Goal: Transaction & Acquisition: Purchase product/service

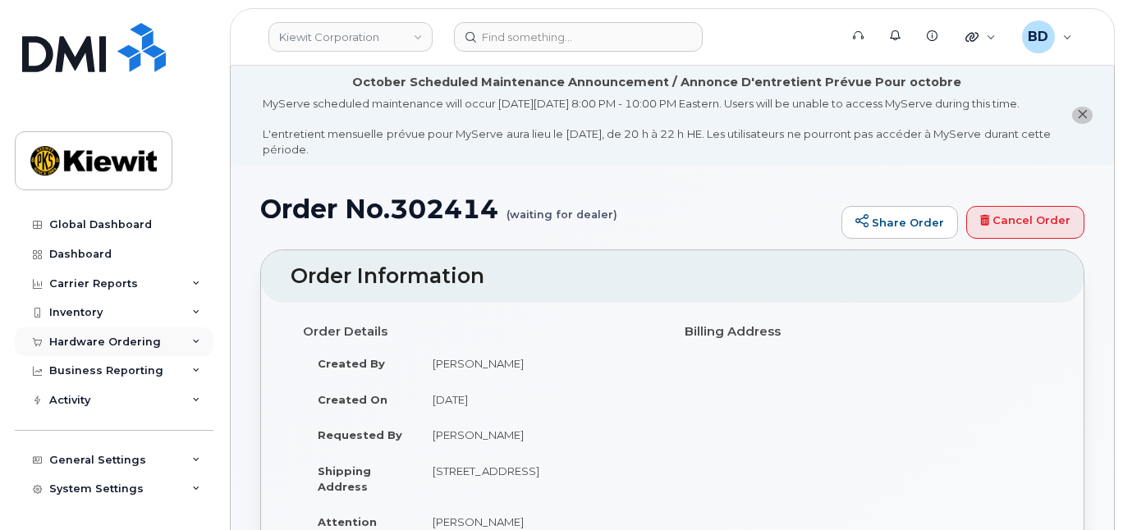
scroll to position [109, 0]
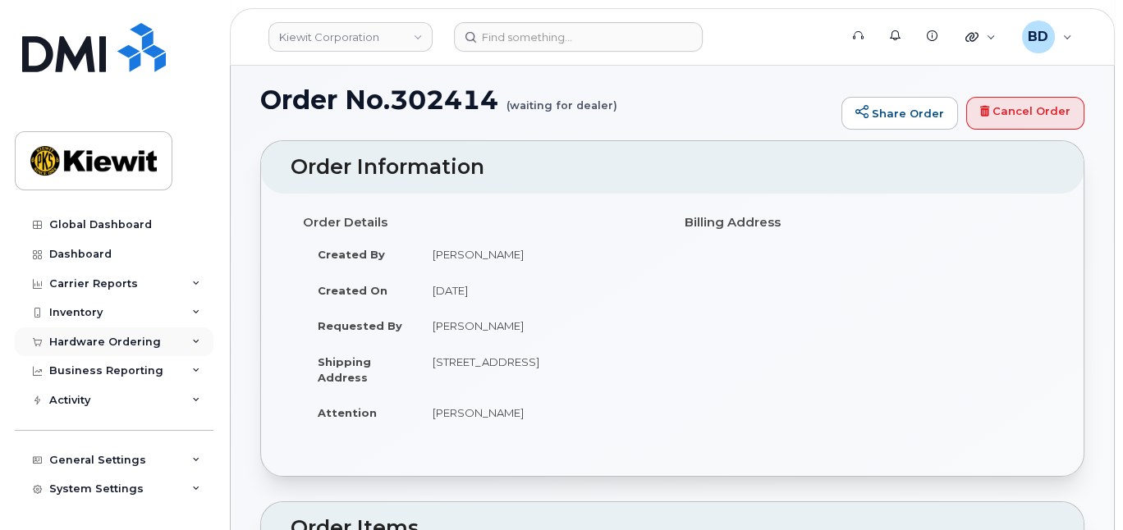
click at [107, 341] on div "Hardware Ordering" at bounding box center [105, 342] width 112 height 13
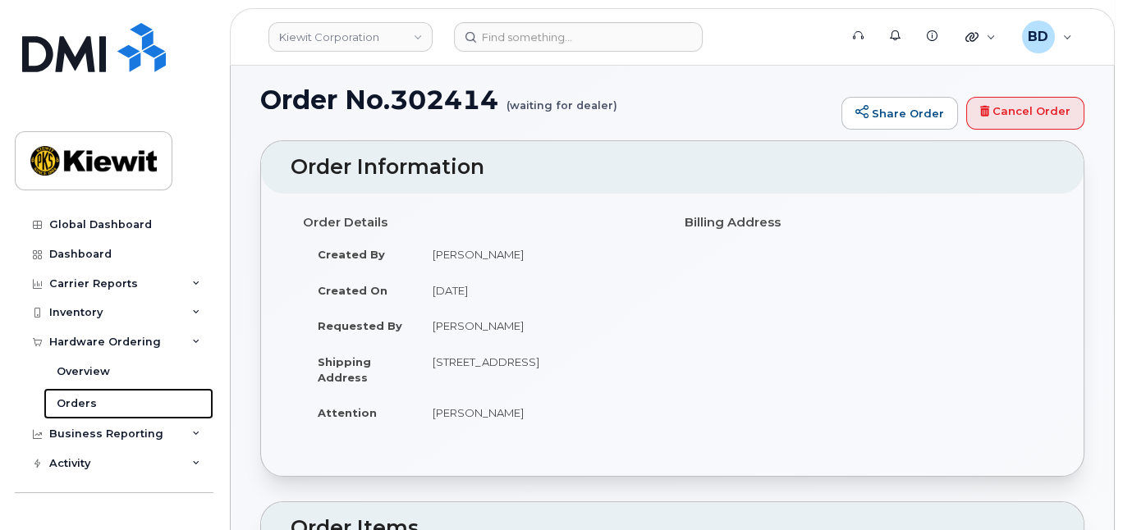
drag, startPoint x: 75, startPoint y: 406, endPoint x: 214, endPoint y: 388, distance: 140.6
click at [75, 405] on div "Orders" at bounding box center [77, 404] width 40 height 15
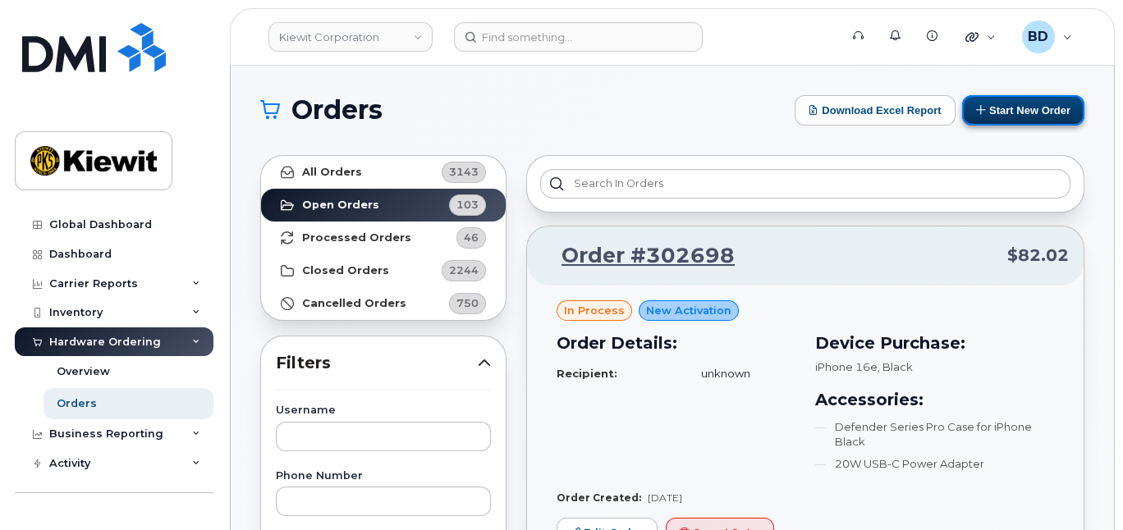
click at [1017, 109] on button "Start New Order" at bounding box center [1023, 110] width 122 height 30
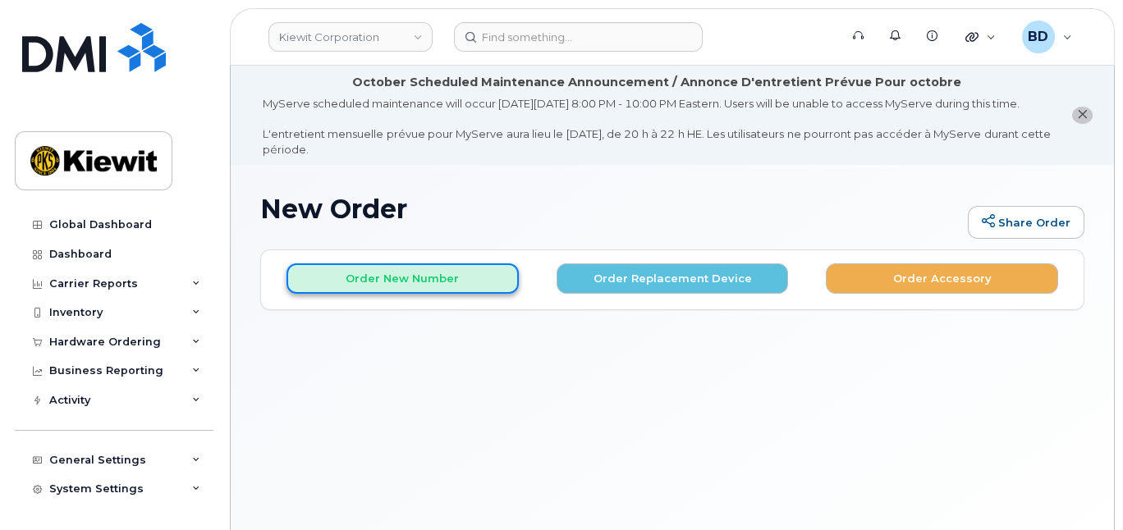
click at [408, 291] on button "Order New Number" at bounding box center [402, 279] width 232 height 30
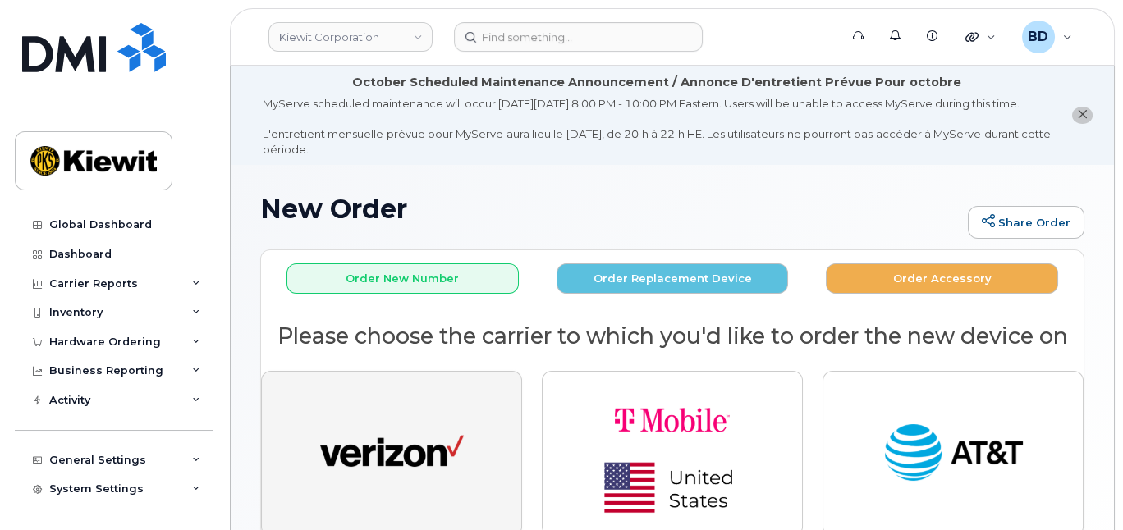
click at [408, 442] on img "button" at bounding box center [392, 454] width 144 height 74
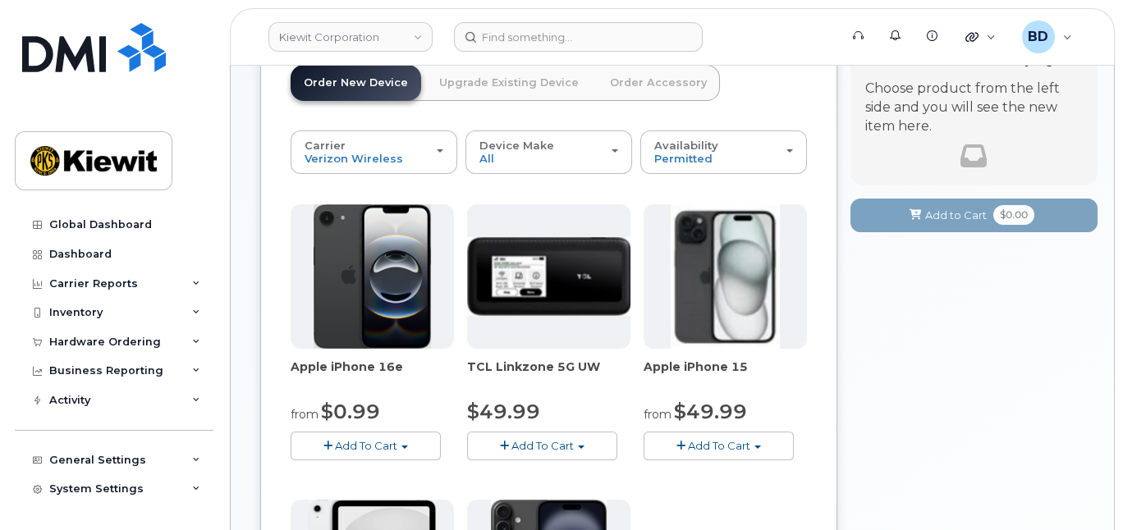
scroll to position [218, 0]
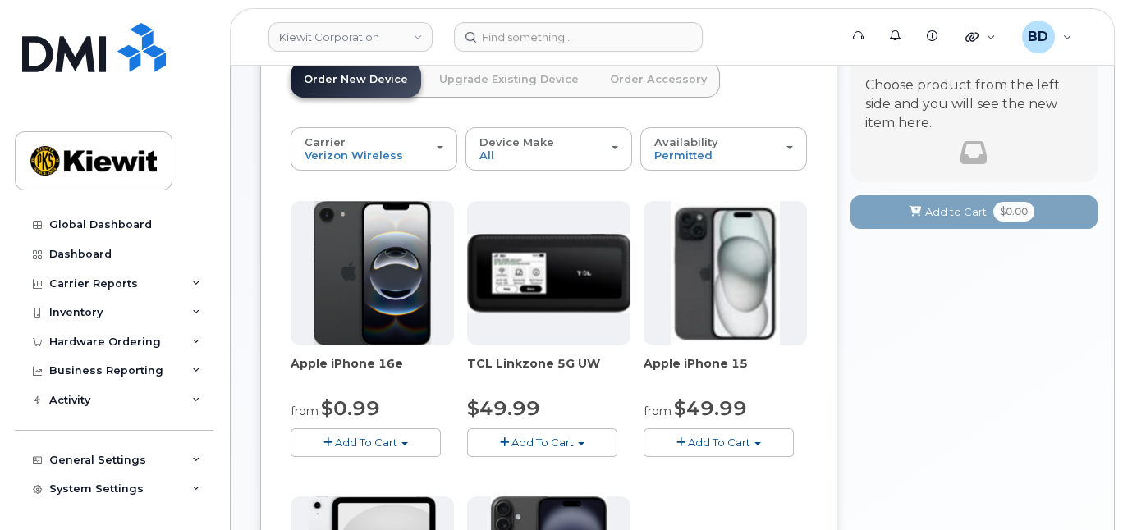
click at [704, 449] on span "Add To Cart" at bounding box center [719, 442] width 62 height 13
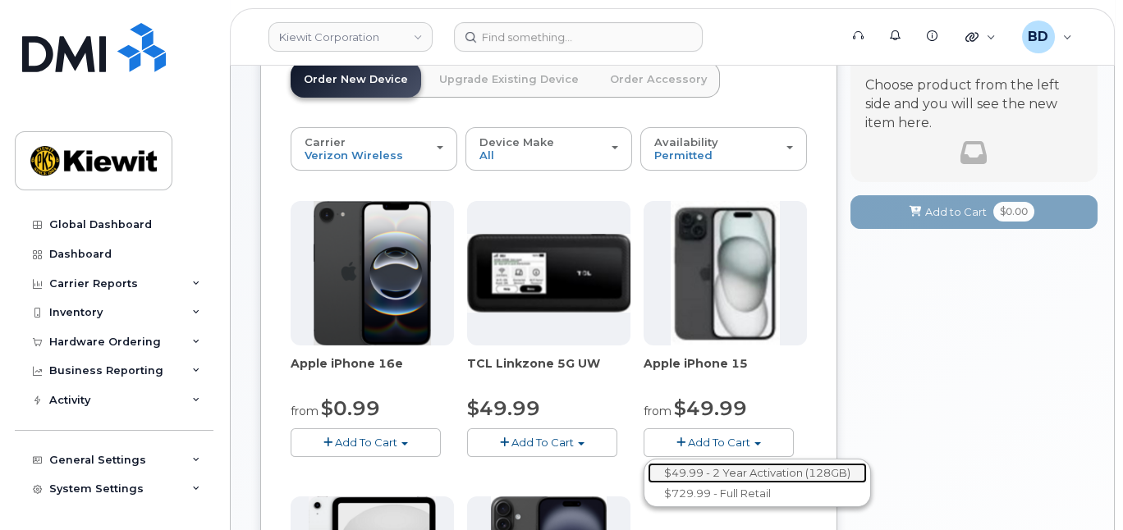
click at [706, 481] on link "$49.99 - 2 Year Activation (128GB)" at bounding box center [757, 473] width 219 height 21
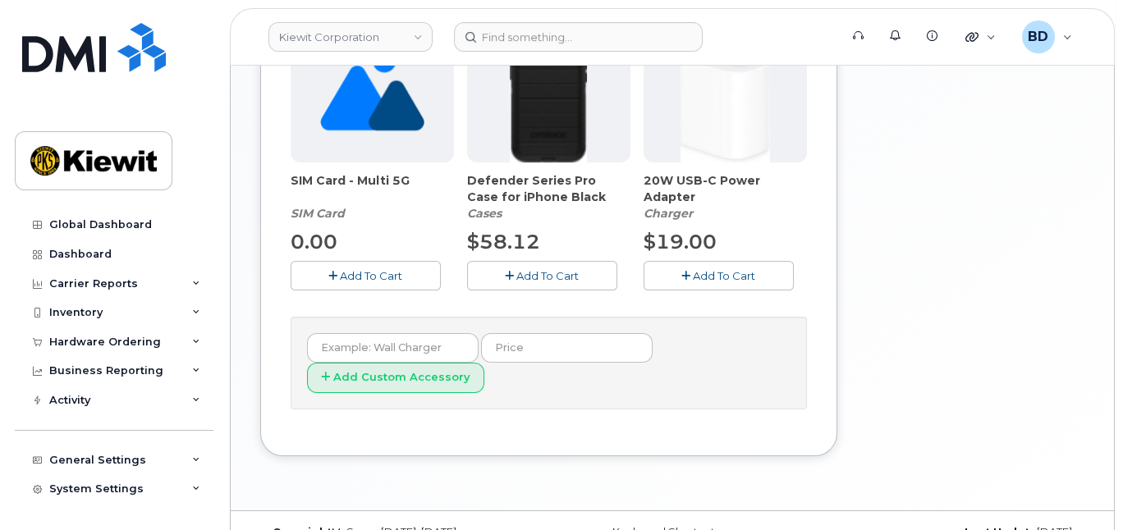
scroll to position [766, 0]
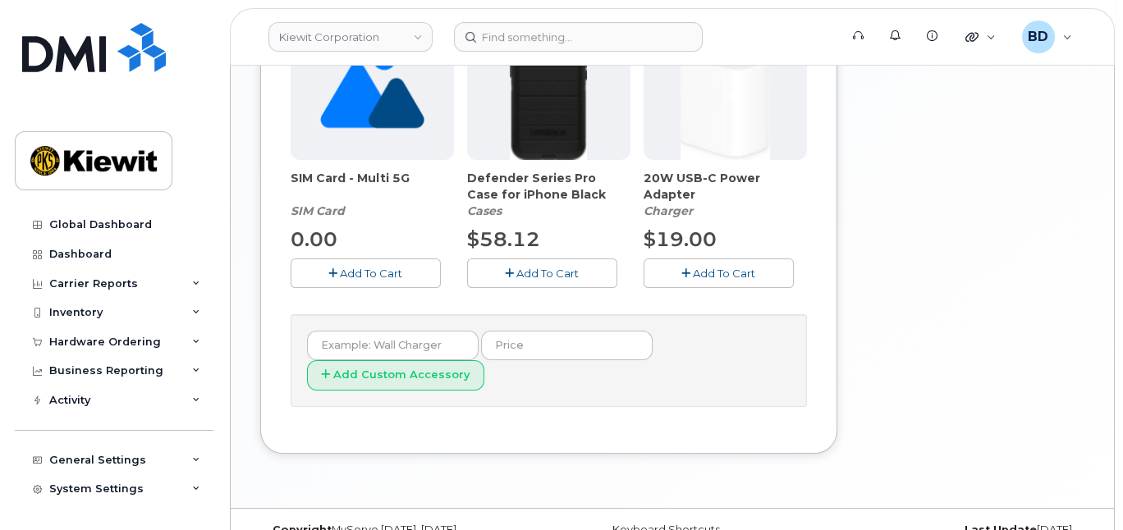
click at [534, 280] on span "Add To Cart" at bounding box center [547, 273] width 62 height 13
click at [679, 287] on button "Add To Cart" at bounding box center [719, 273] width 150 height 29
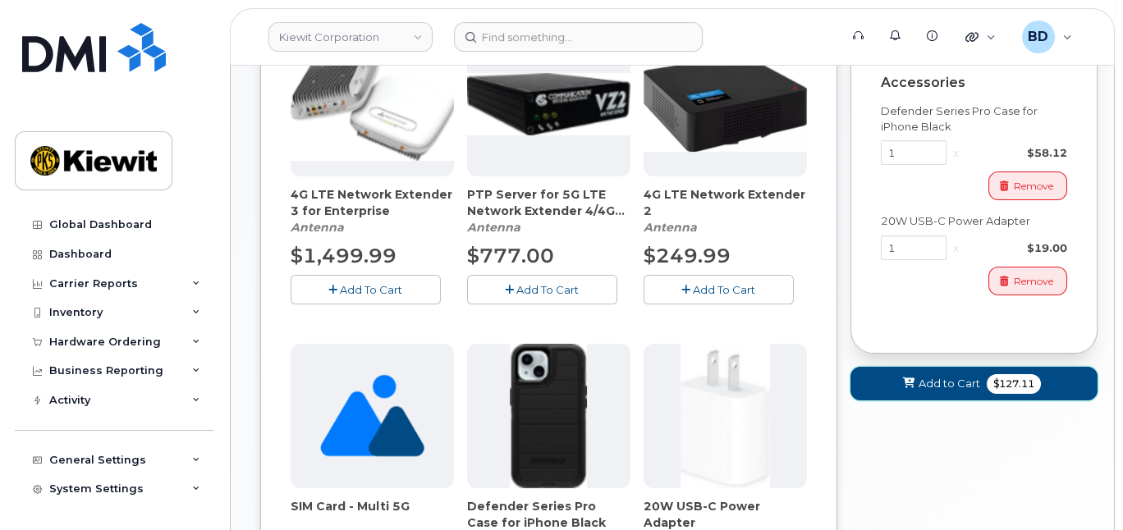
click at [943, 392] on span "Add to Cart" at bounding box center [950, 384] width 62 height 16
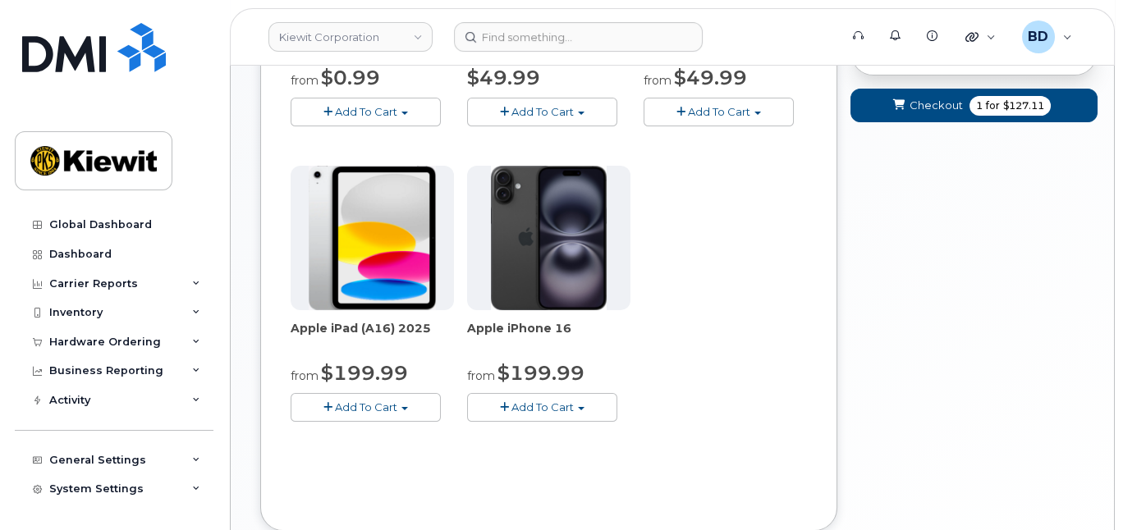
scroll to position [231, 0]
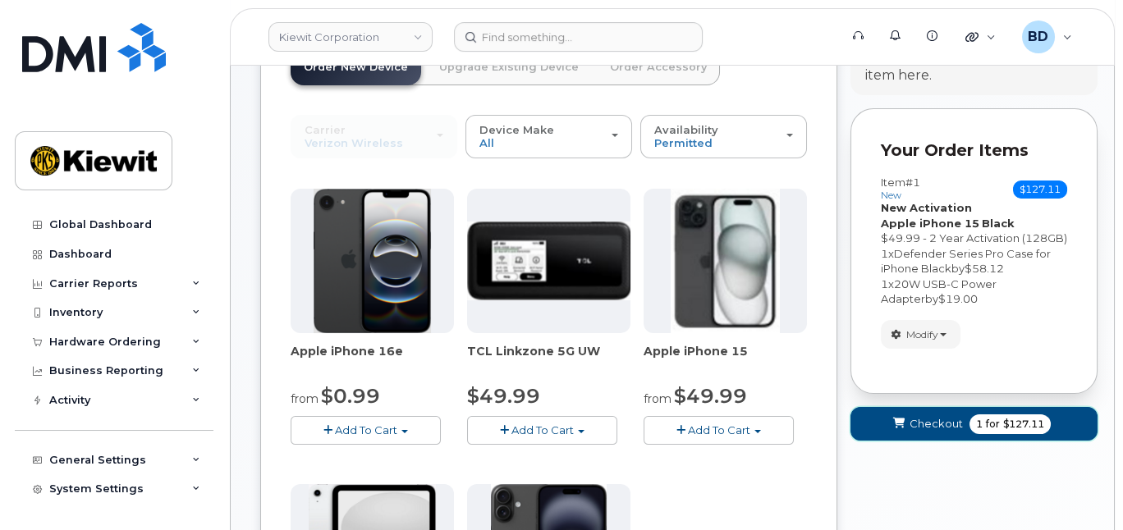
click at [937, 432] on span "Checkout" at bounding box center [936, 424] width 53 height 16
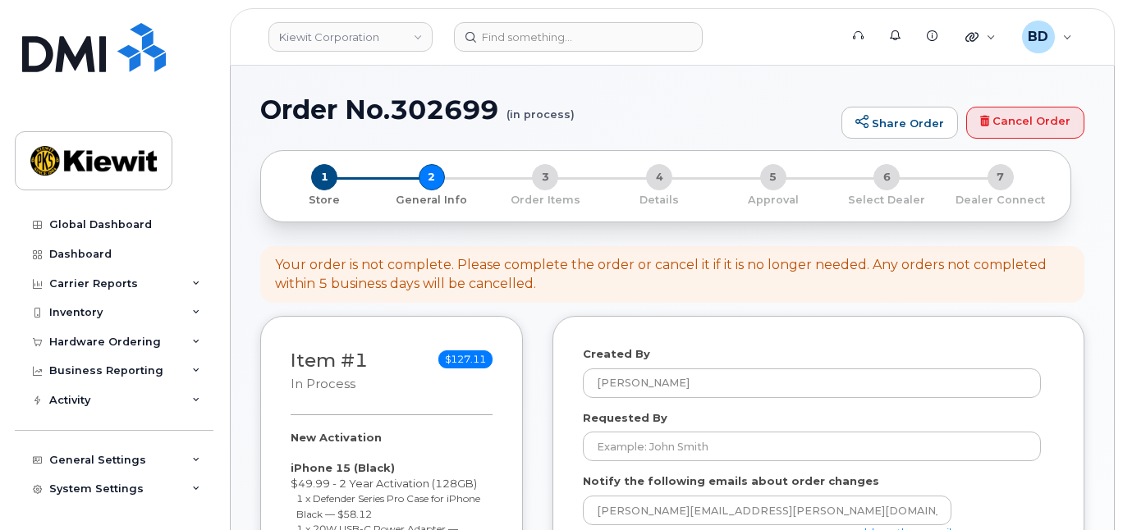
select select
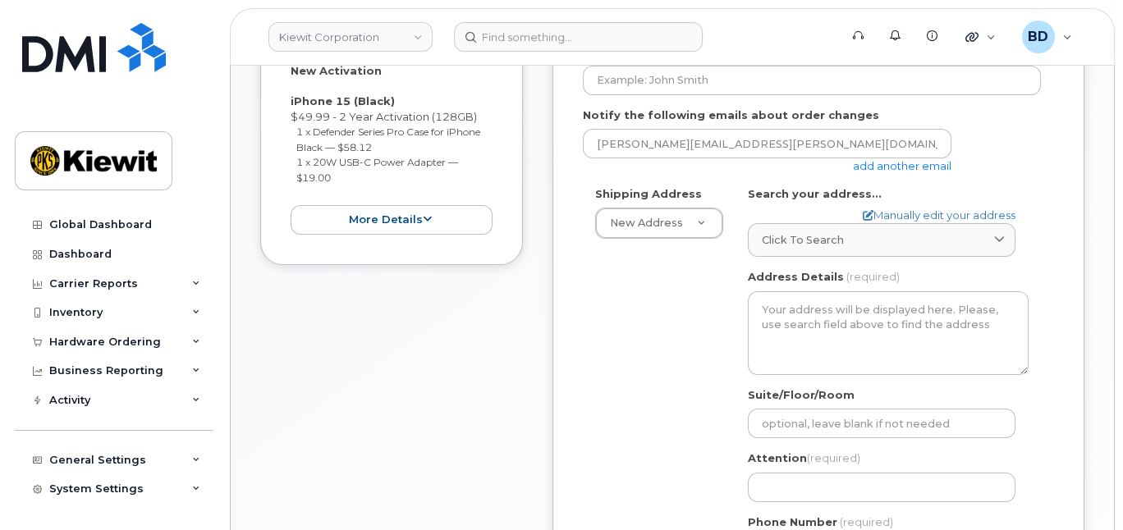
scroll to position [328, 0]
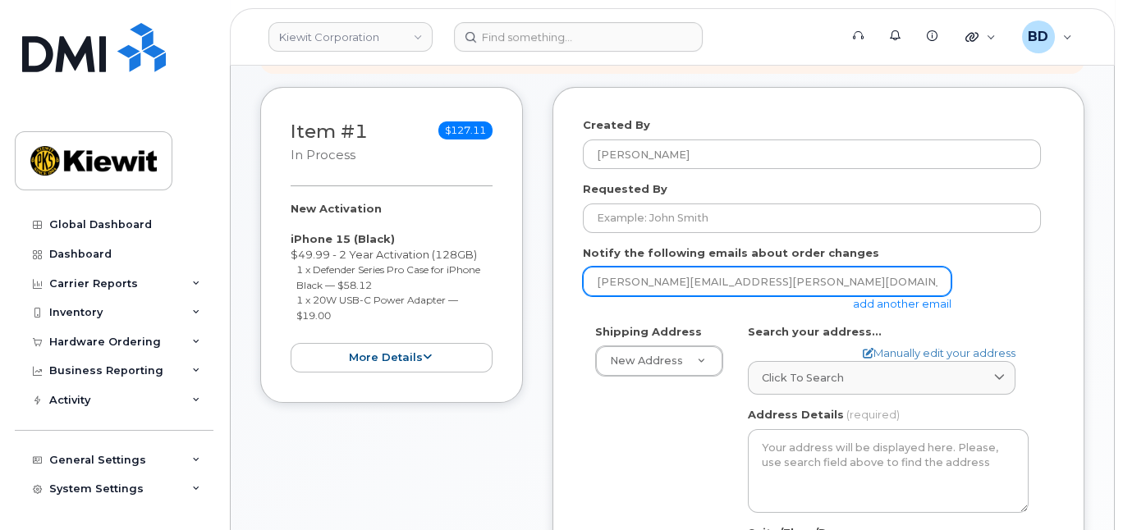
drag, startPoint x: 945, startPoint y: 318, endPoint x: 810, endPoint y: 305, distance: 135.3
click at [944, 310] on link "add another email" at bounding box center [902, 303] width 99 height 13
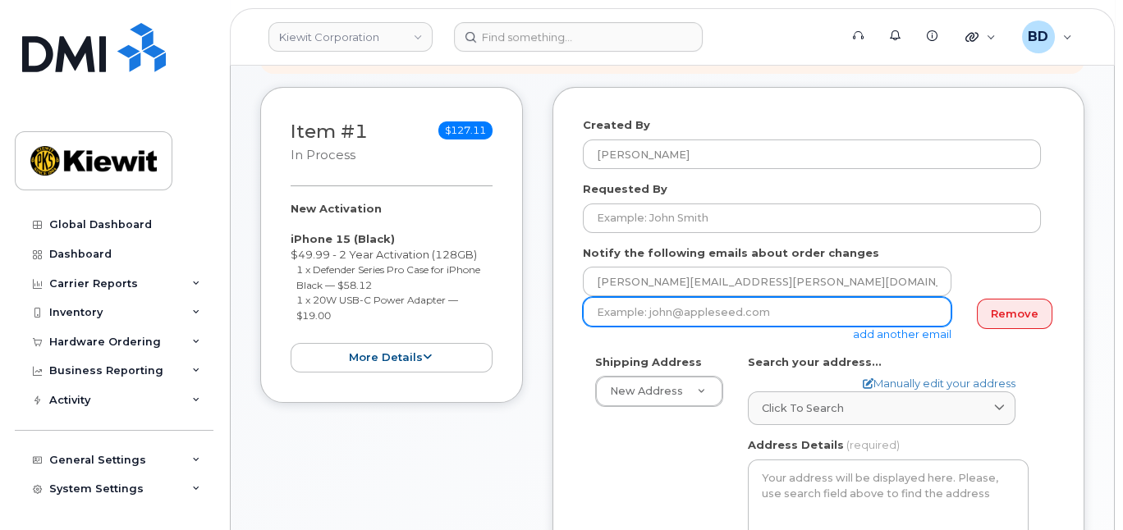
click at [618, 327] on input "email" at bounding box center [767, 312] width 369 height 30
paste input "mary.stein@kiewit.com"
type input "mary.stein@kiewit.com"
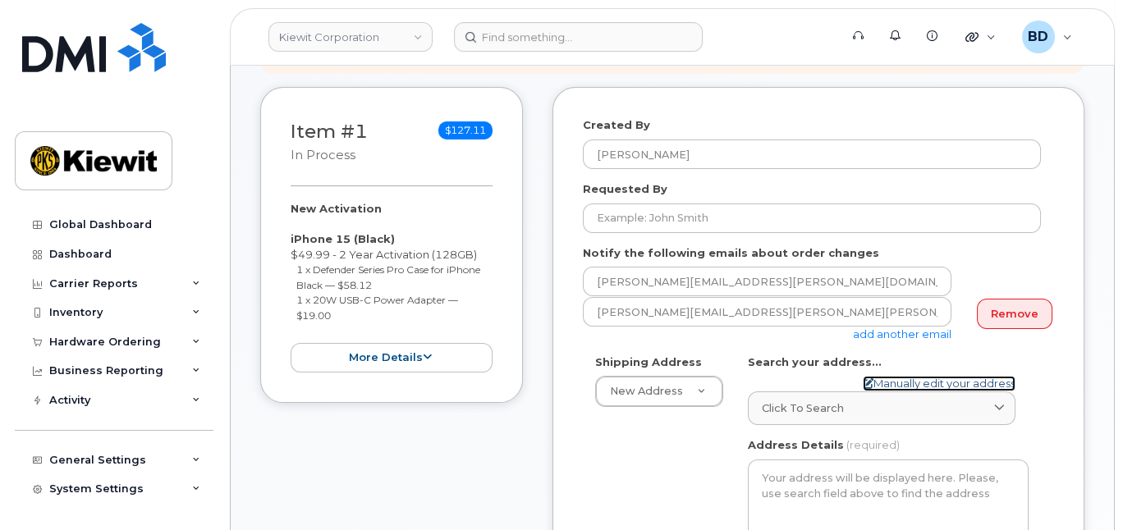
click at [893, 392] on link "Manually edit your address" at bounding box center [939, 384] width 153 height 16
select select
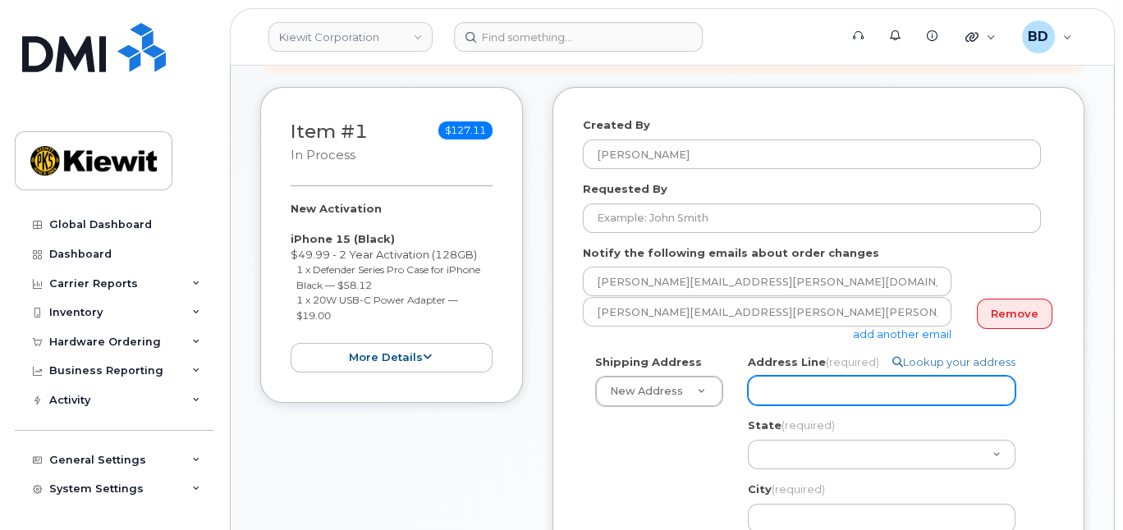
click at [802, 392] on input "Address Line (required)" at bounding box center [882, 391] width 268 height 30
paste input "10055 Trainstation Circle"
select select
type input "10055 Trainstation Circle"
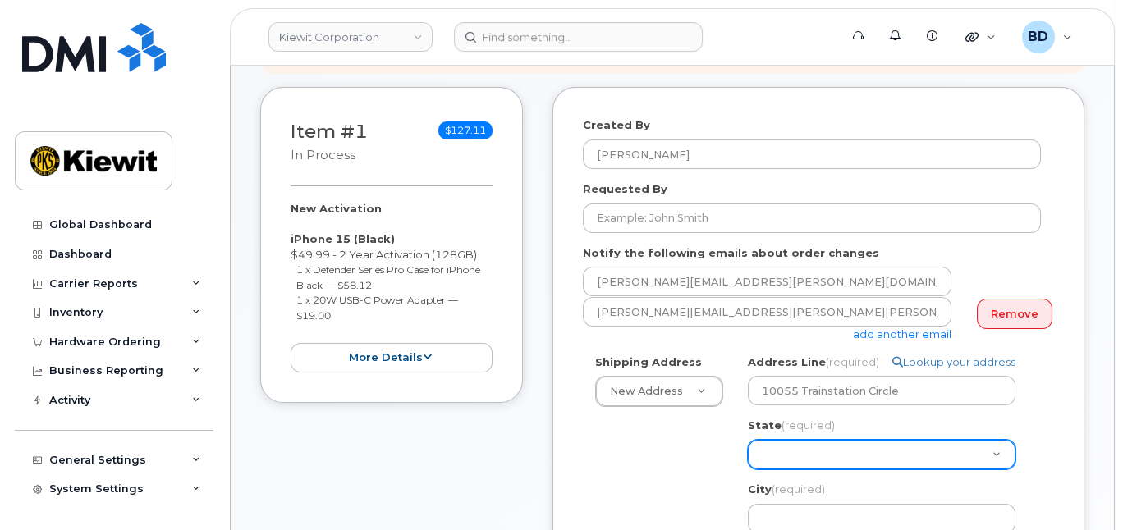
click at [774, 470] on select "Alabama Alaska American Samoa Arizona Arkansas California Colorado Connecticut …" at bounding box center [882, 455] width 268 height 30
select select "CO"
click at [748, 454] on select "Alabama Alaska American Samoa Arizona Arkansas California Colorado Connecticut …" at bounding box center [882, 455] width 268 height 30
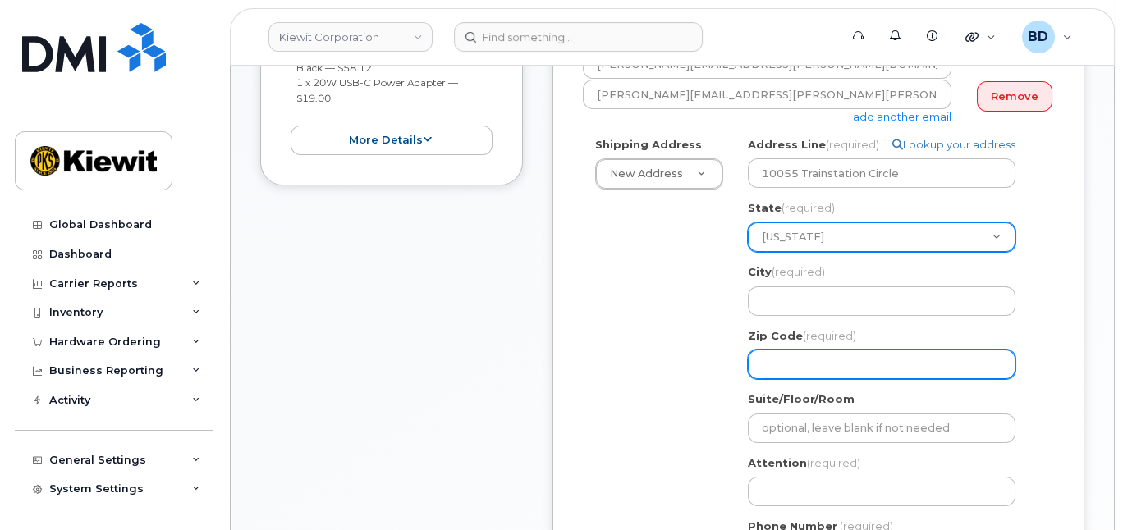
scroll to position [547, 0]
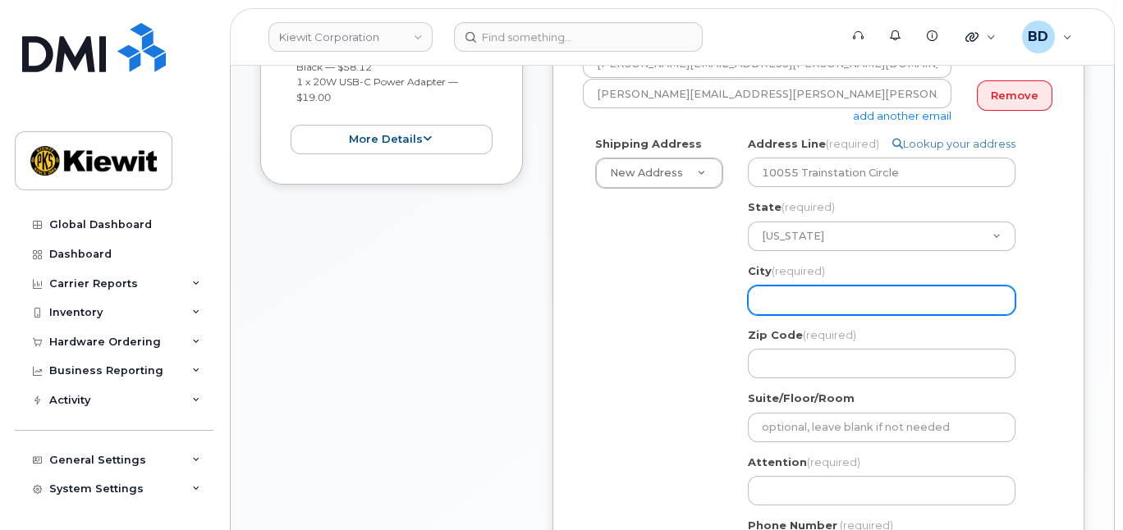
click at [788, 313] on input "City (required)" at bounding box center [882, 301] width 268 height 30
select select
type input "o"
select select
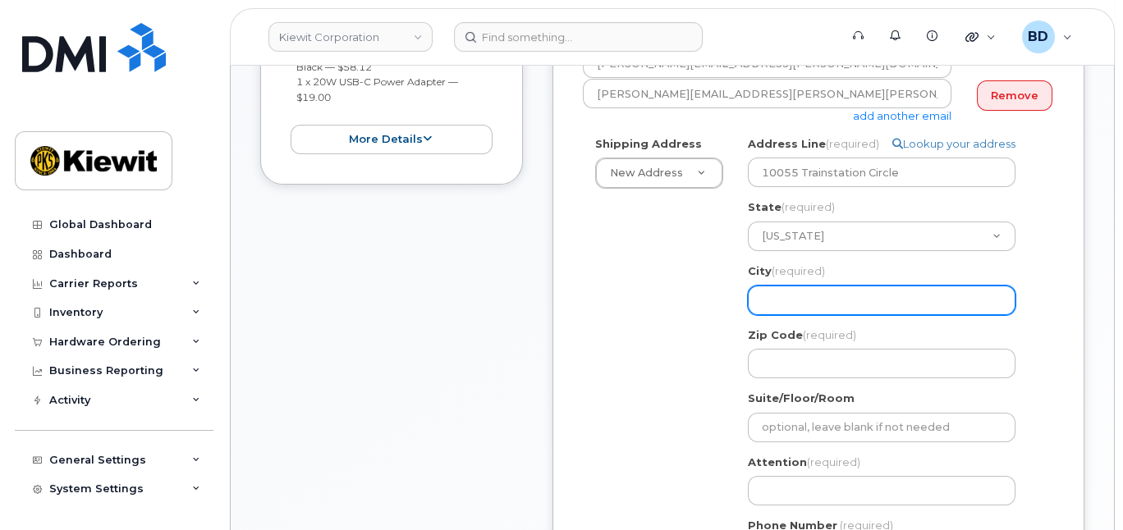
type input "="
select select
type input "L"
select select
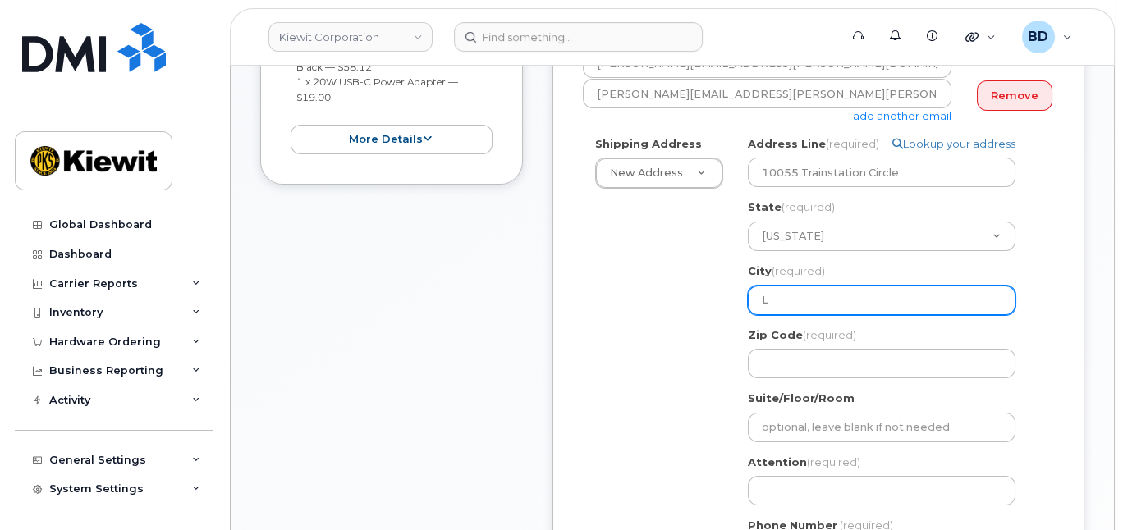
type input "Lo"
select select
type input "Lon"
select select
type input "Lone"
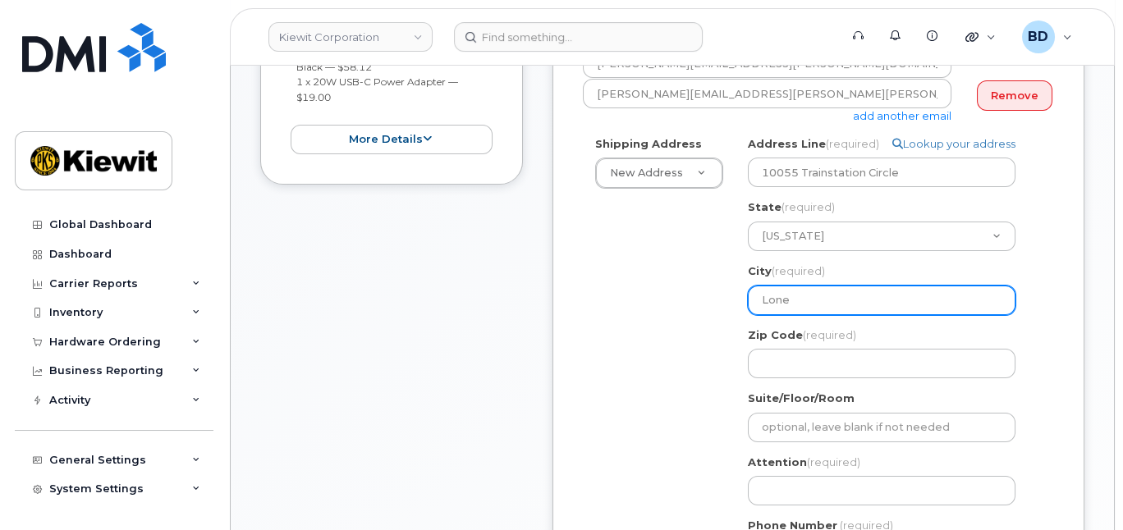
select select
type input "Lone T"
select select
type input "Lone Tr"
select select
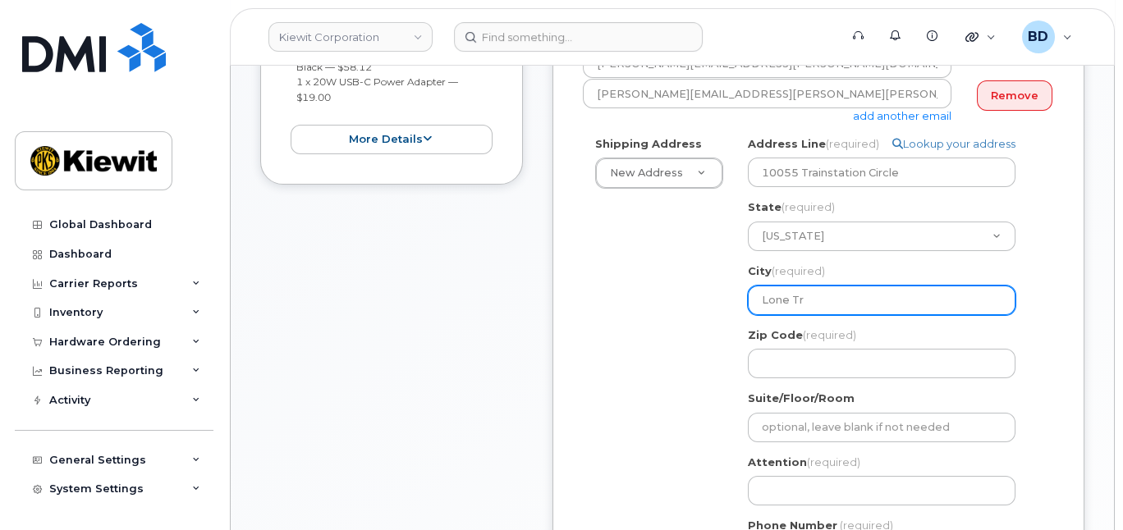
type input "Lone Tre"
select select
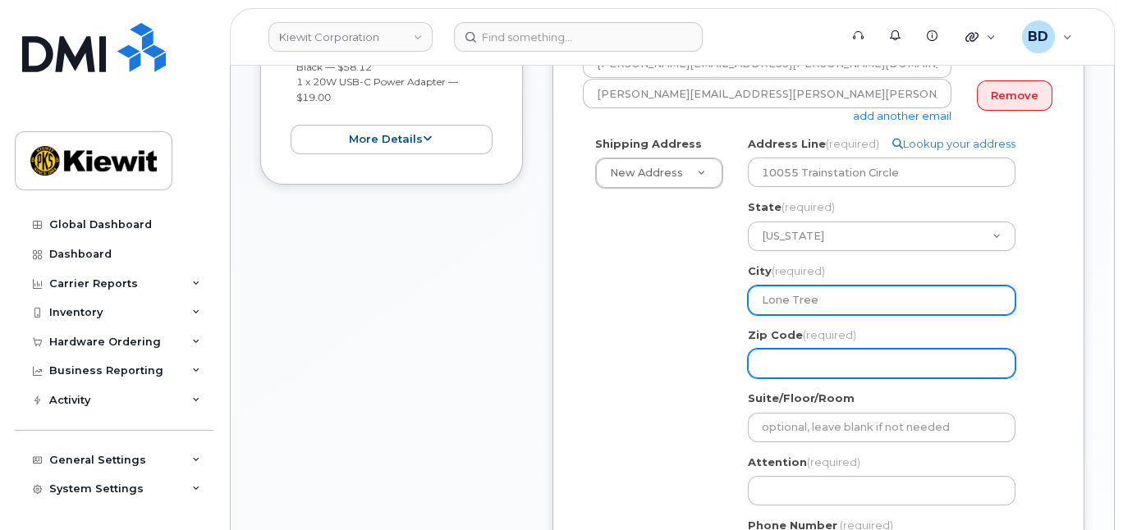
type input "Lone Tree"
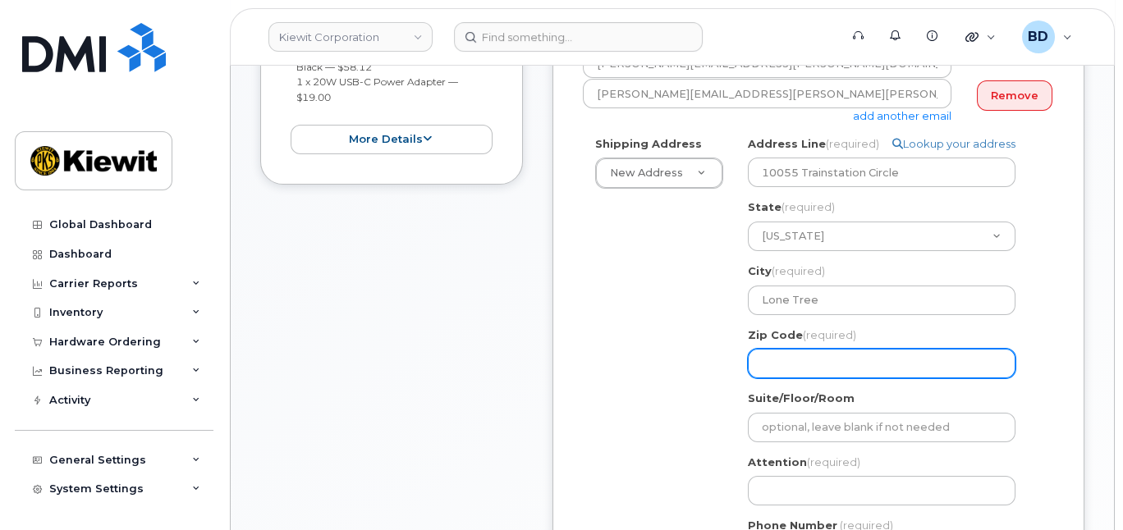
click at [795, 367] on input "Zip Code (required)" at bounding box center [882, 364] width 268 height 30
select select
type input "8"
select select
type input "80"
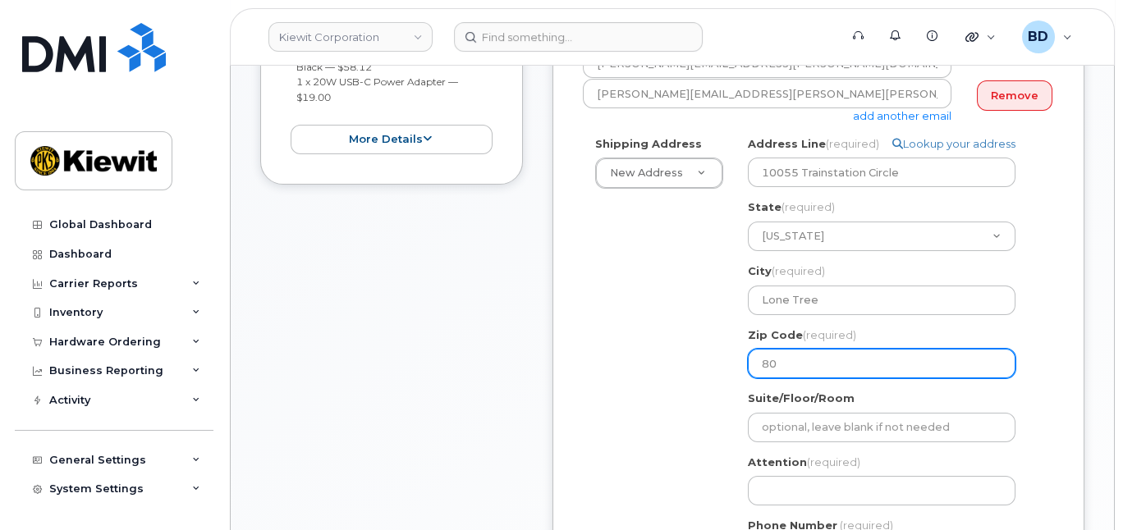
select select
type input "801"
select select
type input "8012"
select select
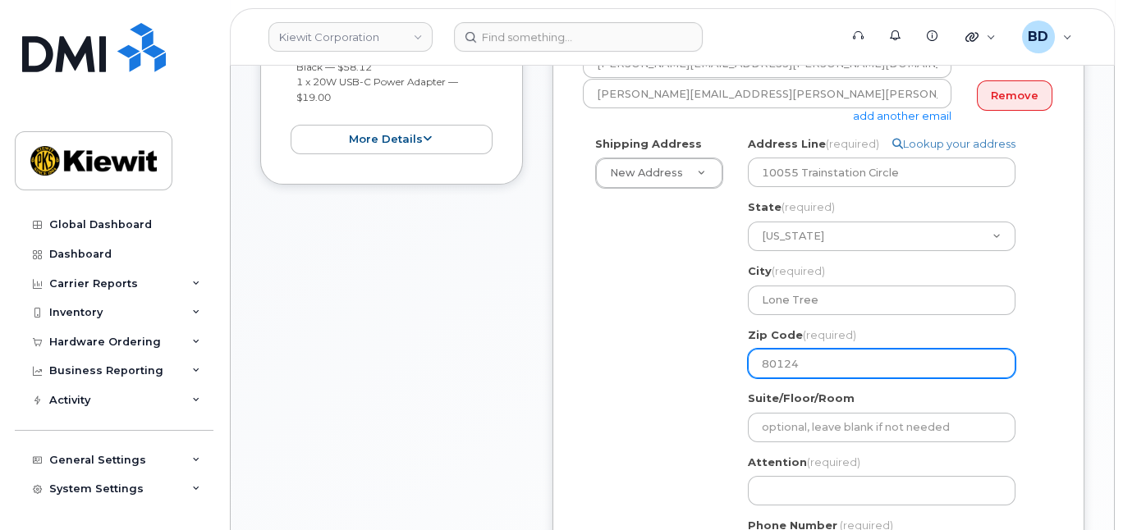
type input "80124"
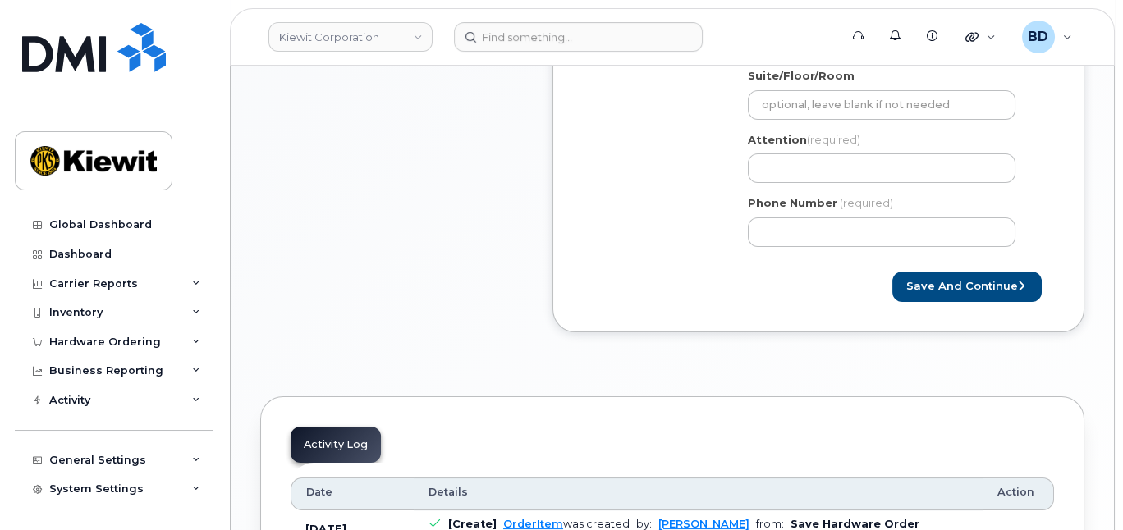
scroll to position [875, 0]
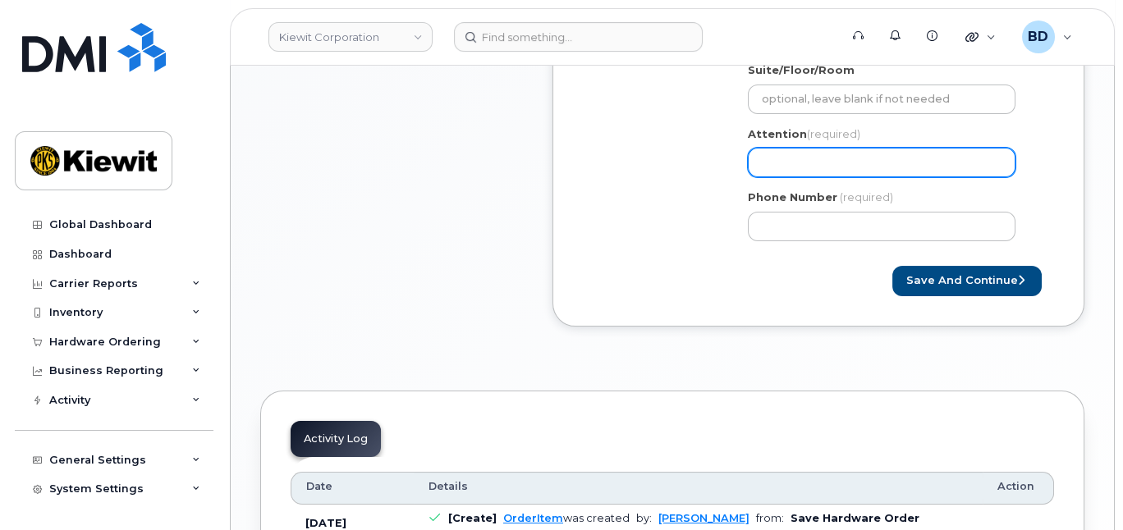
paste input "Rigel.Rucker"
select select
type input "Rigel.Rucker"
select select
type input "Rigel.Rucker/"
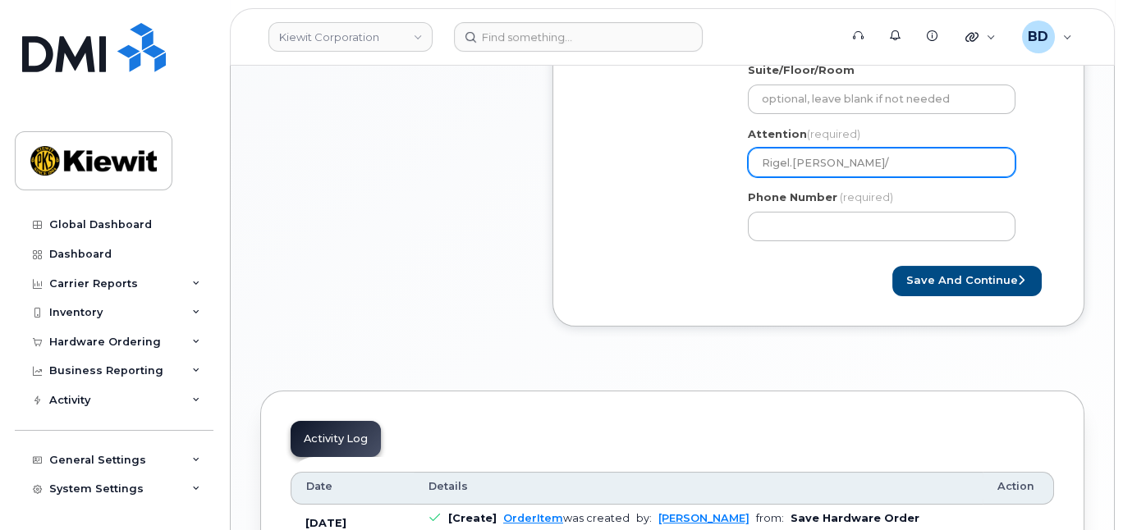
click at [848, 177] on input "Rigel.Rucker/" at bounding box center [882, 163] width 268 height 30
paste input "Shelly Fisher"
select select
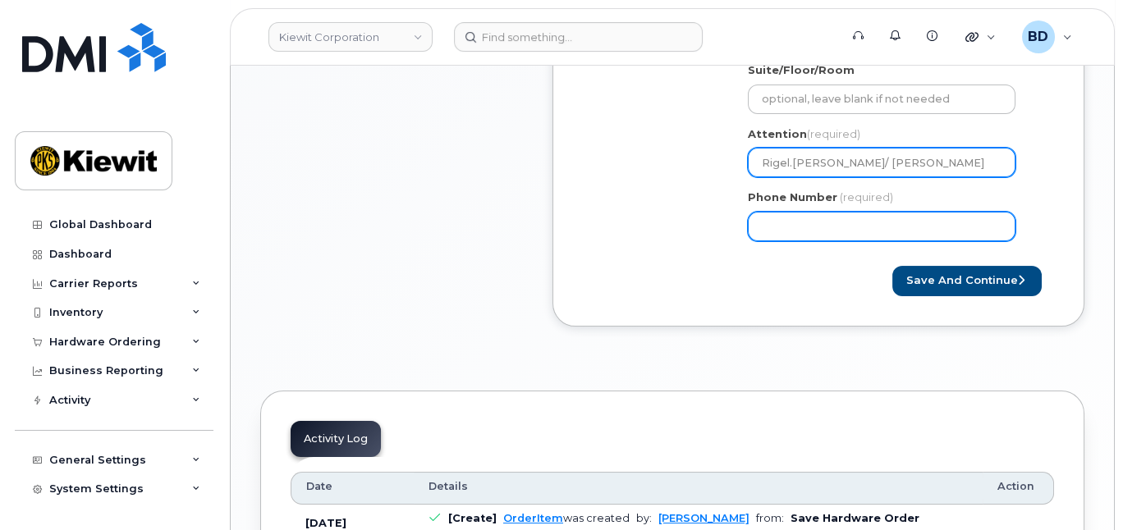
type input "Rigel.Rucker/ Shelly Fisher"
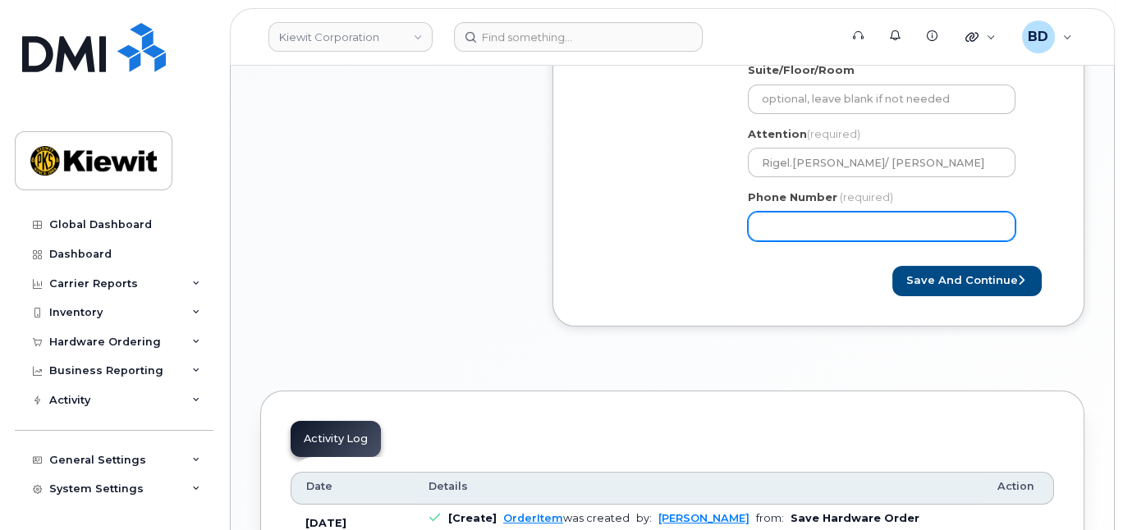
drag, startPoint x: 800, startPoint y: 236, endPoint x: 800, endPoint y: 217, distance: 18.9
click at [800, 218] on div "Phone Number (required)" at bounding box center [888, 216] width 281 height 52
type input "8777727707"
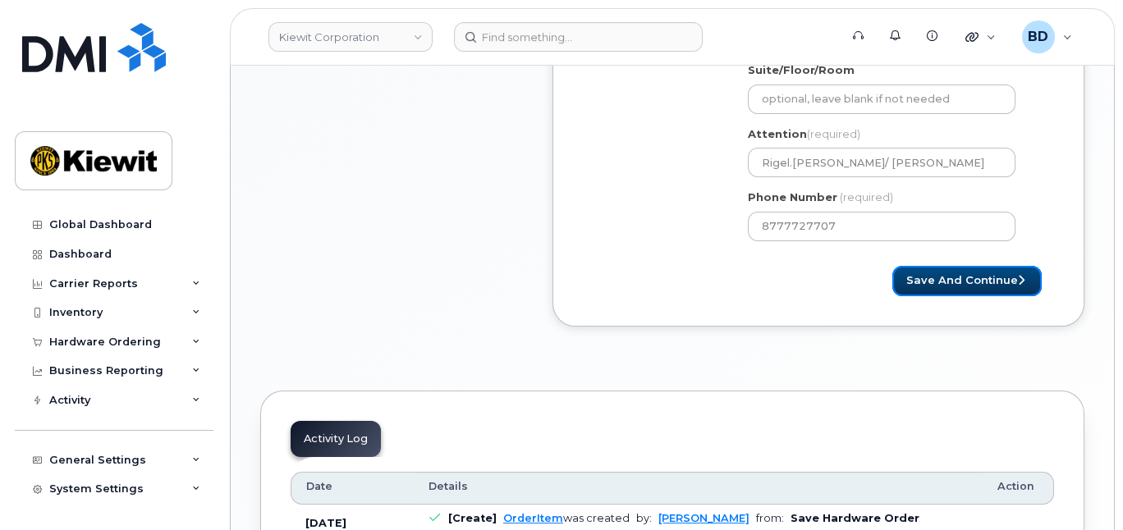
select select
click at [933, 294] on button "Save and Continue" at bounding box center [966, 281] width 149 height 30
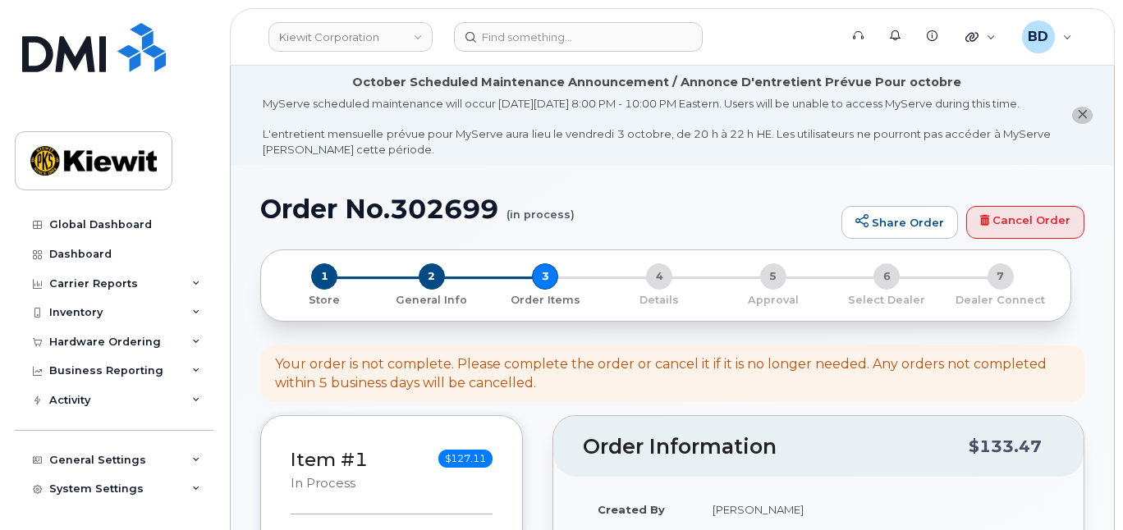
select select
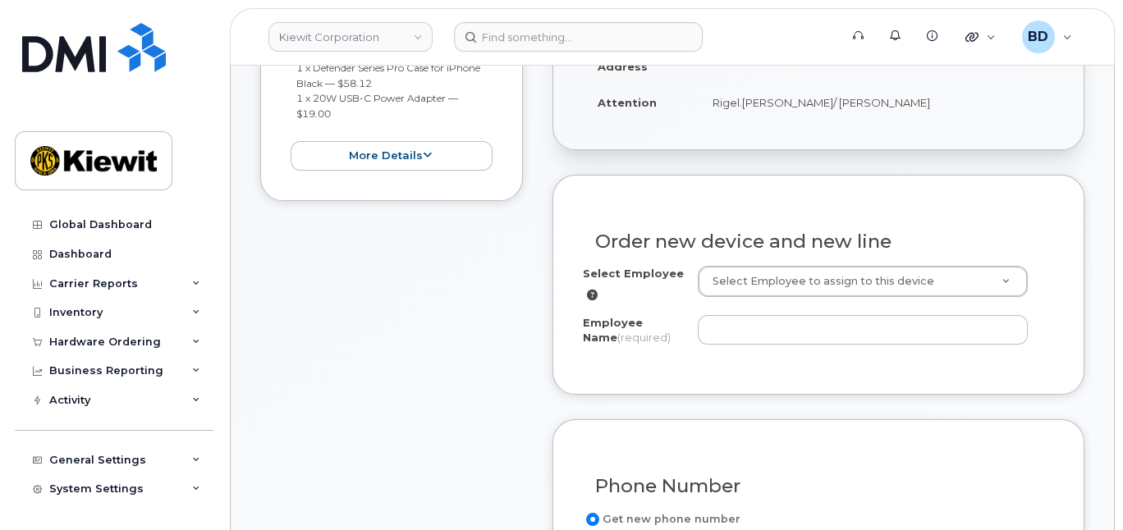
scroll to position [657, 0]
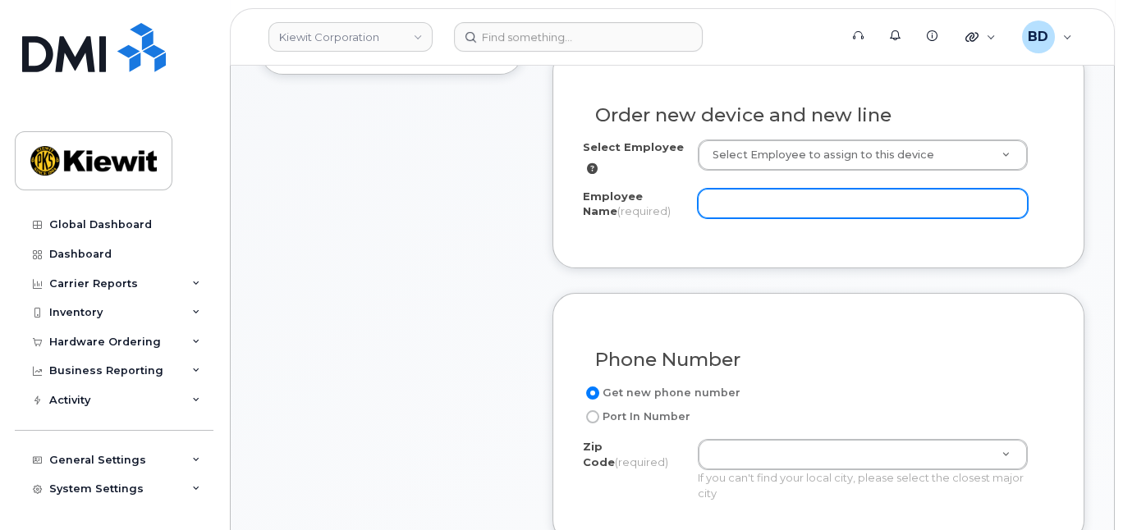
click at [727, 216] on input "Employee Name (required)" at bounding box center [863, 204] width 331 height 30
paste input "[PERSON_NAME]"
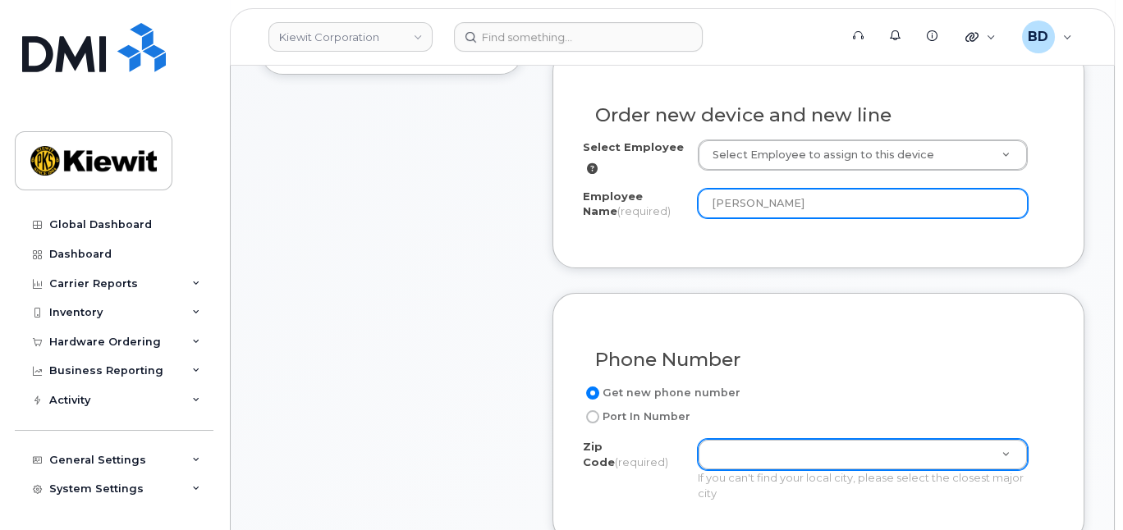
type input "Shelly Fisher"
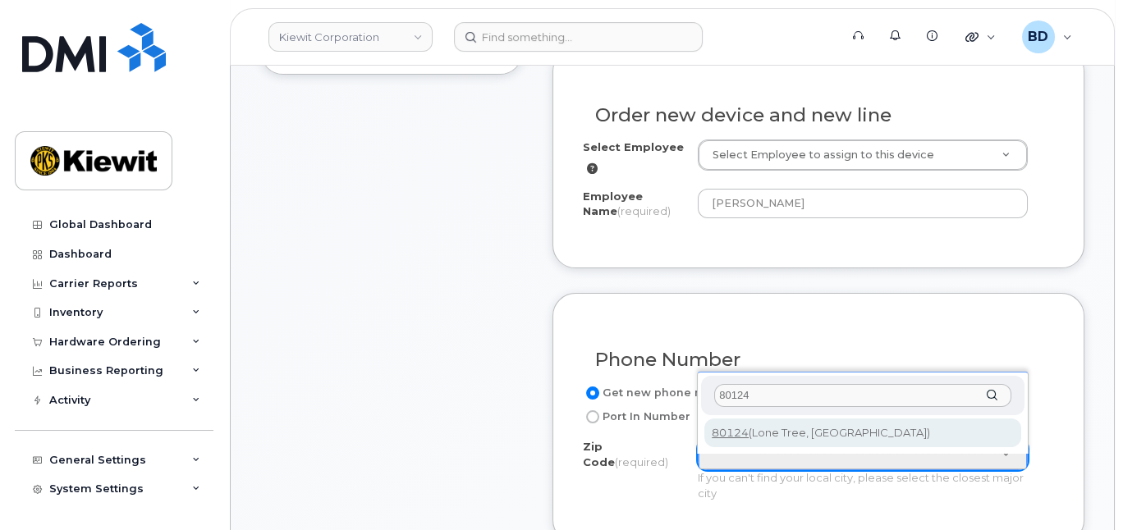
type input "80124"
type input "80124 (Lone Tree, CO)"
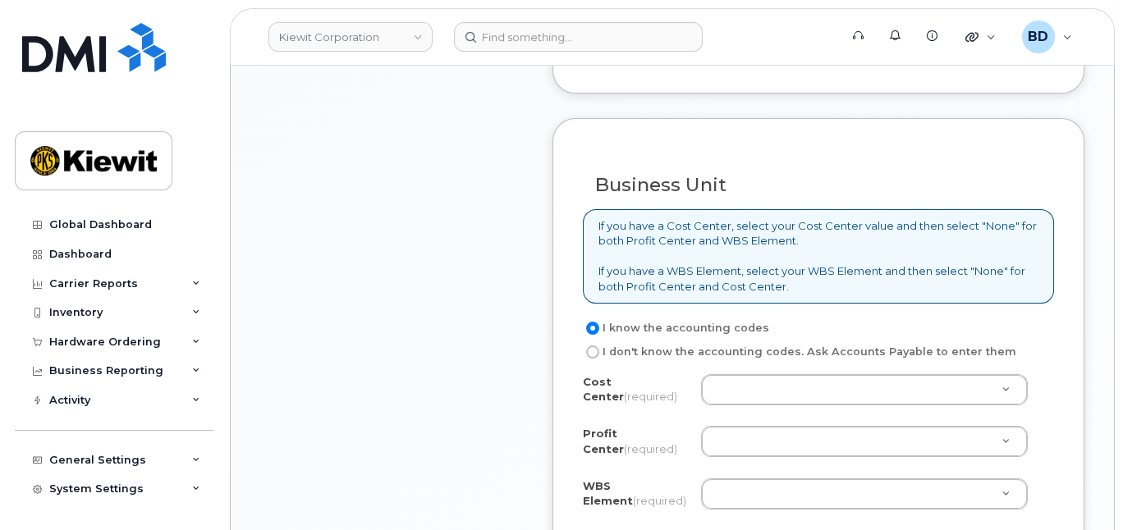
scroll to position [1423, 0]
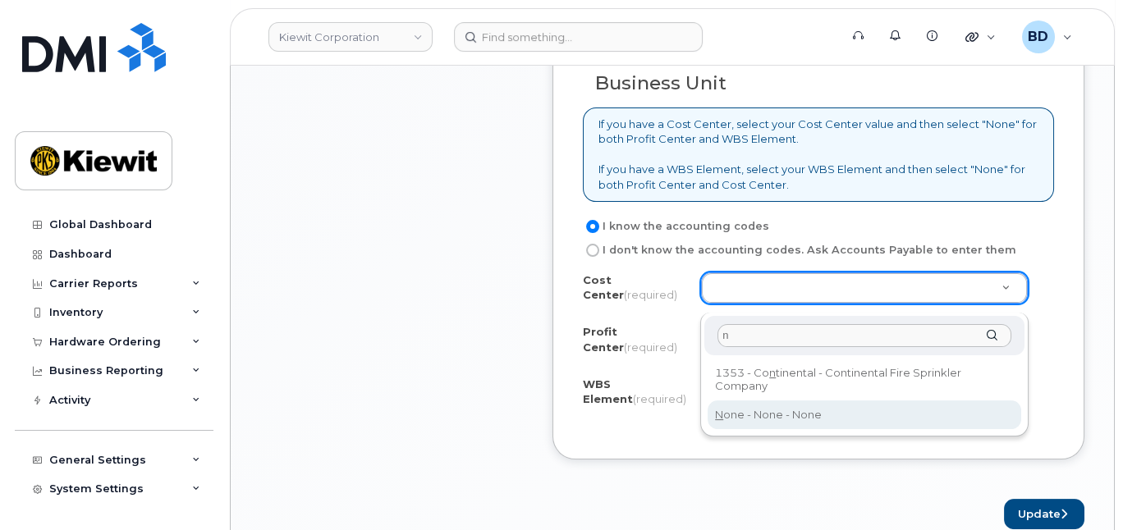
type input "n"
type input "None"
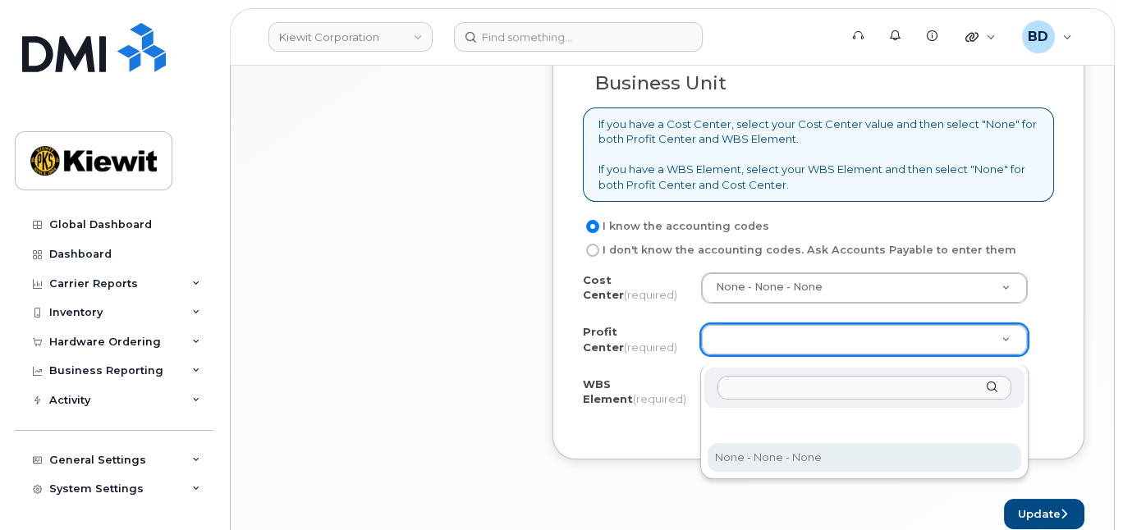
select select "None"
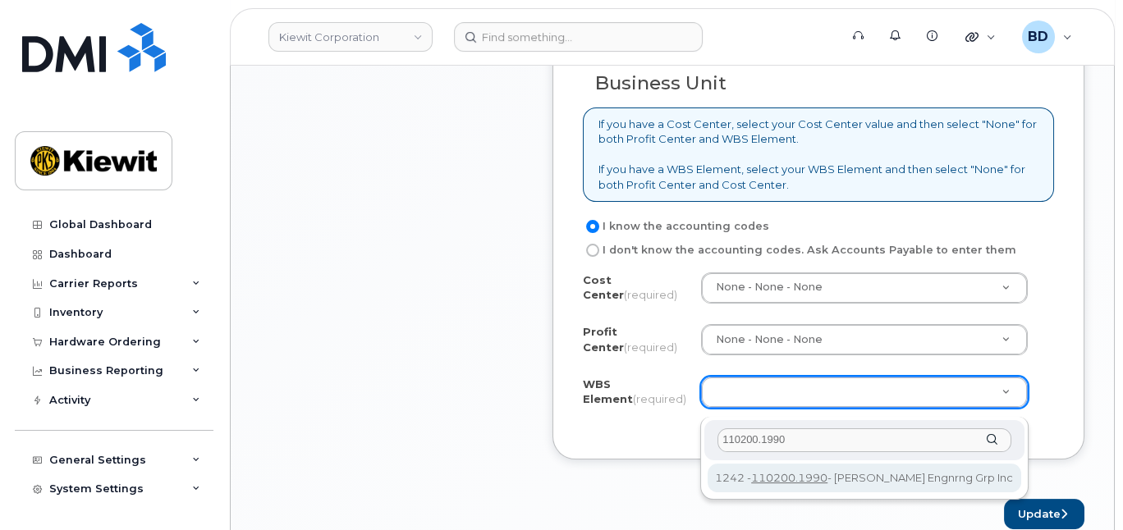
type input "110200.1990"
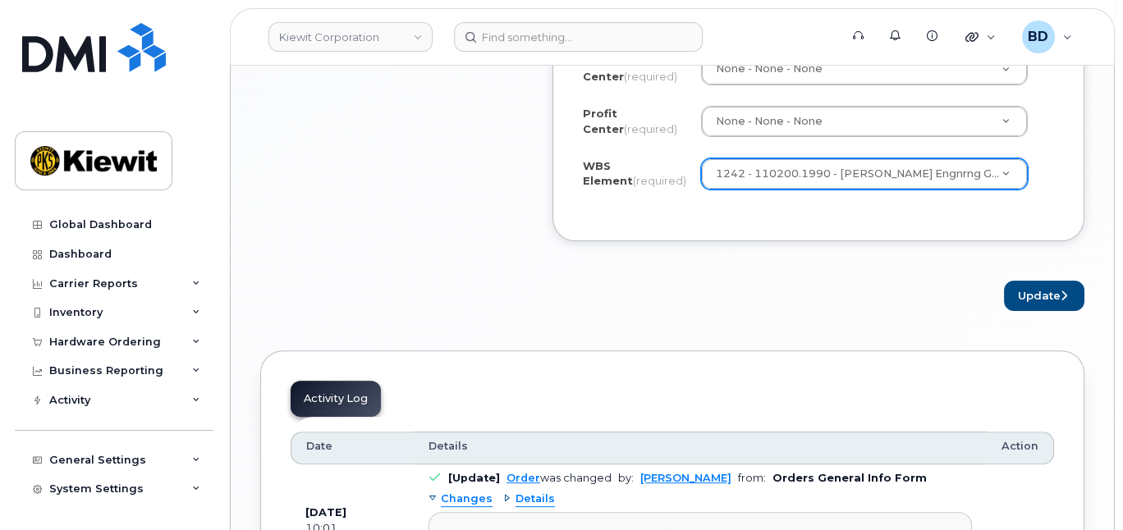
scroll to position [1751, 0]
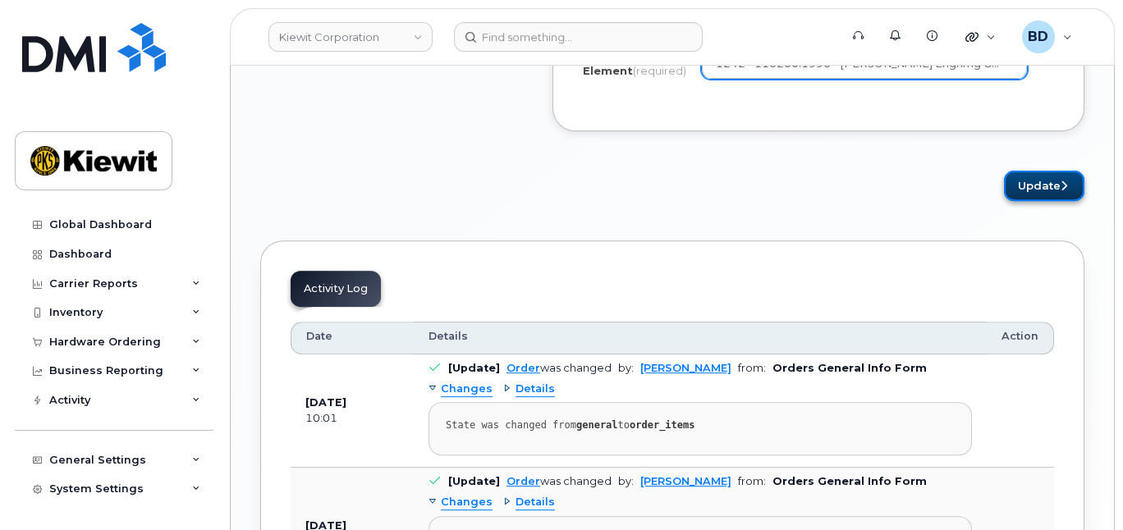
click at [1037, 194] on button "Update" at bounding box center [1044, 186] width 80 height 30
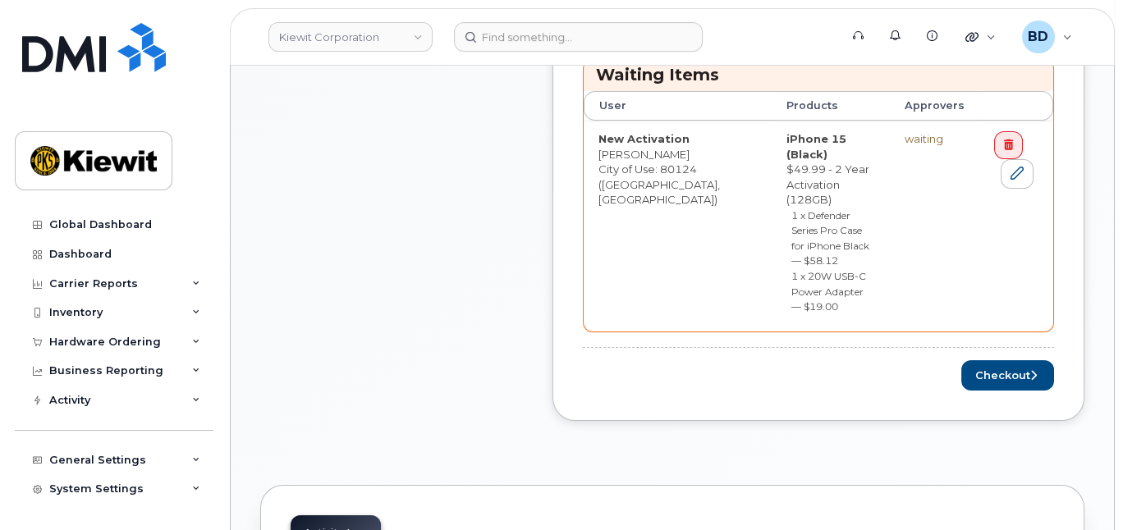
scroll to position [875, 0]
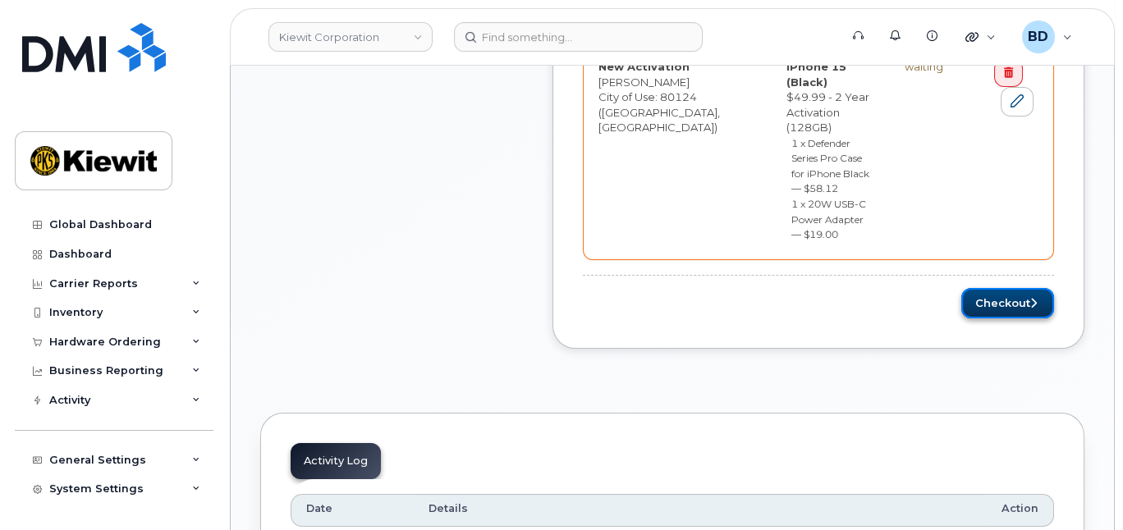
click at [1016, 288] on button "Checkout" at bounding box center [1007, 303] width 93 height 30
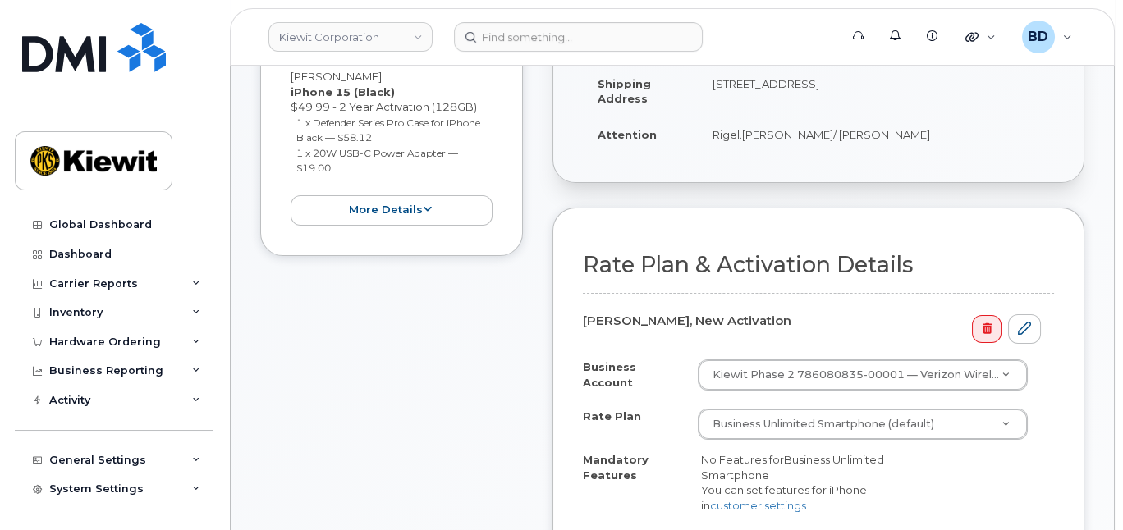
scroll to position [547, 0]
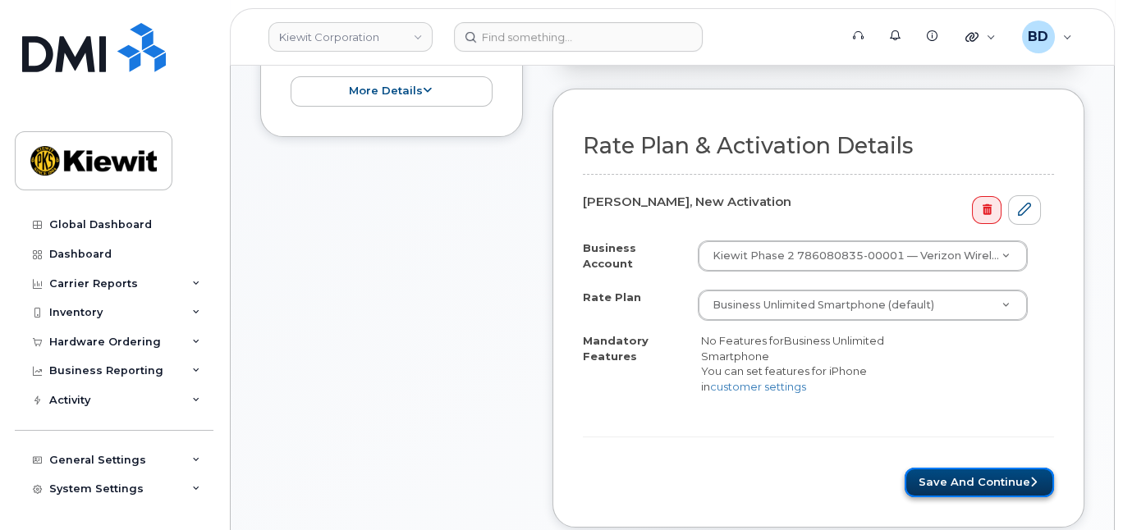
click at [960, 484] on button "Save and Continue" at bounding box center [979, 483] width 149 height 30
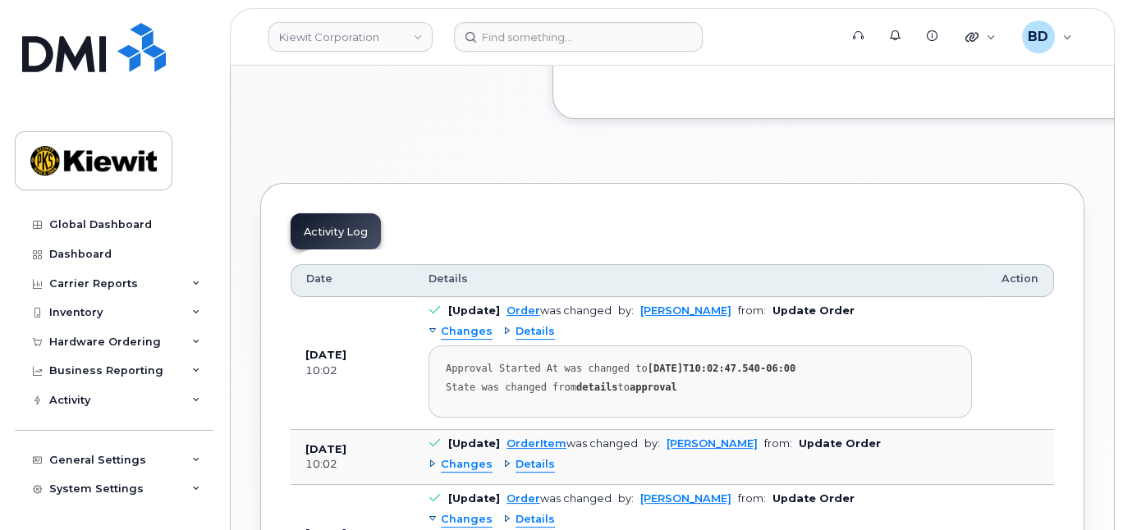
scroll to position [1094, 0]
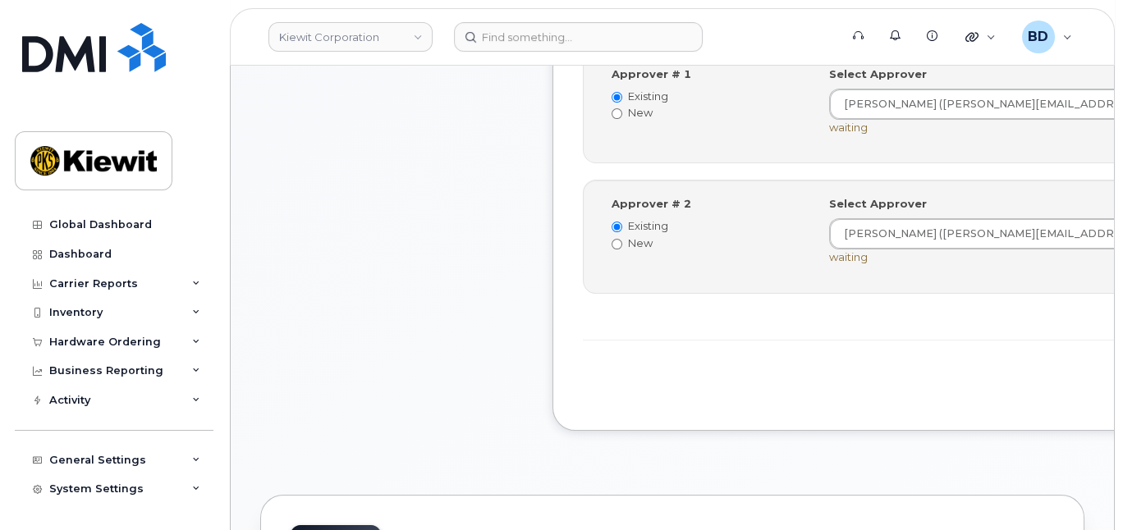
scroll to position [766, 0]
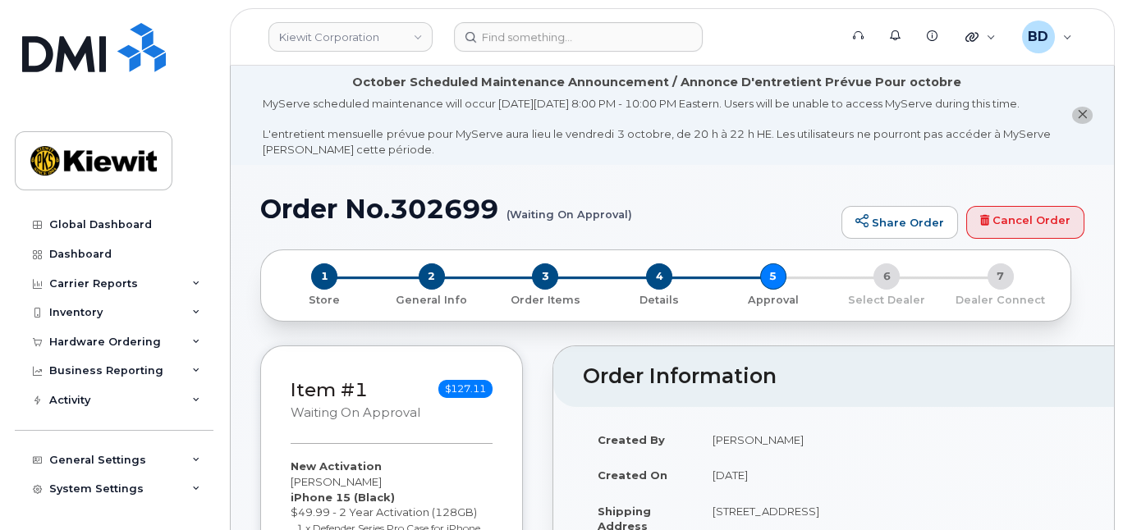
click at [459, 222] on h1 "Order No.302699 (Waiting On Approval)" at bounding box center [546, 209] width 573 height 29
click at [458, 221] on h1 "Order No.302699 (Waiting On Approval)" at bounding box center [546, 209] width 573 height 29
copy h1 "302699"
click at [192, 339] on icon at bounding box center [196, 342] width 8 height 8
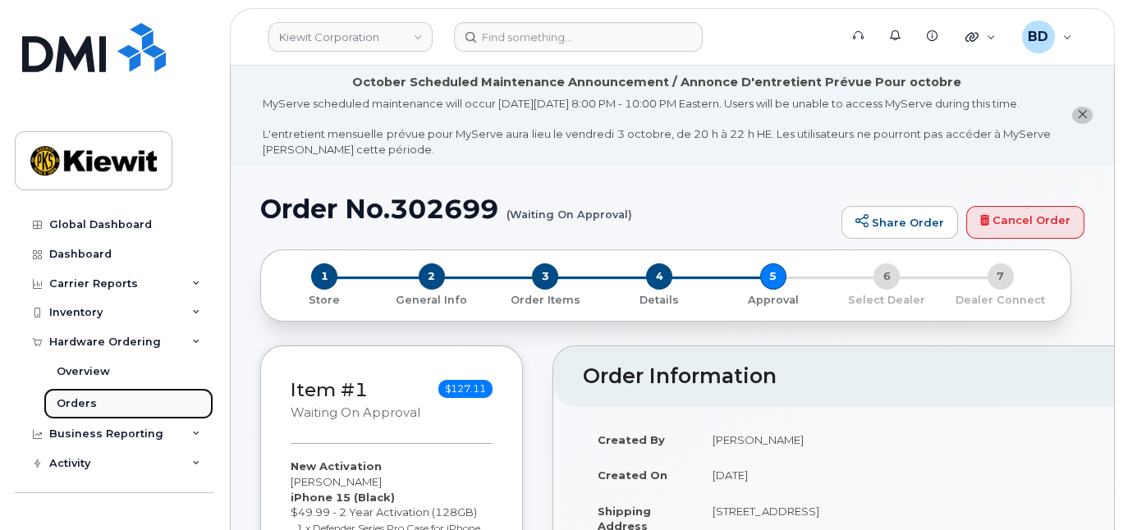
click at [88, 402] on div "Orders" at bounding box center [77, 404] width 40 height 15
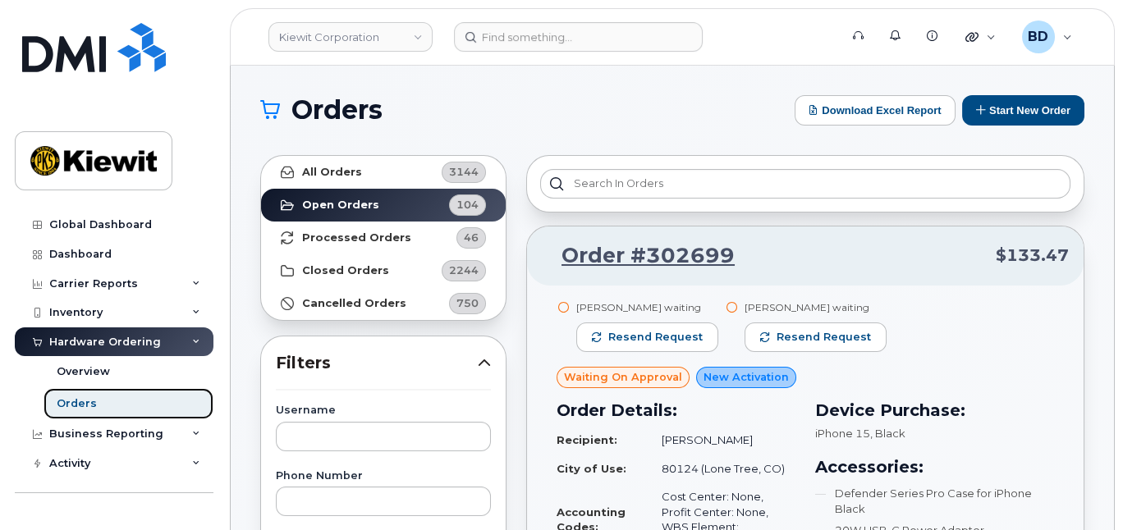
click at [84, 406] on div "Orders" at bounding box center [77, 404] width 40 height 15
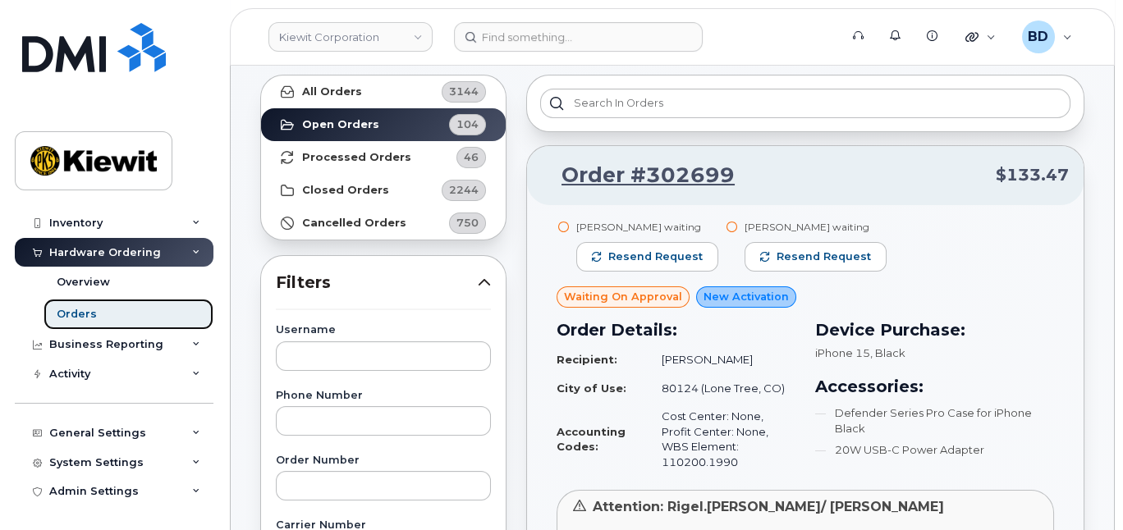
scroll to position [109, 0]
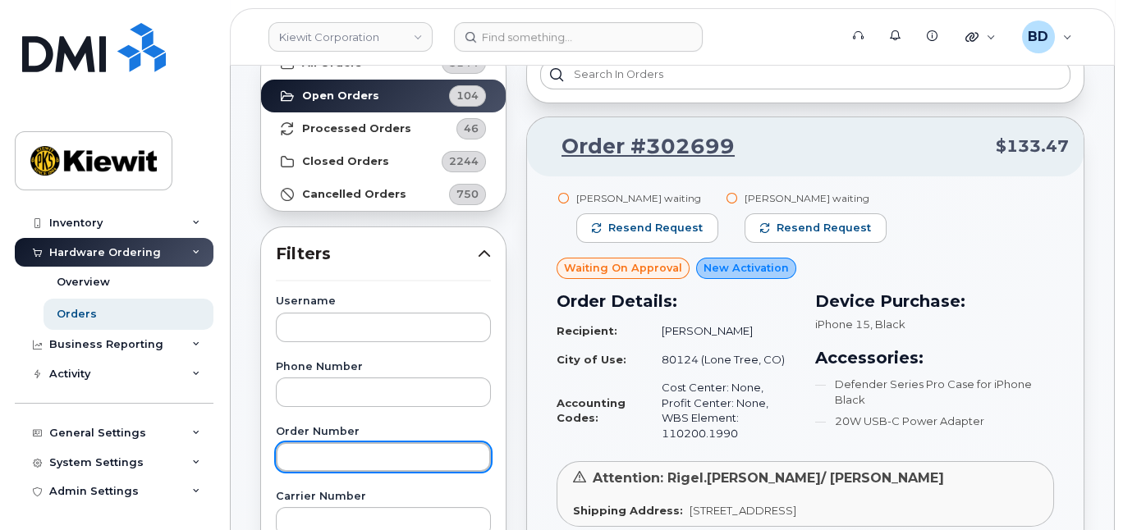
click at [329, 453] on input "text" at bounding box center [383, 457] width 215 height 30
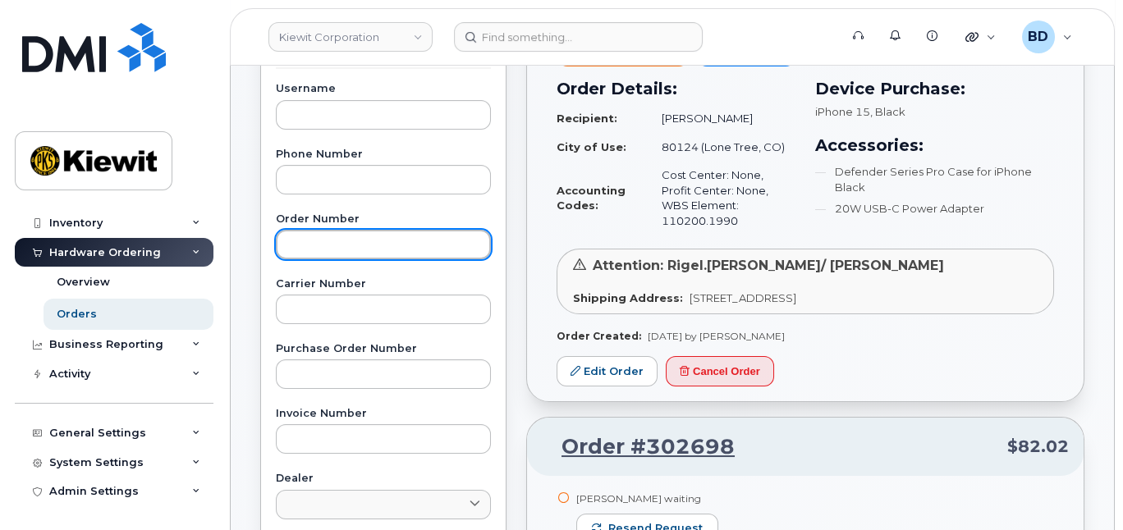
scroll to position [0, 0]
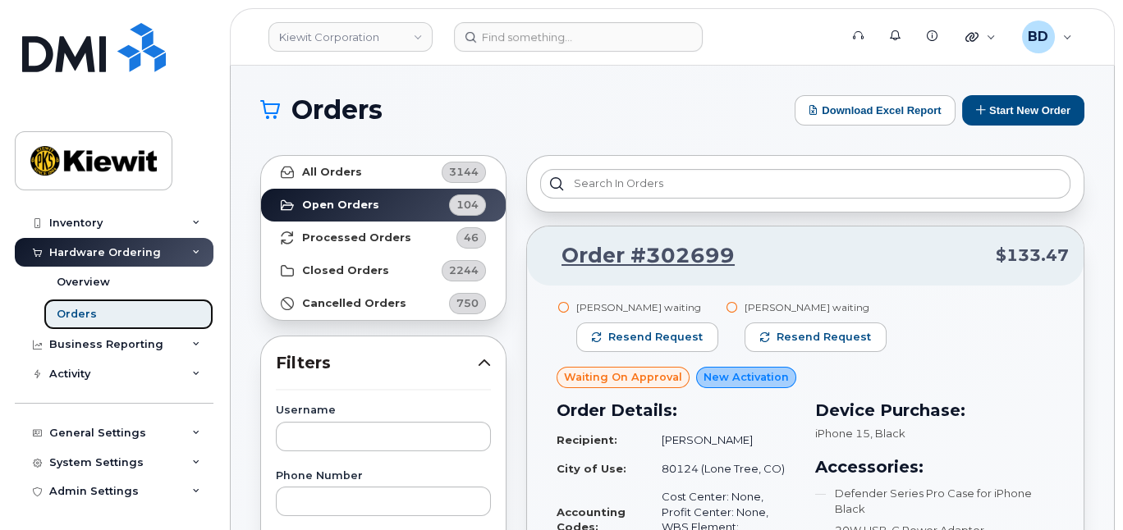
click at [160, 318] on link "Orders" at bounding box center [129, 314] width 170 height 31
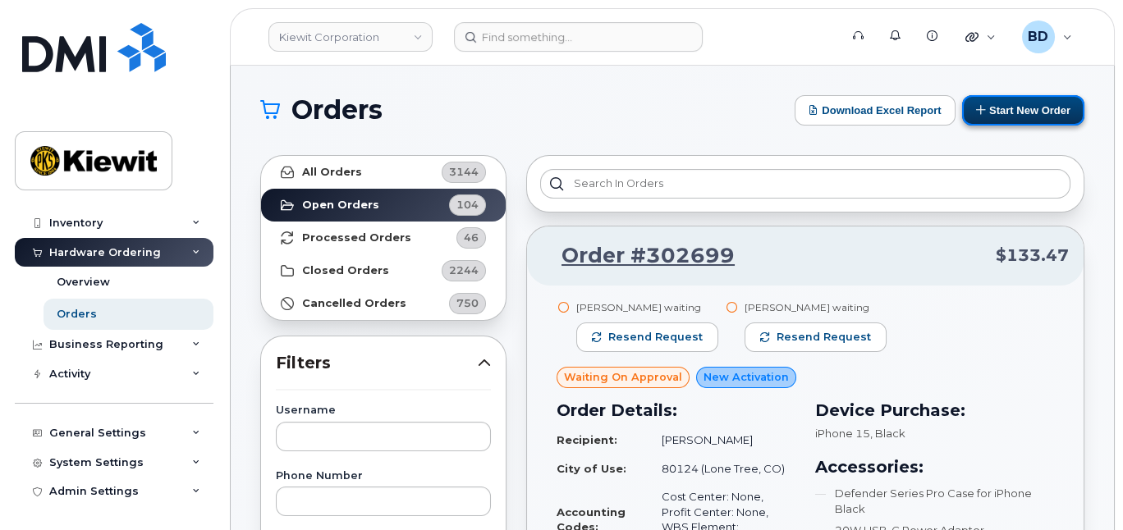
click at [1033, 106] on button "Start New Order" at bounding box center [1023, 110] width 122 height 30
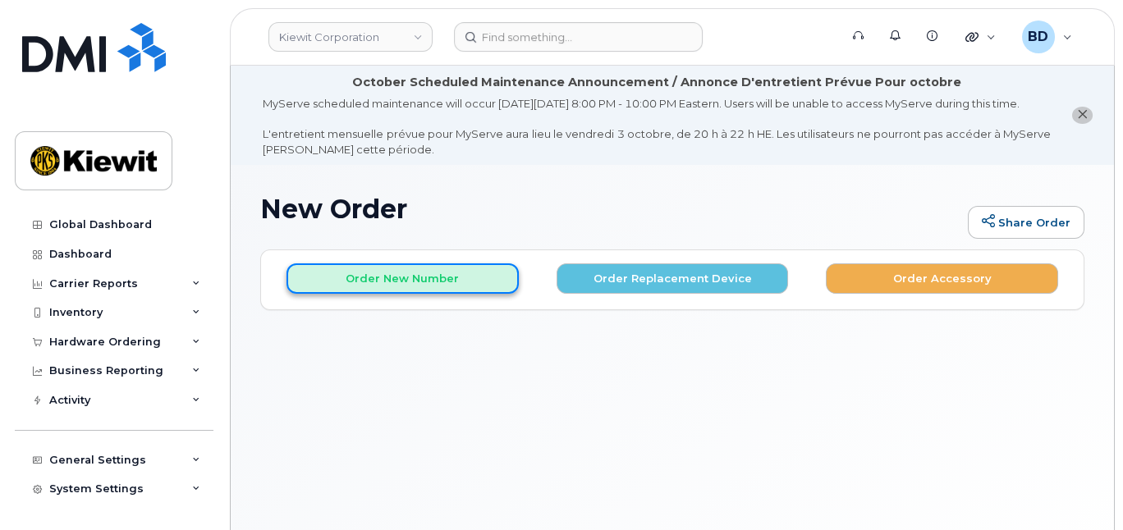
click at [442, 292] on button "Order New Number" at bounding box center [402, 279] width 232 height 30
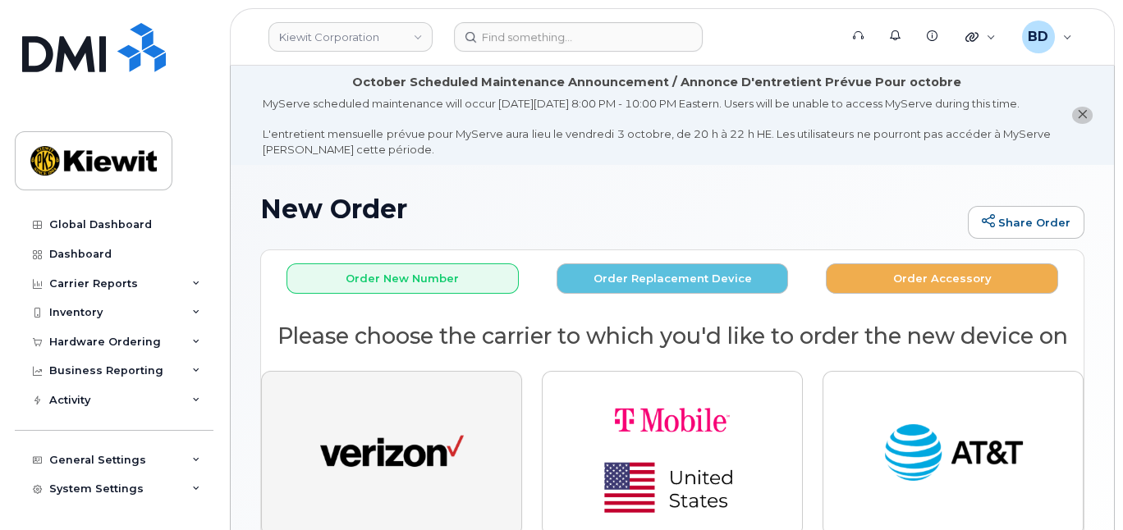
click at [433, 511] on button "button" at bounding box center [391, 454] width 261 height 166
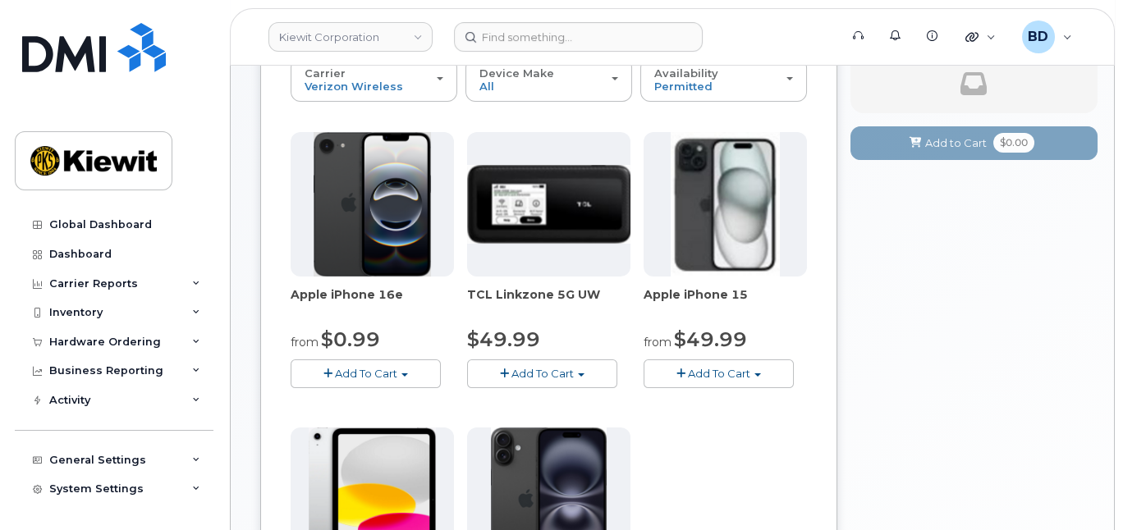
scroll to position [328, 0]
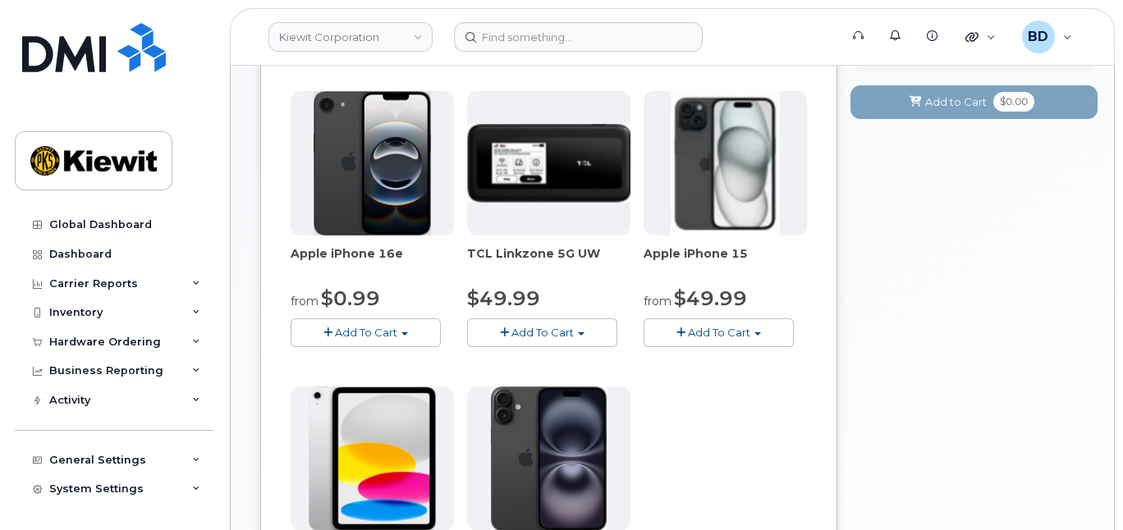
click at [755, 343] on button "Add To Cart" at bounding box center [719, 333] width 150 height 29
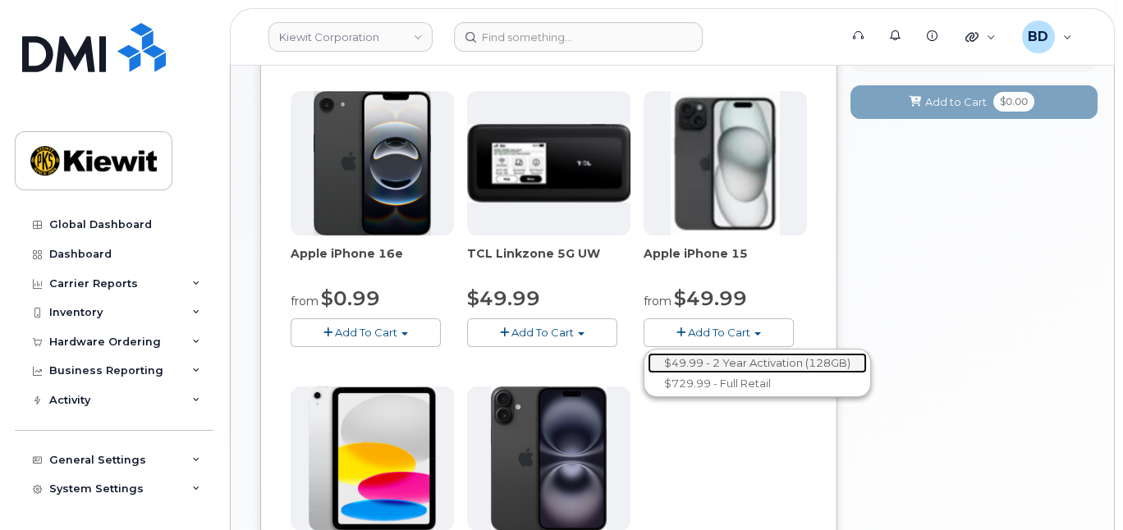
click at [740, 374] on link "$49.99 - 2 Year Activation (128GB)" at bounding box center [757, 363] width 219 height 21
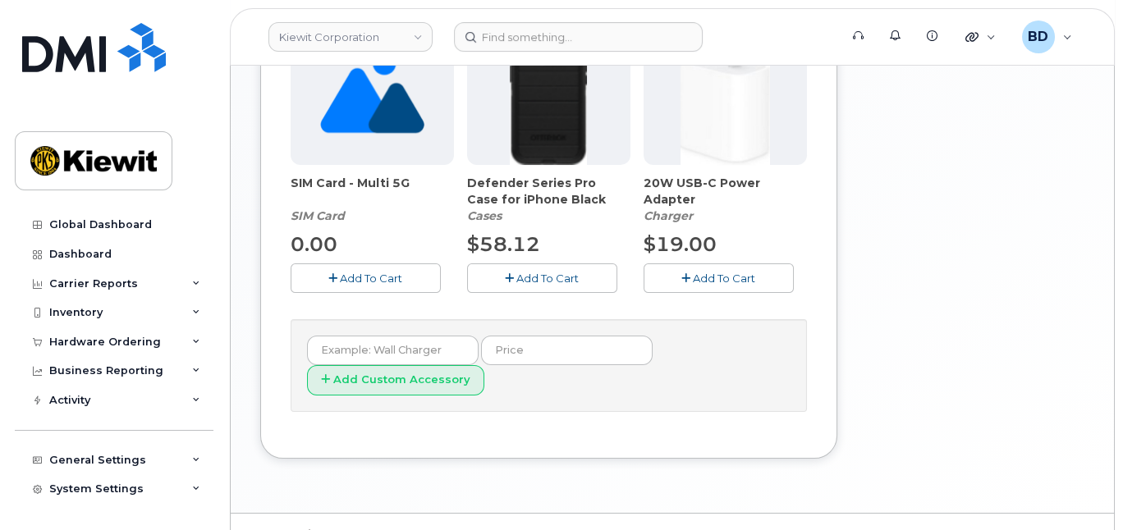
scroll to position [766, 0]
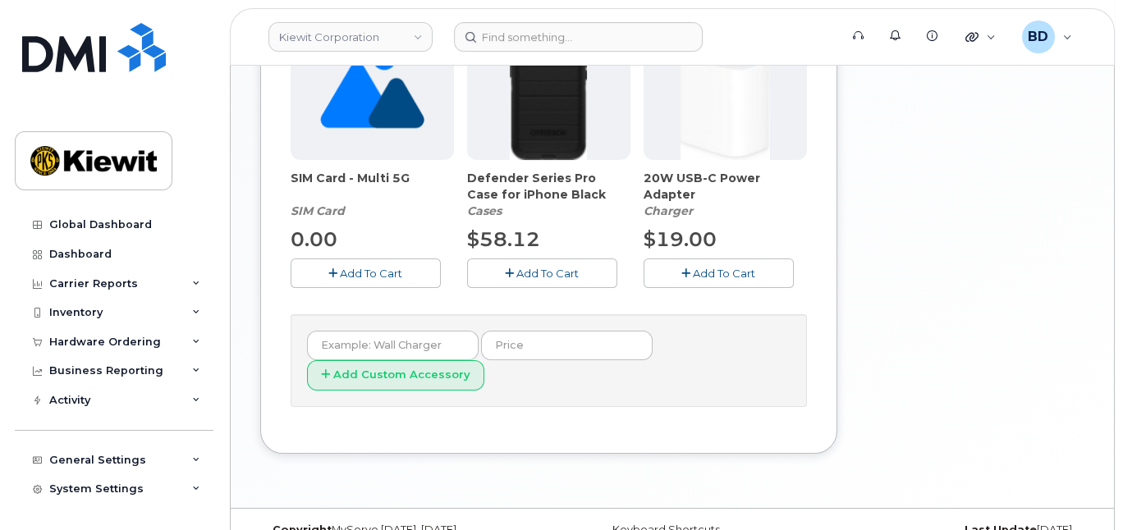
click at [543, 280] on span "Add To Cart" at bounding box center [547, 273] width 62 height 13
click at [727, 280] on span "Add To Cart" at bounding box center [724, 273] width 62 height 13
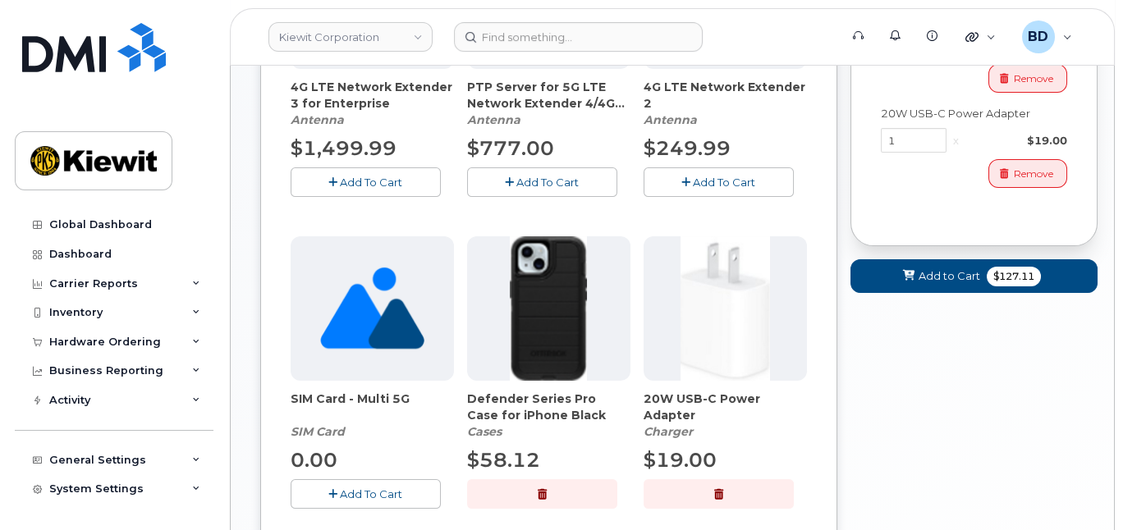
scroll to position [547, 0]
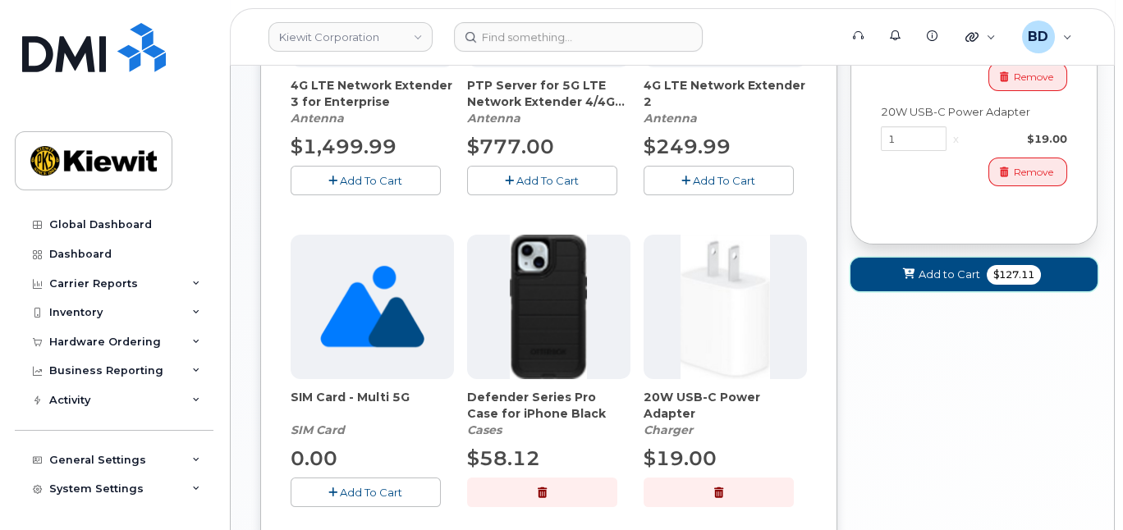
click at [920, 282] on span "Add to Cart" at bounding box center [950, 275] width 62 height 16
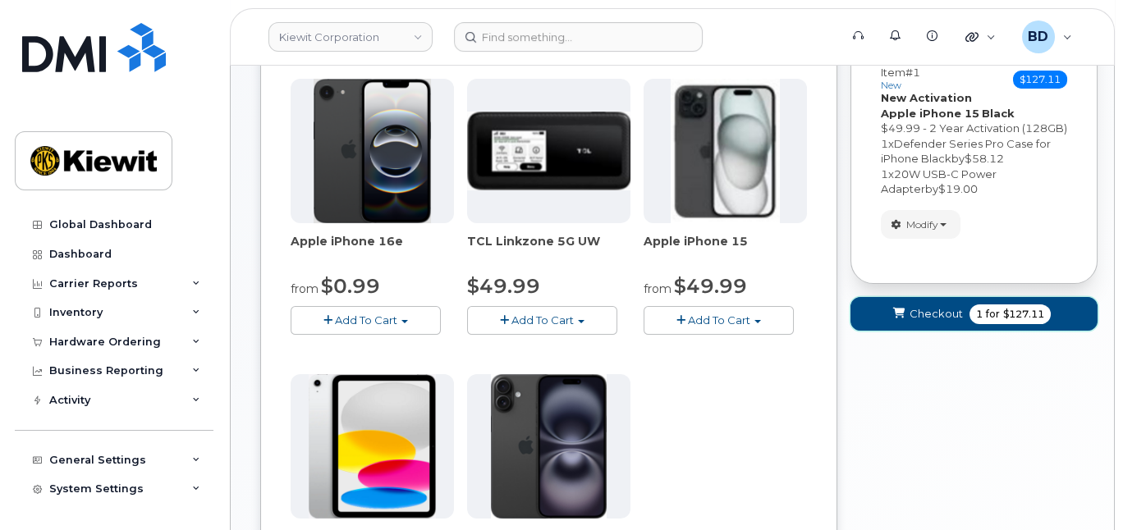
click at [928, 322] on span "Checkout" at bounding box center [936, 314] width 53 height 16
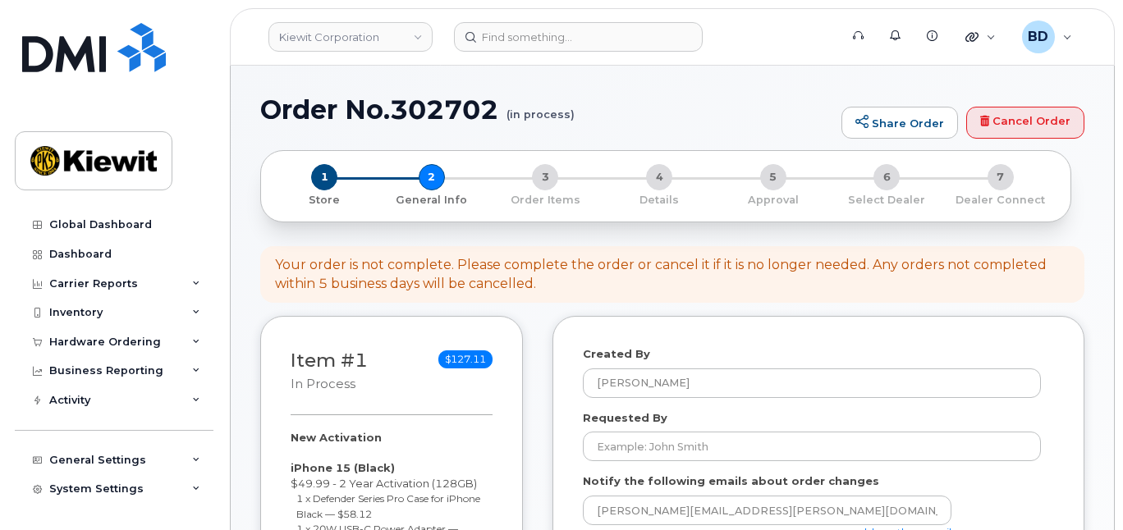
select select
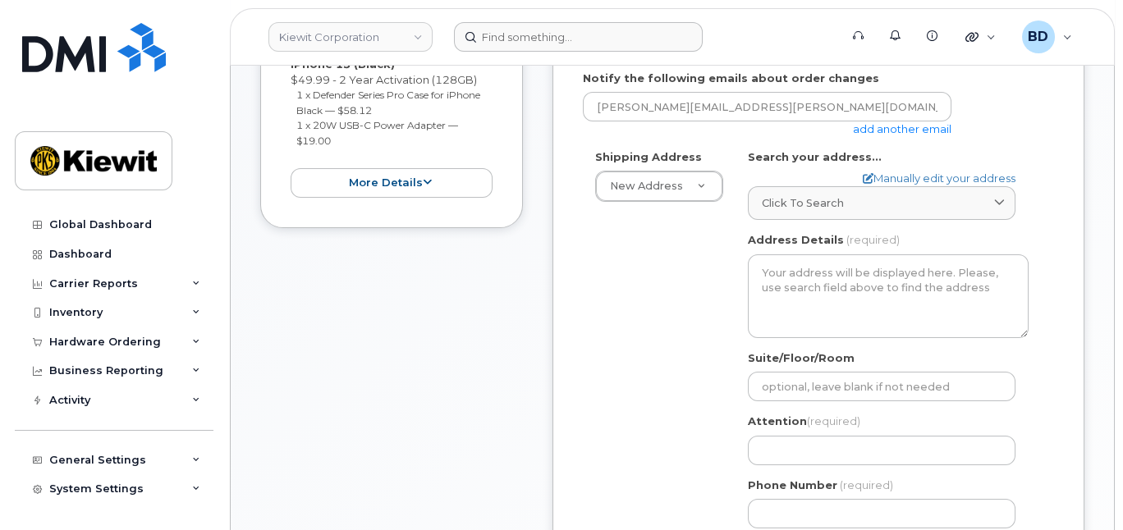
scroll to position [547, 0]
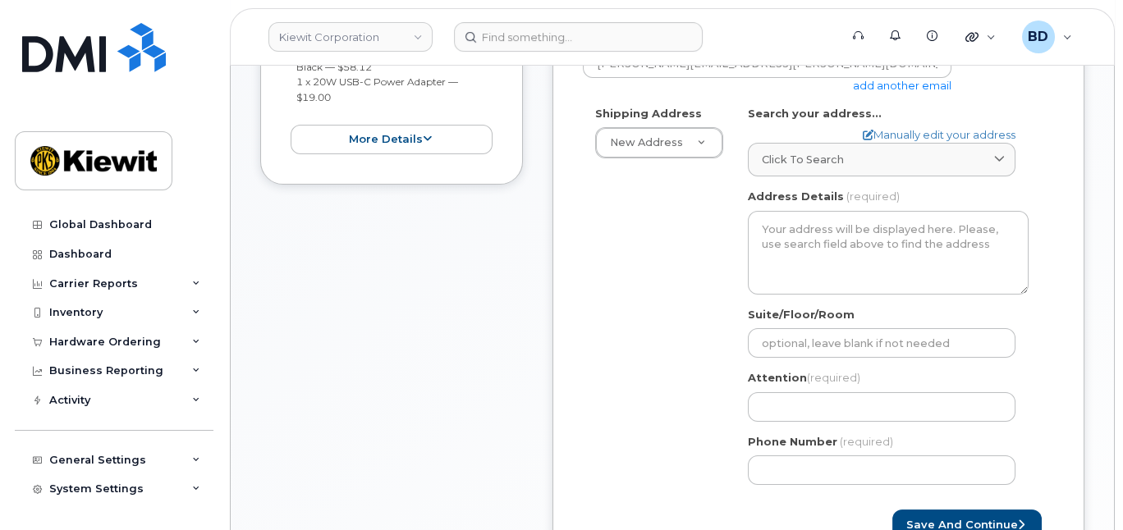
click at [893, 92] on link "add another email" at bounding box center [902, 85] width 99 height 13
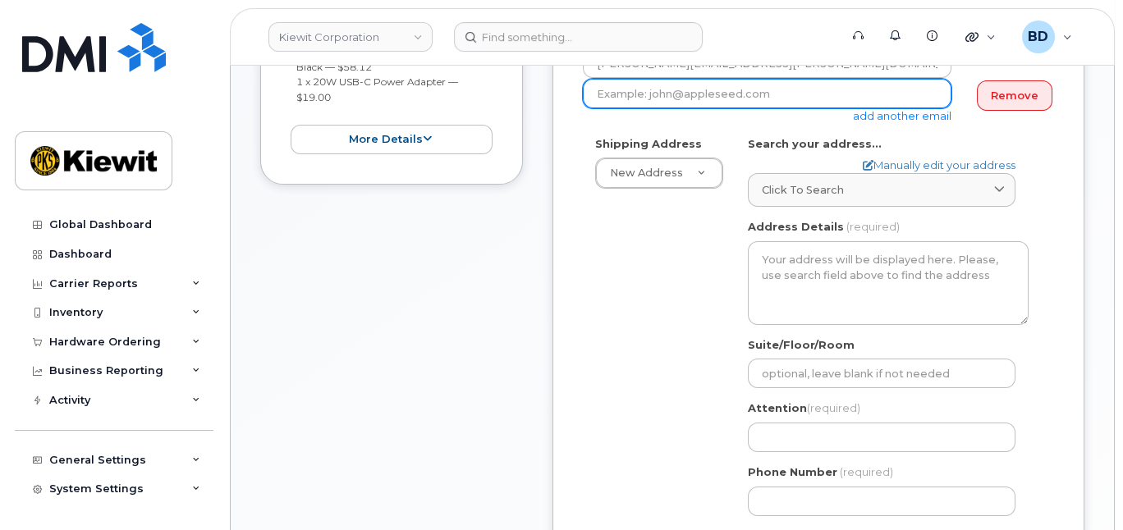
click at [616, 102] on input "email" at bounding box center [767, 94] width 369 height 30
paste input "david.gutierrez@kiewit.com"
type input "david.gutierrez@kiewit.com"
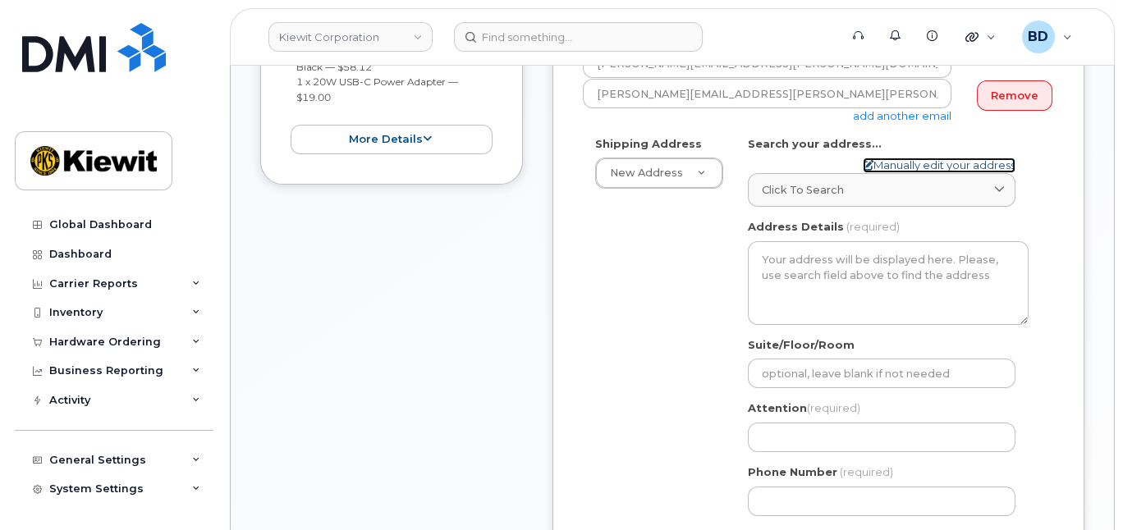
click at [892, 173] on link "Manually edit your address" at bounding box center [939, 166] width 153 height 16
select select
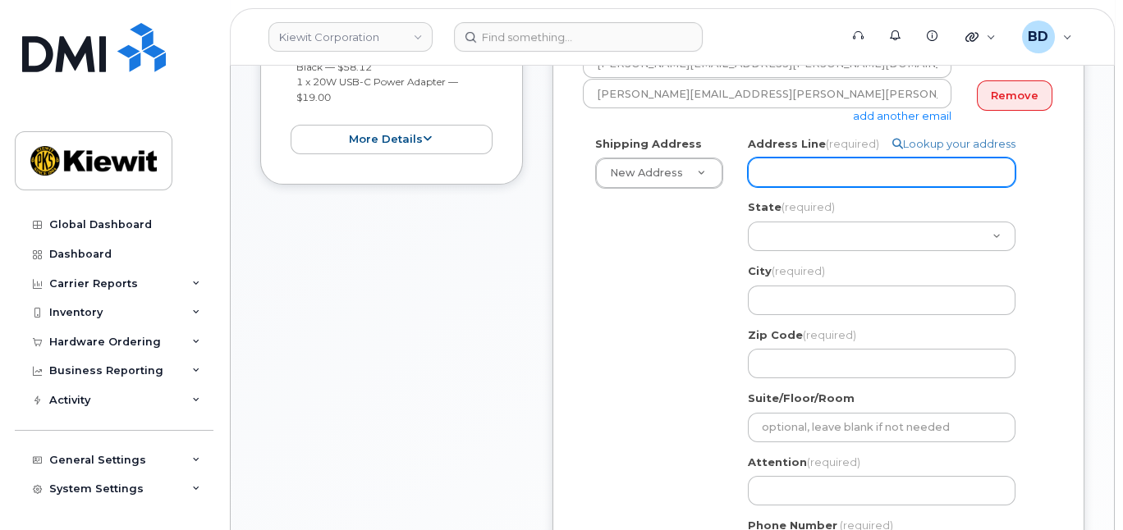
click at [795, 180] on input "Address Line (required)" at bounding box center [882, 173] width 268 height 30
click at [798, 182] on input "Address Line (required)" at bounding box center [882, 173] width 268 height 30
paste input "400 Totten Pond Road"
type input "400 Totten Pond Road"
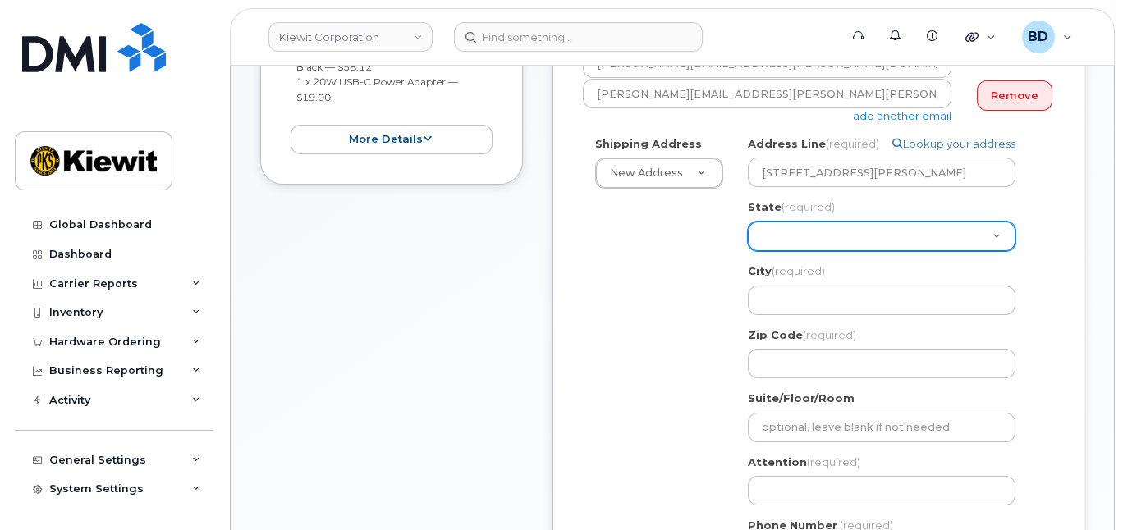
click at [789, 241] on select "Alabama Alaska American Samoa Arizona Arkansas California Colorado Connecticut …" at bounding box center [882, 237] width 268 height 30
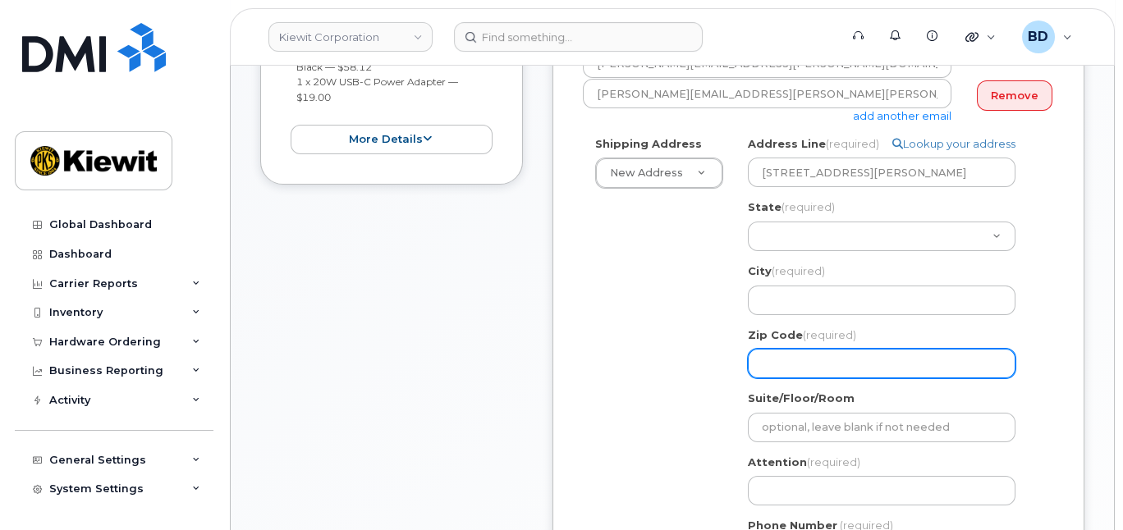
click at [775, 378] on input "Zip Code (required)" at bounding box center [882, 364] width 268 height 30
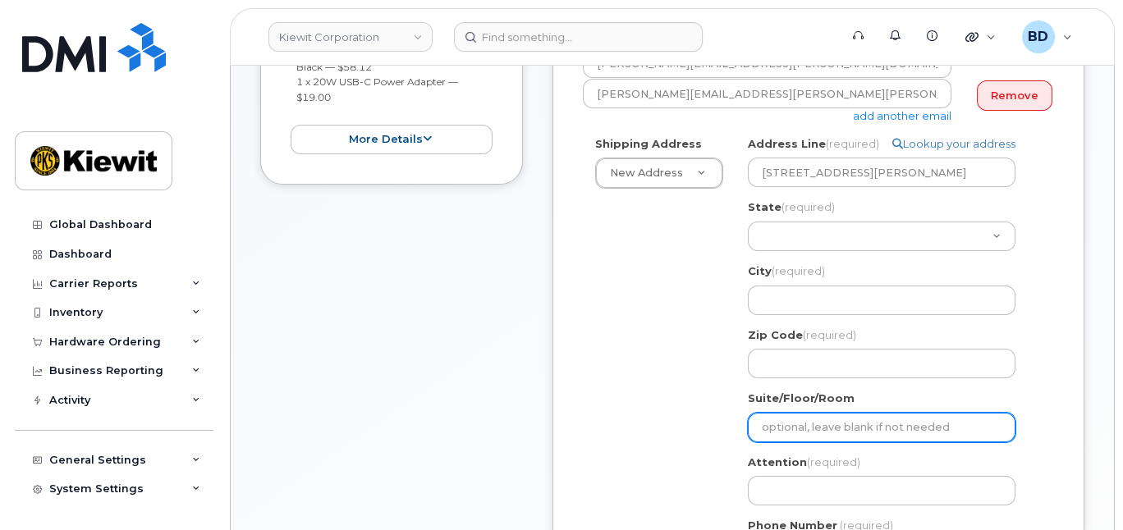
click at [792, 441] on input "Suite/Floor/Room" at bounding box center [882, 428] width 268 height 30
paste input "Suite 400"
select select
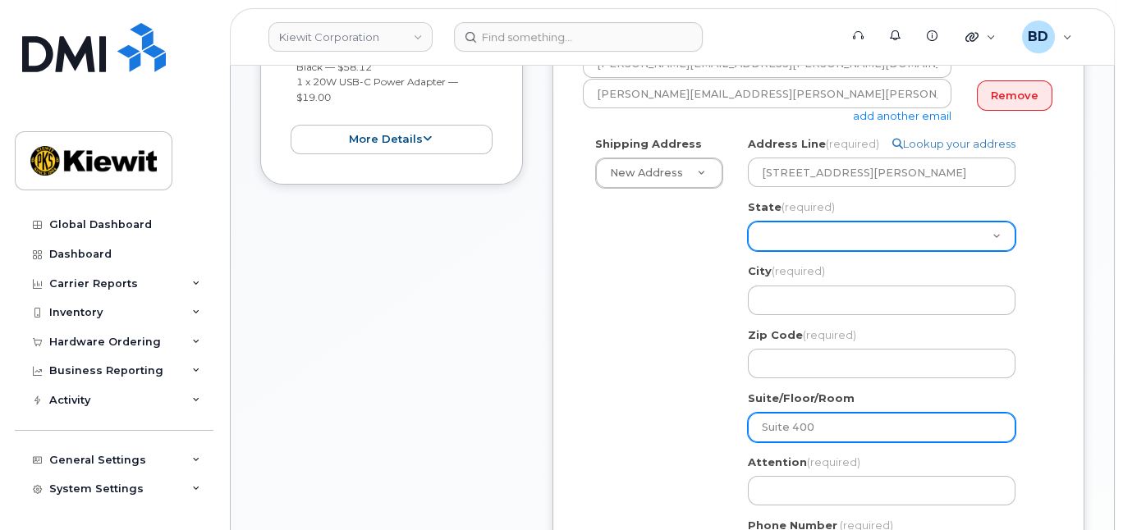
type input "Suite 400"
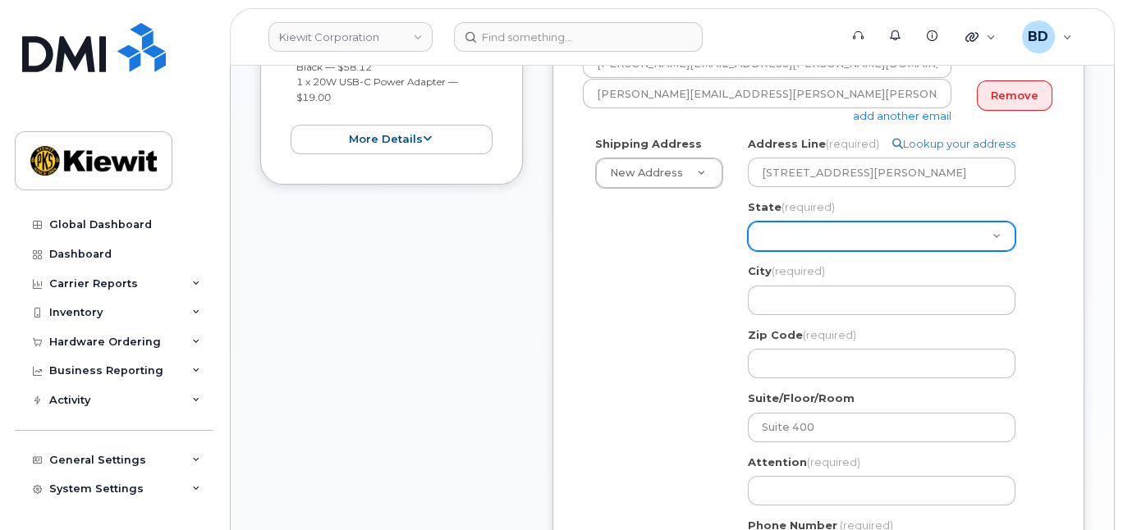
click at [770, 248] on select "Alabama Alaska American Samoa Arizona Arkansas California Colorado Connecticut …" at bounding box center [882, 237] width 268 height 30
select select "MA"
click at [773, 250] on select "Alabama Alaska American Samoa Arizona Arkansas California Colorado Connecticut …" at bounding box center [882, 237] width 268 height 30
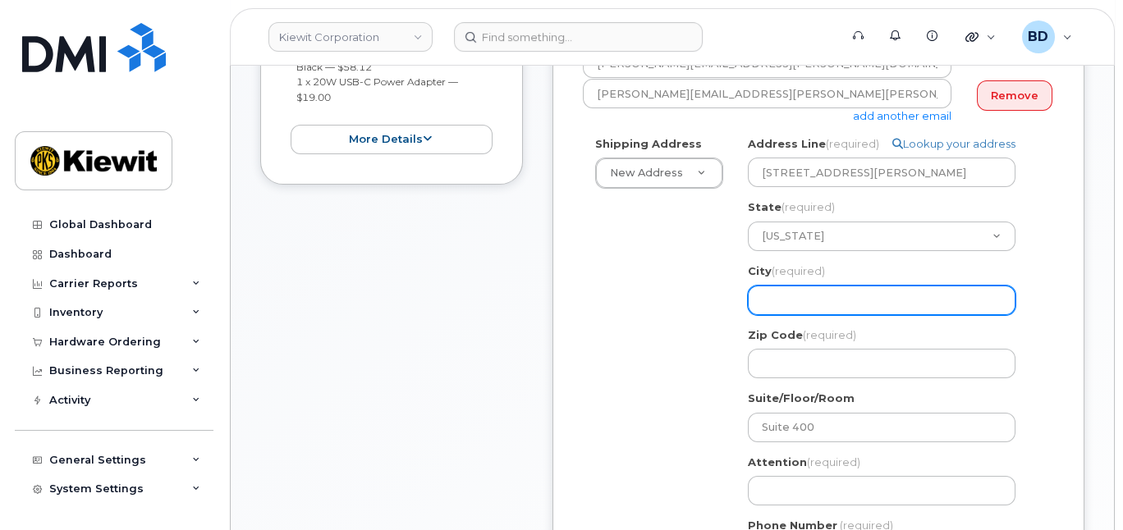
click at [782, 315] on input "City (required)" at bounding box center [882, 301] width 268 height 30
paste input "Waltham"
select select
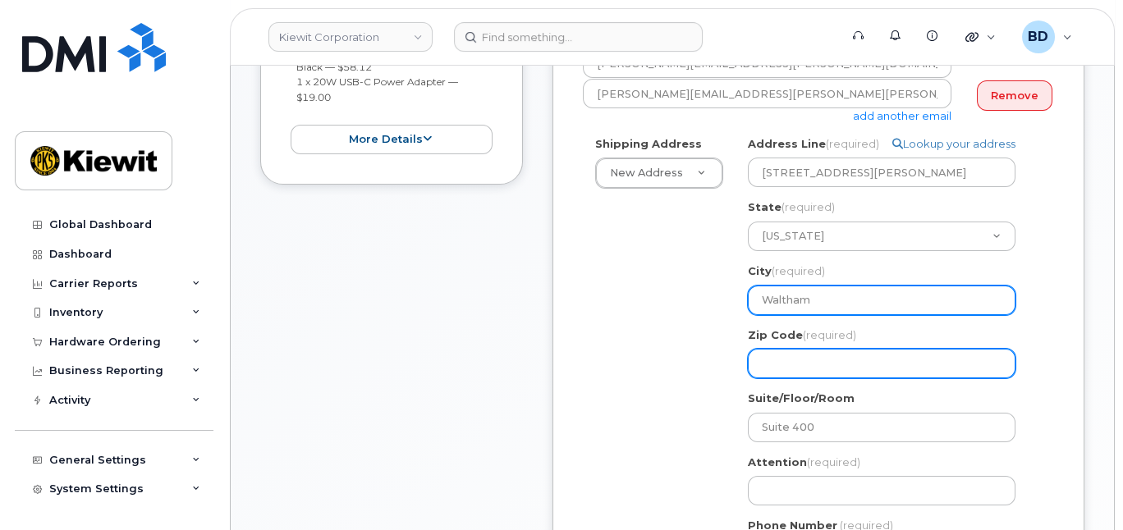
type input "Waltham"
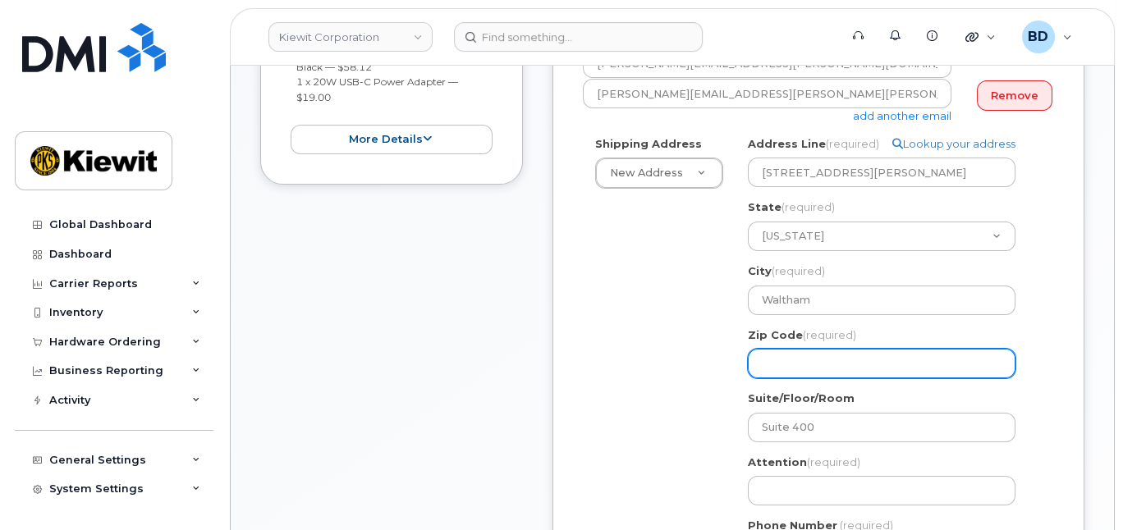
click at [777, 377] on input "Zip Code (required)" at bounding box center [882, 364] width 268 height 30
select select
type input "0"
select select
type input "02"
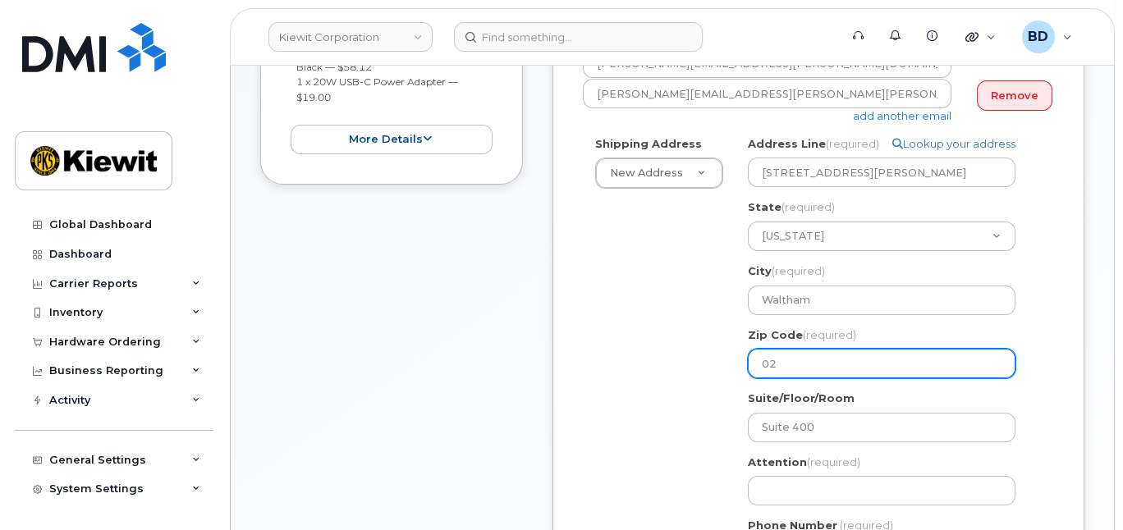
select select
type input "024"
select select
type input "0245"
select select
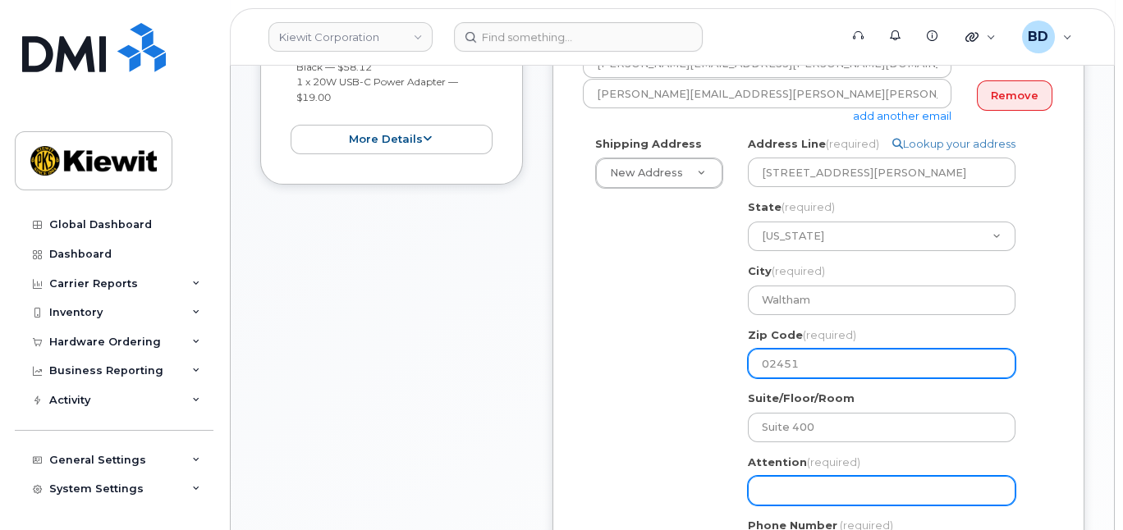
type input "02451"
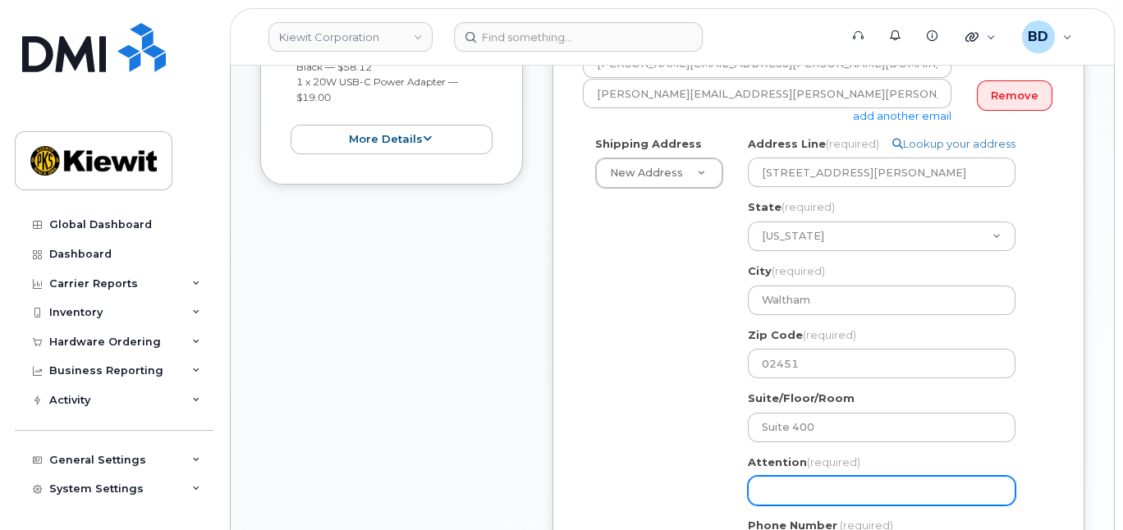
drag, startPoint x: 778, startPoint y: 506, endPoint x: 668, endPoint y: 511, distance: 110.1
click at [775, 506] on input "Attention (required)" at bounding box center [882, 491] width 268 height 30
click at [766, 506] on input "Attention (required)" at bounding box center [882, 491] width 268 height 30
paste input "Alice.Zhu"
select select
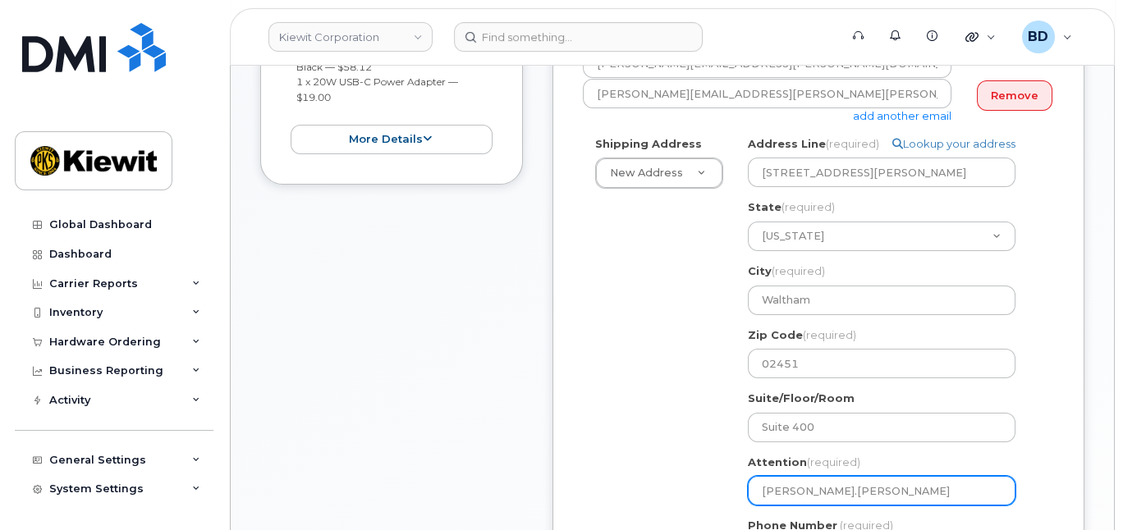
type input "Alice.Zhu"
select select
type input "Alice.Zhu/"
paste input "[PERSON_NAME]"
select select
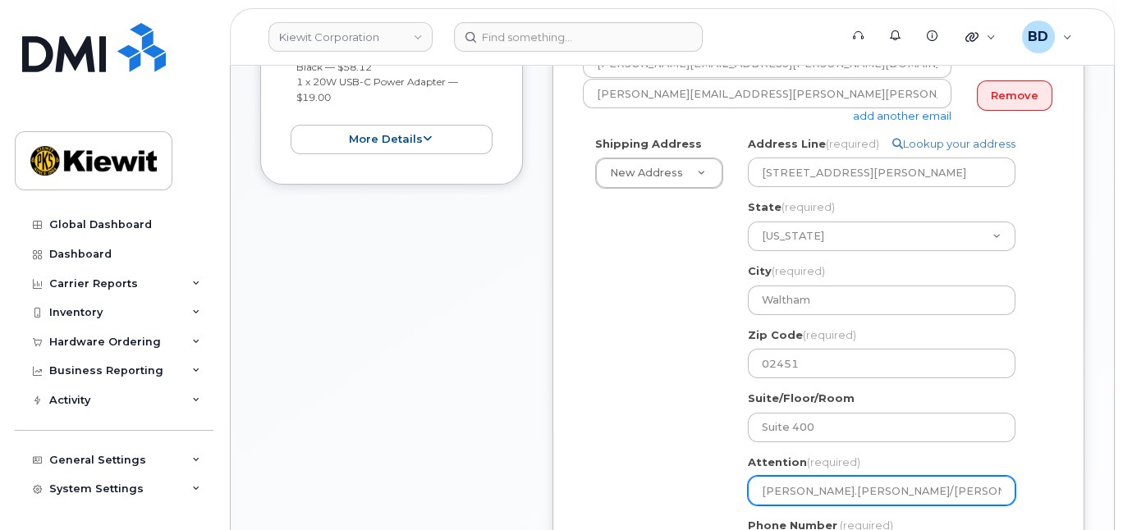
type input "[PERSON_NAME].[PERSON_NAME]/[PERSON_NAME]"
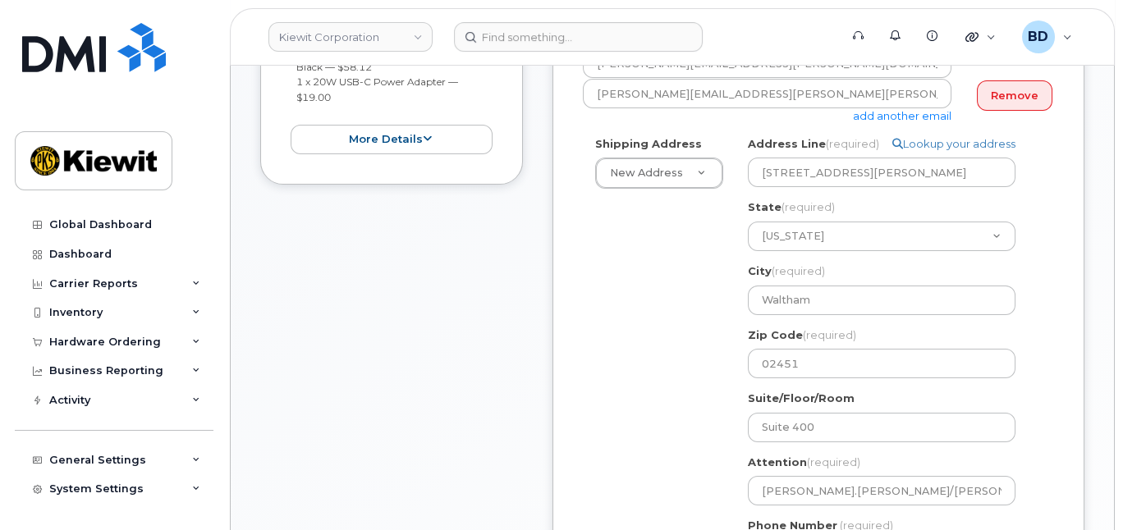
drag, startPoint x: 503, startPoint y: 506, endPoint x: 508, endPoint y: 479, distance: 27.5
click at [505, 482] on div "Item #1 in process $127.11 New Activation iPhone 15 (Black) $49.99 - 2 Year Act…" at bounding box center [391, 274] width 263 height 810
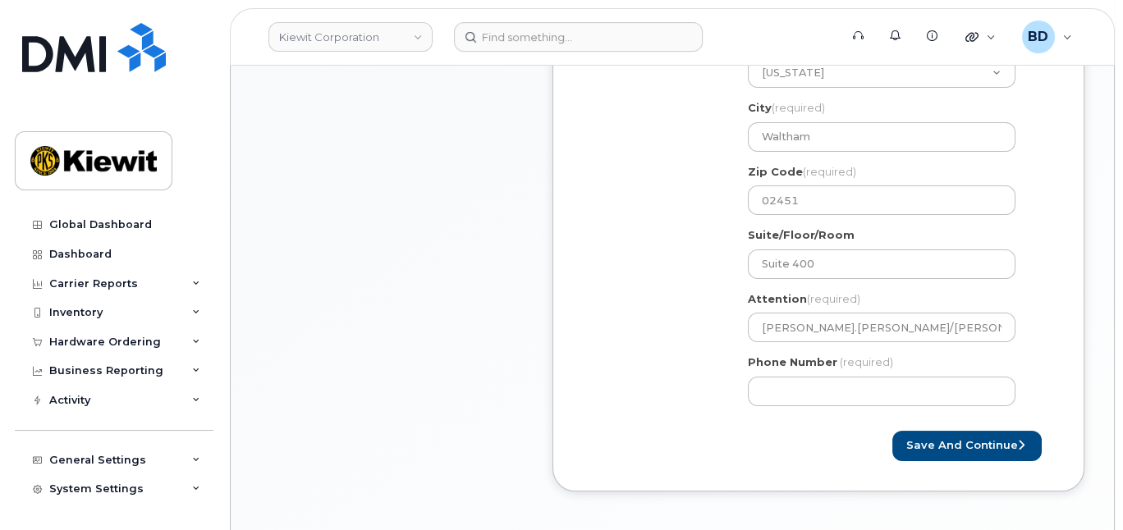
scroll to position [766, 0]
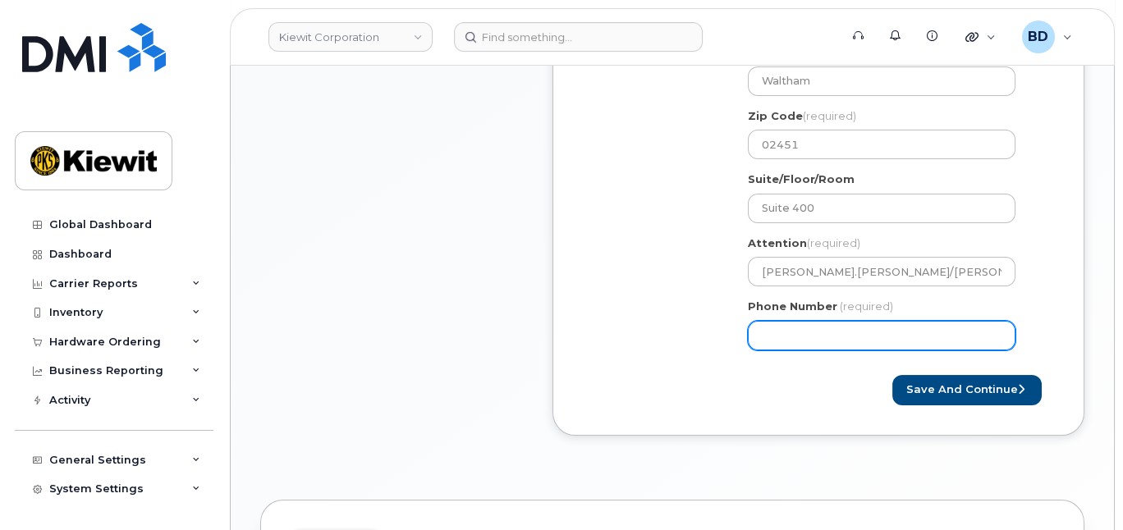
click at [797, 344] on input "Phone Number" at bounding box center [882, 336] width 268 height 30
type input "8777727707"
select select
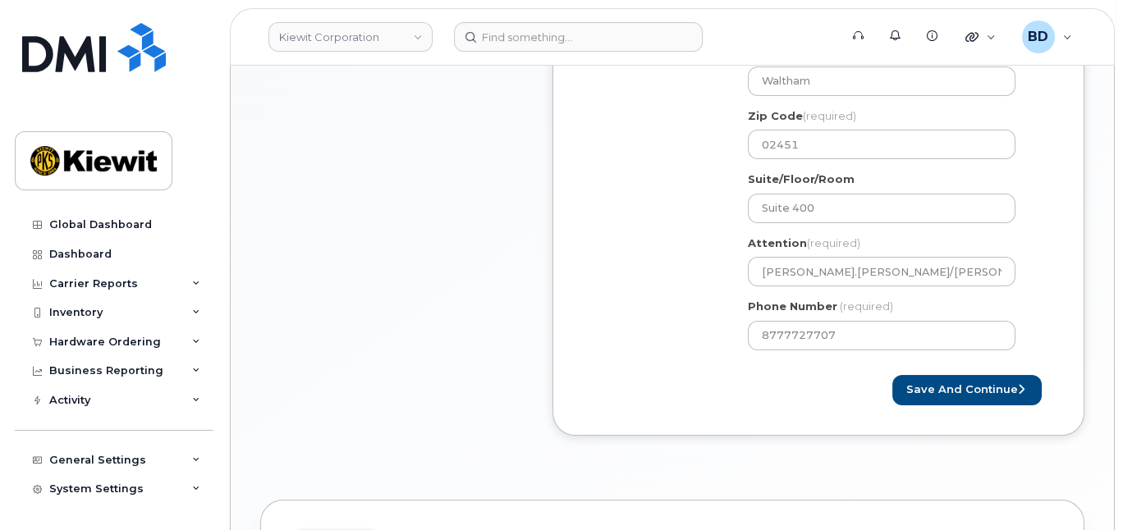
click at [954, 385] on form "Created By Barbara Dye Requested By Notify the following emails about order cha…" at bounding box center [818, 42] width 471 height 725
click at [963, 406] on button "Save and Continue" at bounding box center [966, 390] width 149 height 30
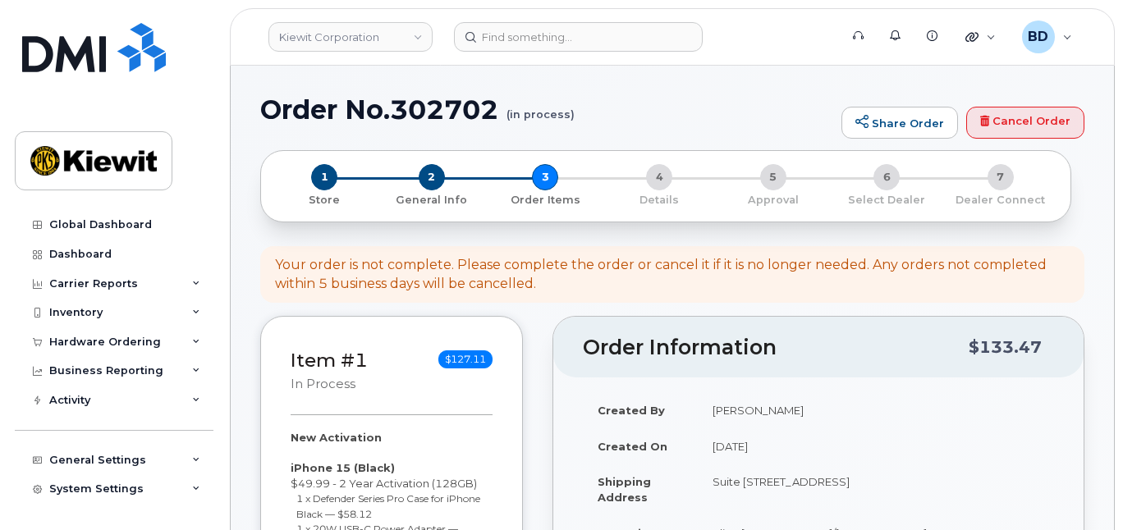
select select
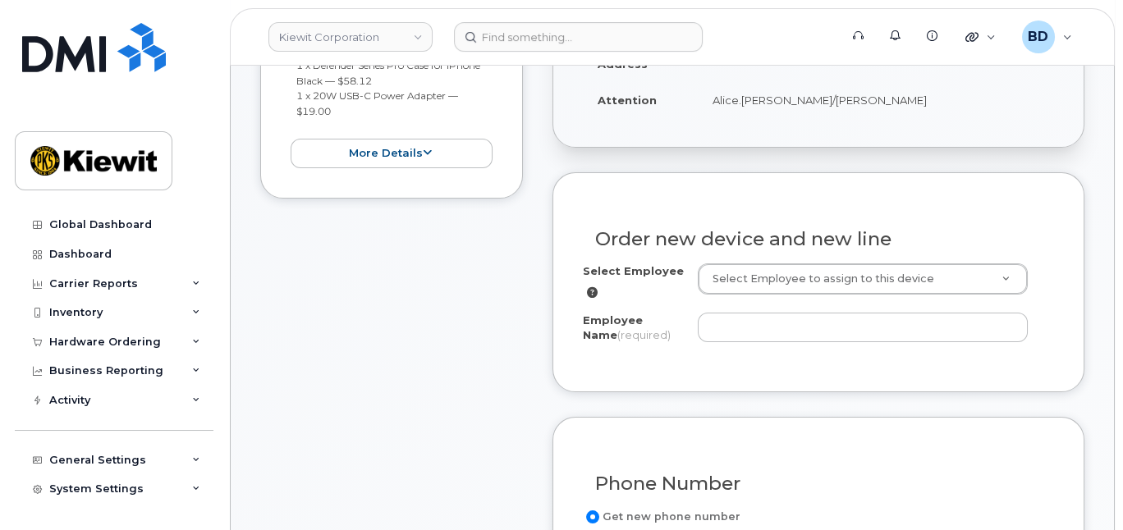
scroll to position [547, 0]
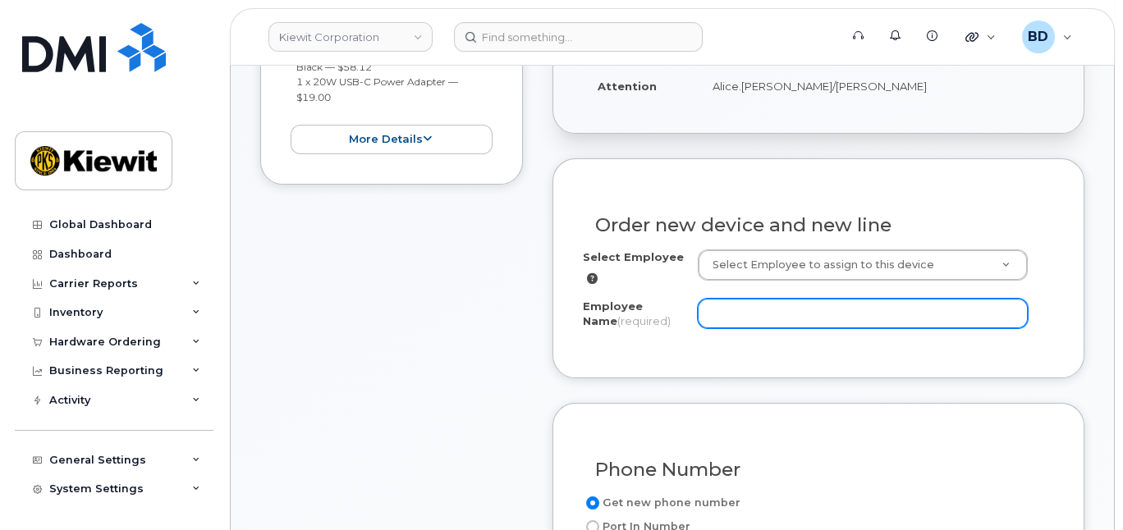
click at [763, 324] on input "Employee Name (required)" at bounding box center [863, 314] width 331 height 30
paste input "[PERSON_NAME]"
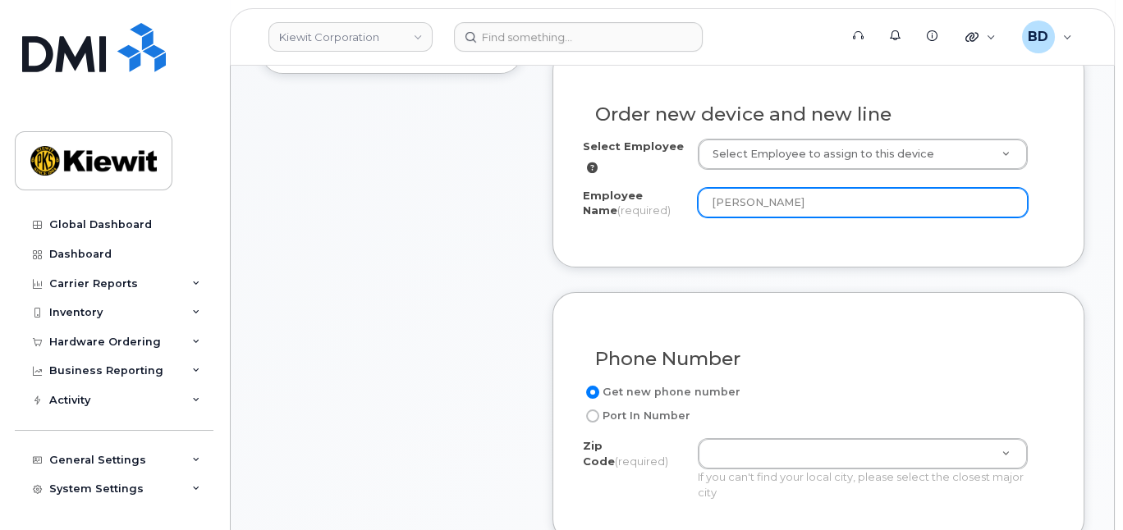
scroll to position [766, 0]
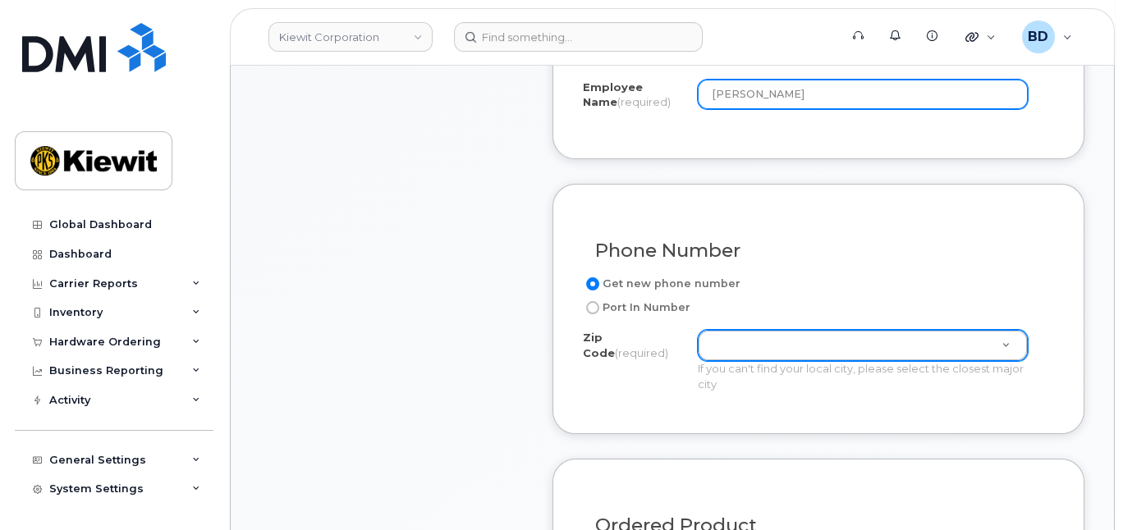
type input "[PERSON_NAME]"
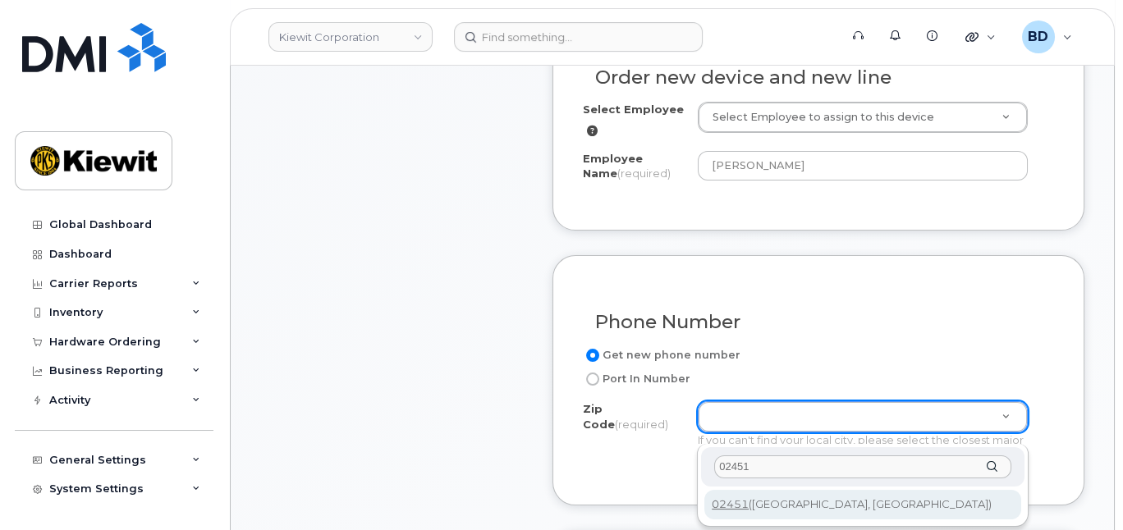
scroll to position [657, 0]
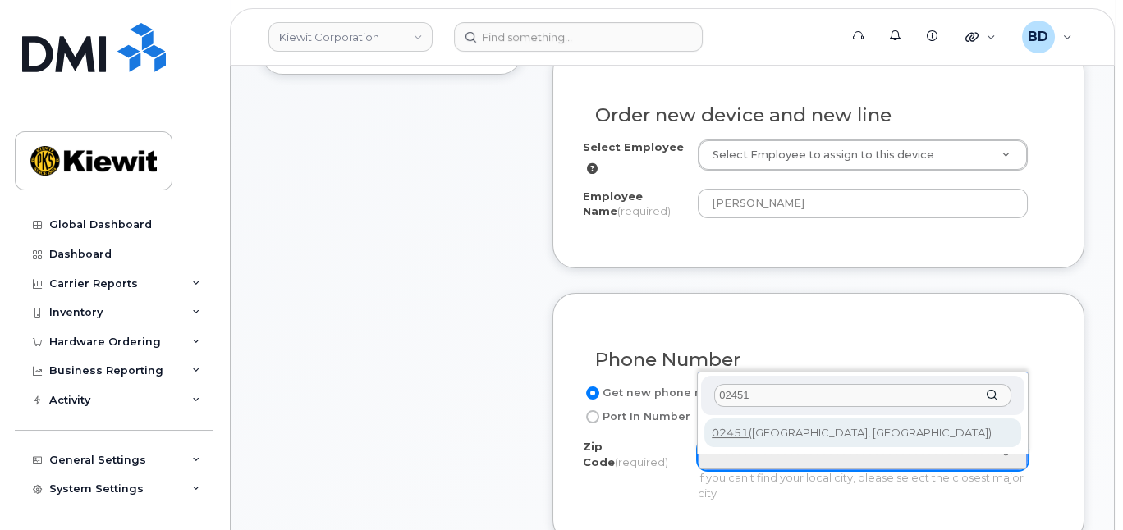
type input "02451"
type input "02451 ([GEOGRAPHIC_DATA], [GEOGRAPHIC_DATA])"
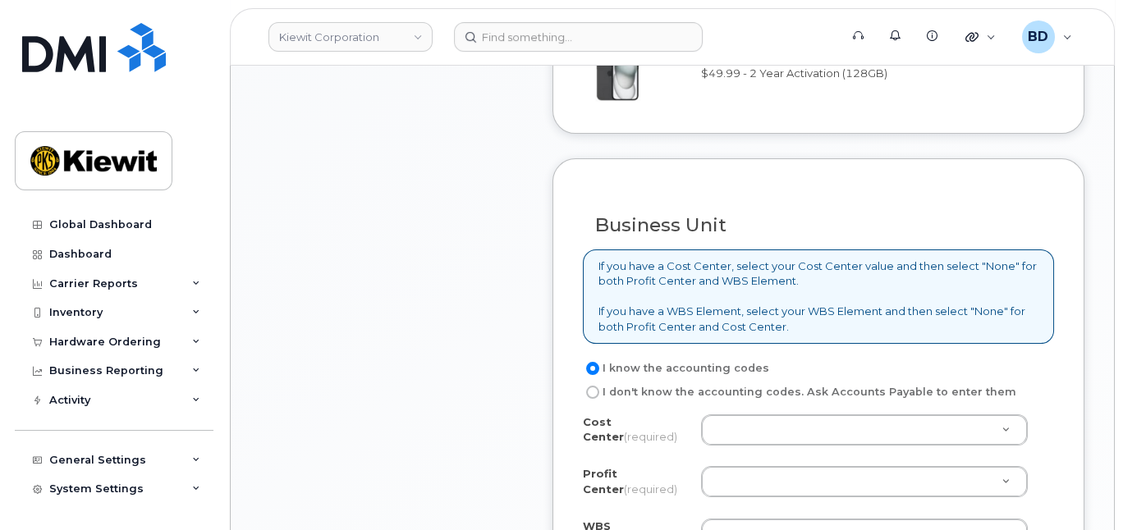
scroll to position [1423, 0]
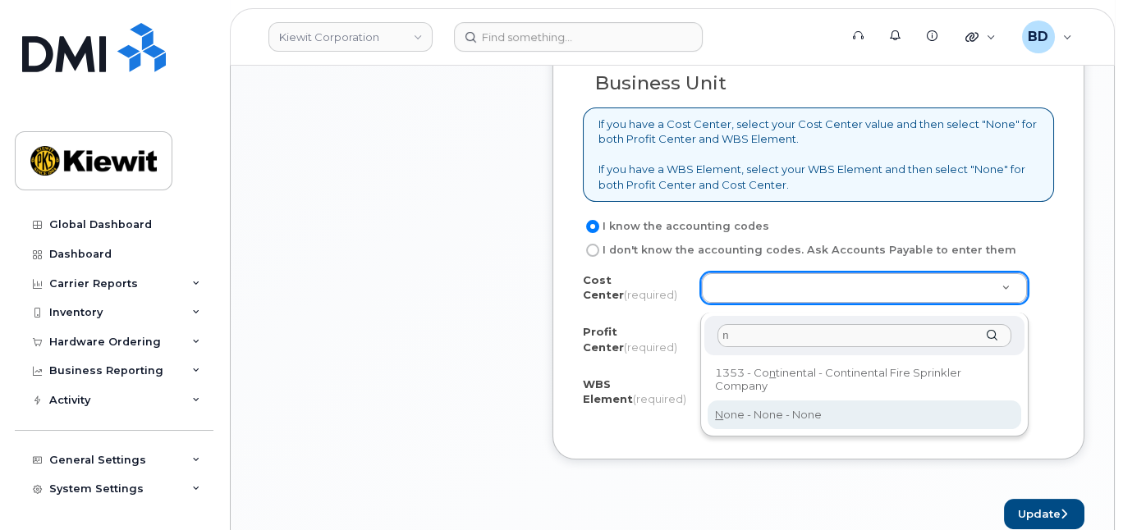
type input "n"
drag, startPoint x: 732, startPoint y: 409, endPoint x: 730, endPoint y: 379, distance: 29.7
type input "None"
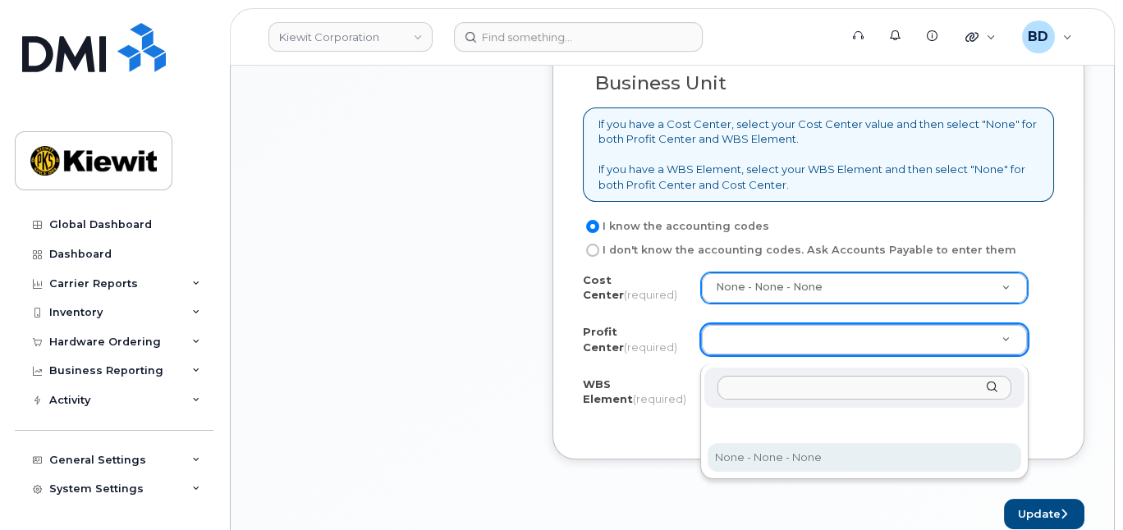
drag, startPoint x: 748, startPoint y: 456, endPoint x: 748, endPoint y: 434, distance: 21.3
select select "None"
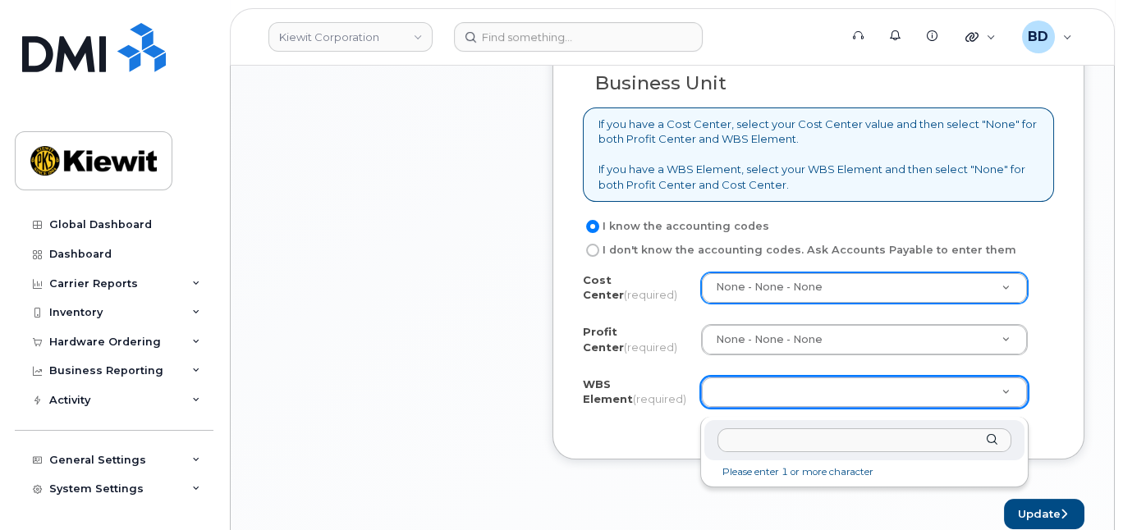
click at [753, 433] on input "text" at bounding box center [863, 441] width 293 height 24
paste input "105033.1093"
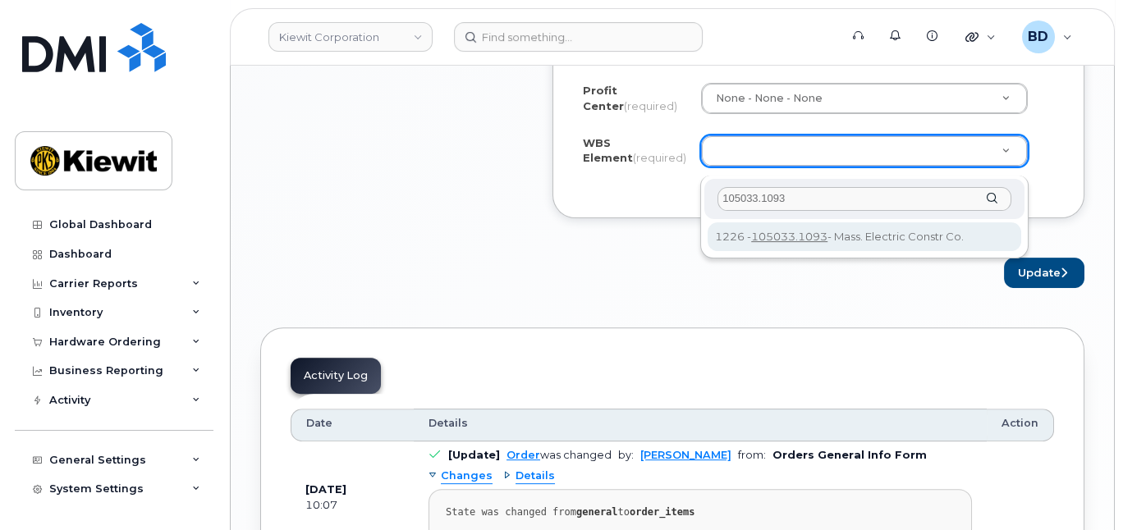
scroll to position [1751, 0]
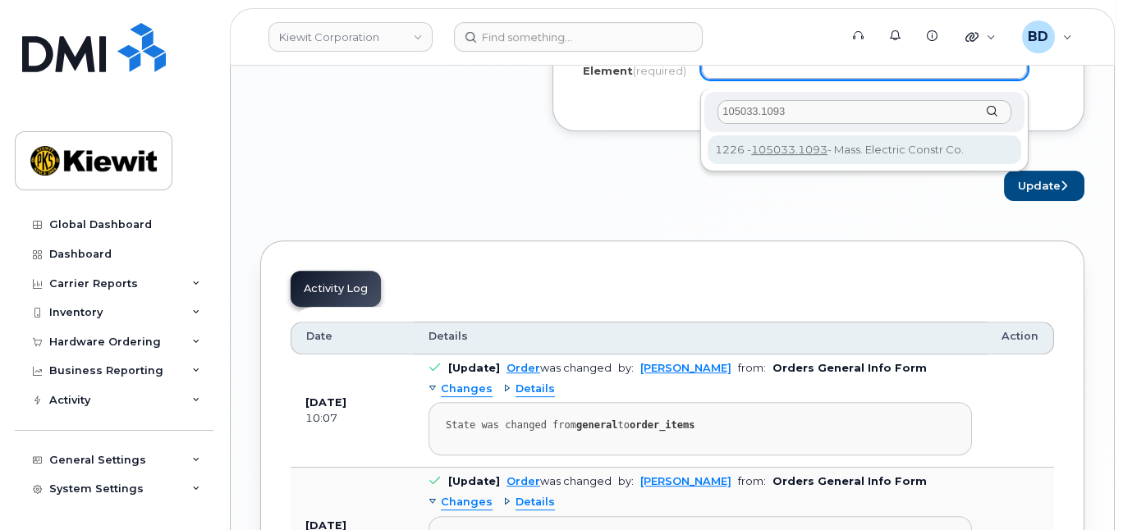
type input "105033.1093"
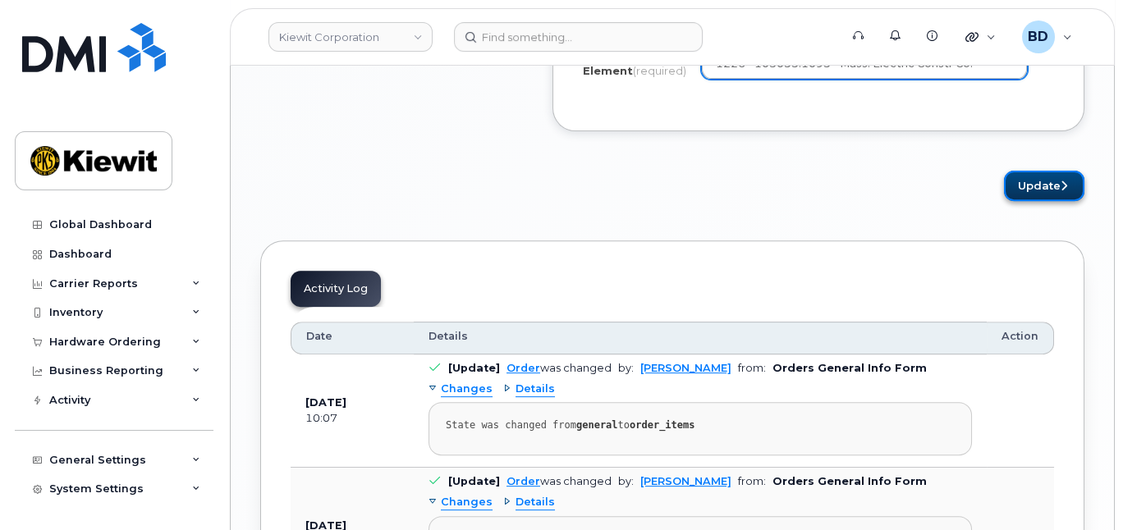
click at [1043, 197] on button "Update" at bounding box center [1044, 186] width 80 height 30
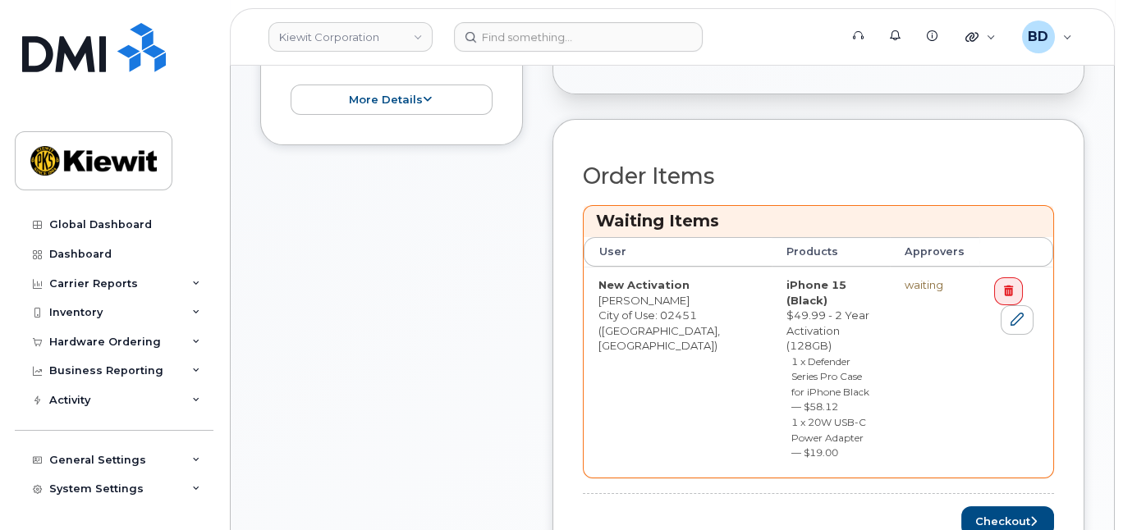
scroll to position [766, 0]
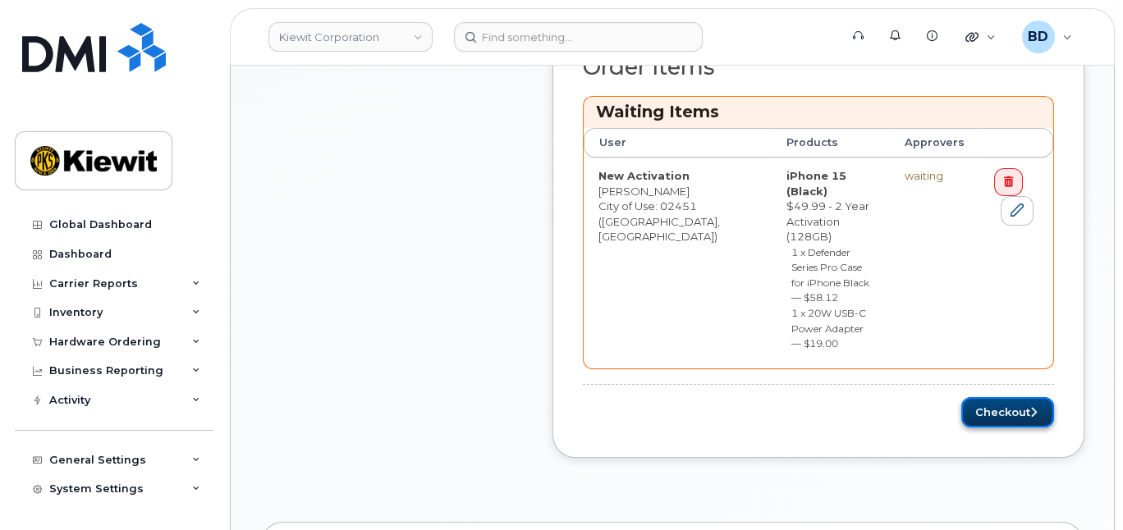
click at [999, 397] on button "Checkout" at bounding box center [1007, 412] width 93 height 30
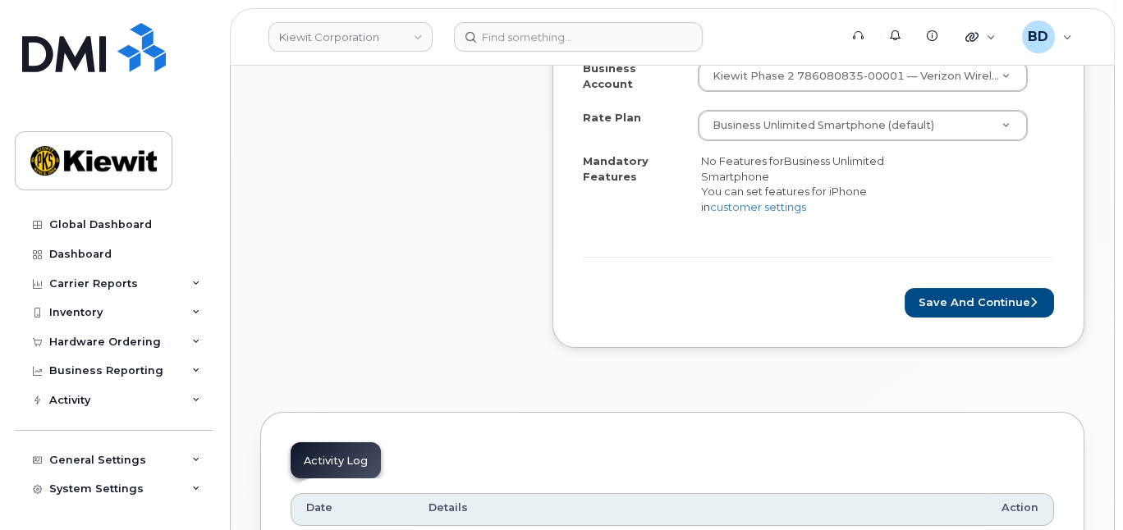
scroll to position [766, 0]
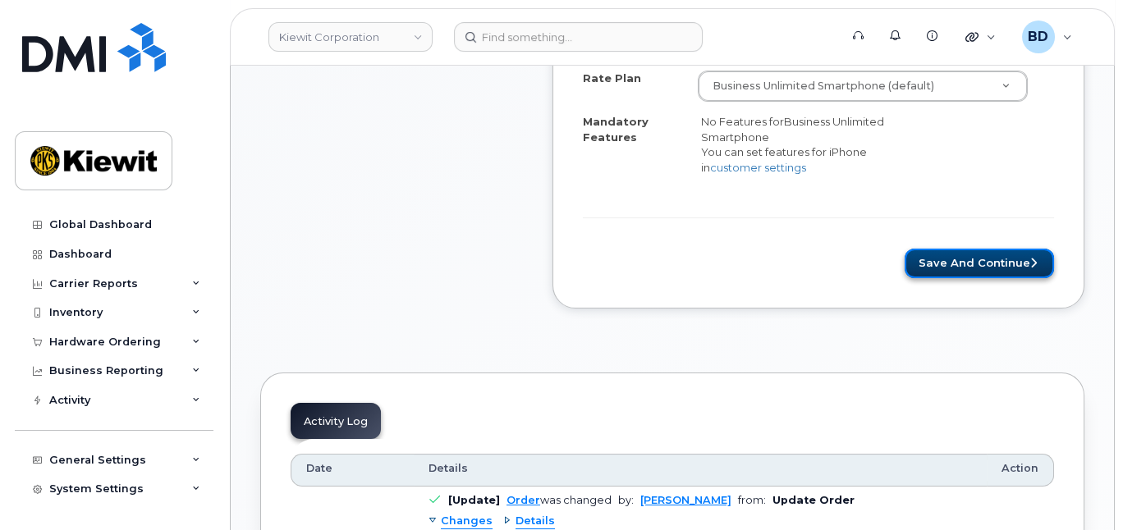
click at [964, 279] on button "Save and Continue" at bounding box center [979, 264] width 149 height 30
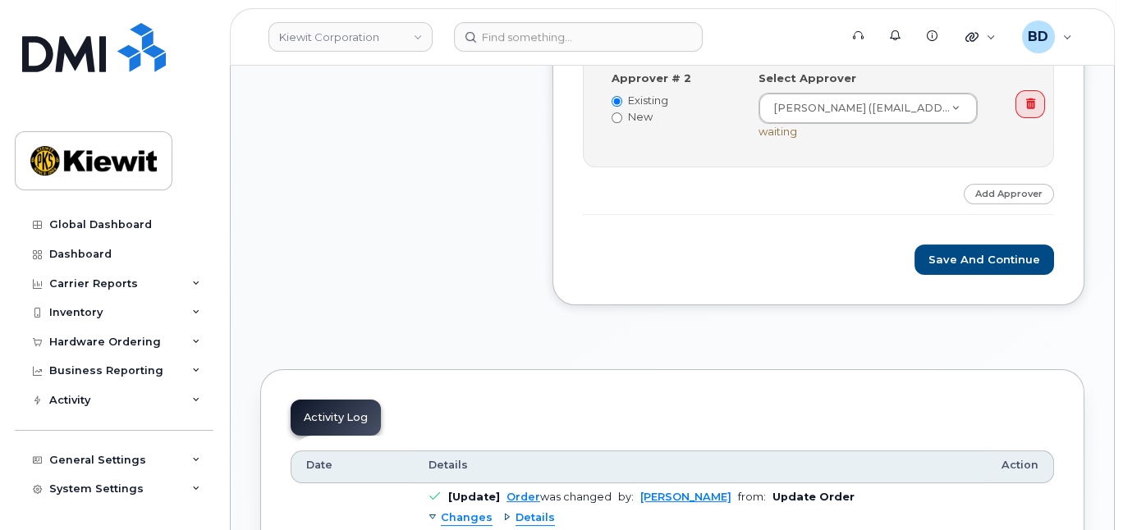
scroll to position [875, 0]
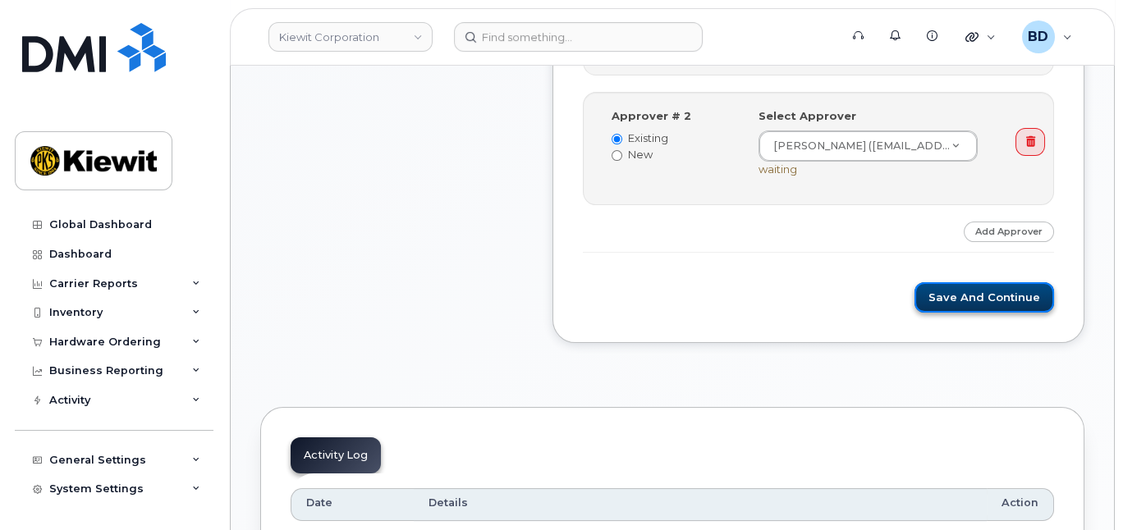
click at [965, 294] on button "Save and Continue" at bounding box center [984, 297] width 140 height 30
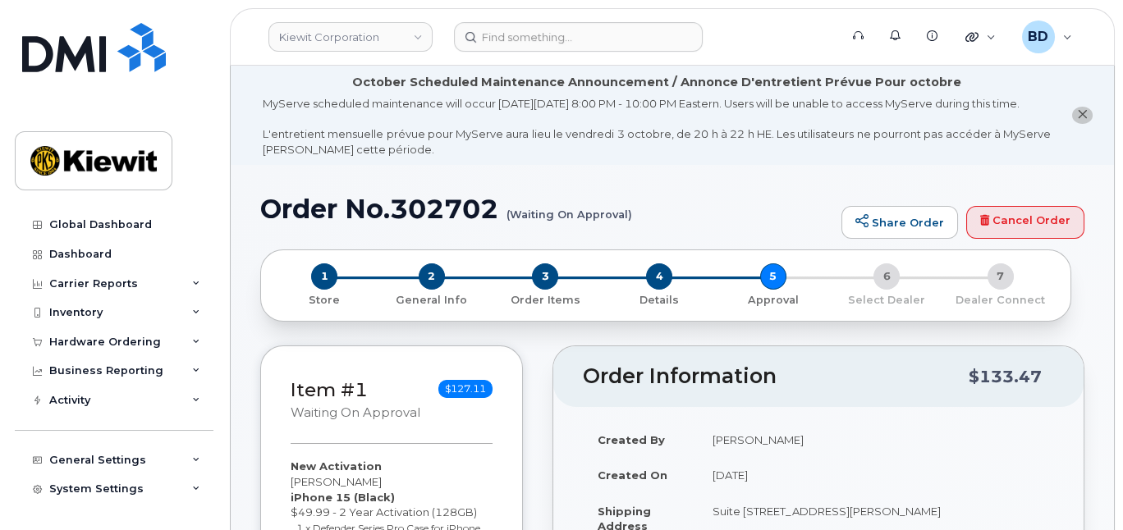
click at [442, 223] on h1 "Order No.302702 (Waiting On Approval)" at bounding box center [546, 209] width 573 height 29
copy h1 "302702"
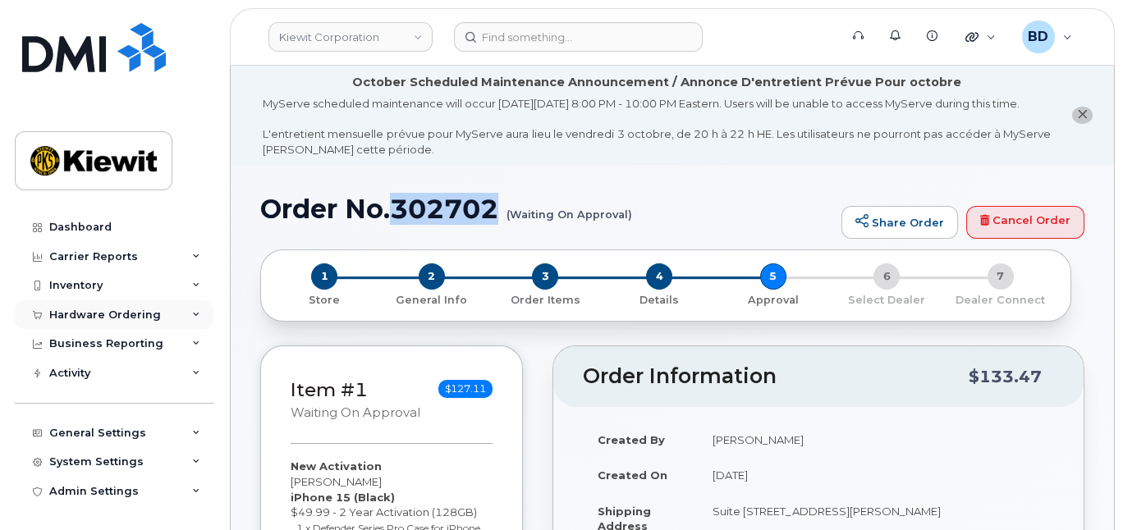
drag, startPoint x: 192, startPoint y: 311, endPoint x: 178, endPoint y: 319, distance: 16.2
click at [192, 311] on icon at bounding box center [196, 315] width 8 height 8
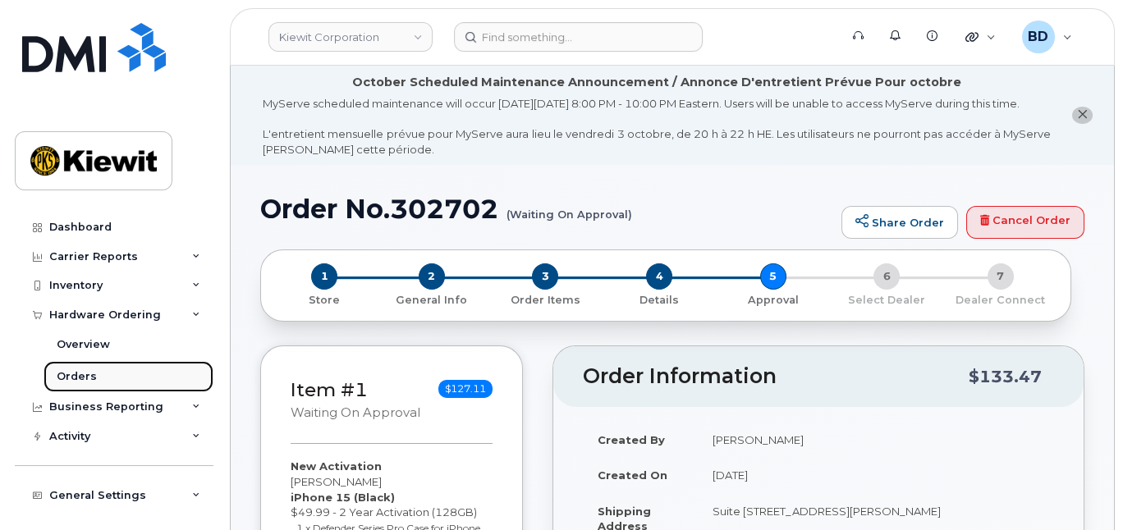
click at [77, 364] on link "Orders" at bounding box center [129, 376] width 170 height 31
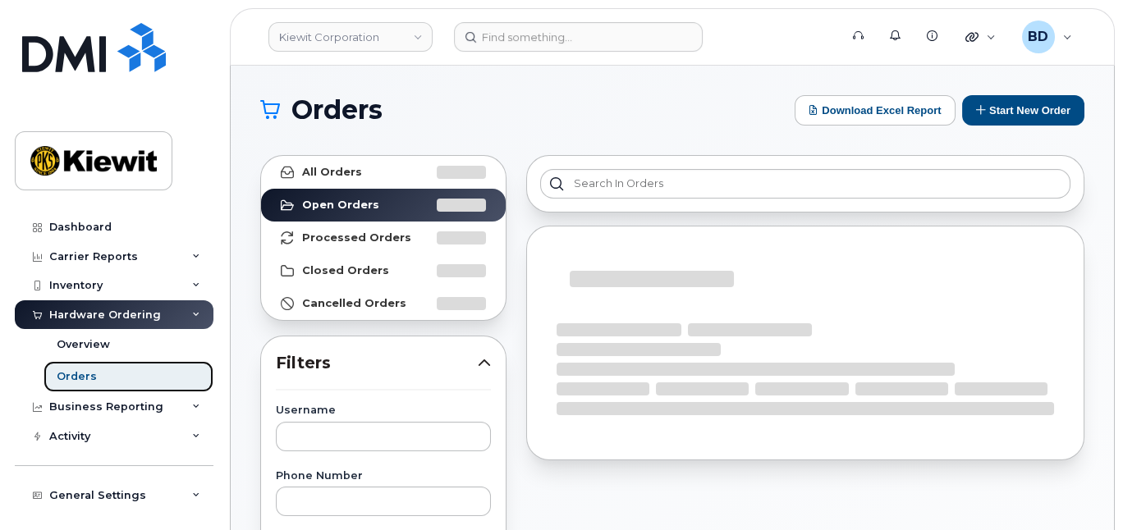
click at [77, 368] on link "Orders" at bounding box center [129, 376] width 170 height 31
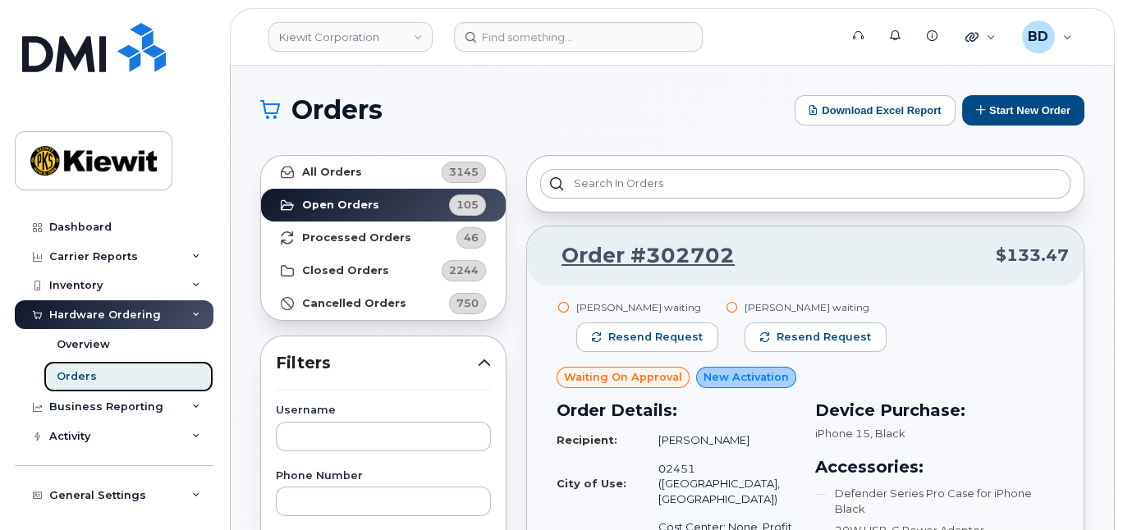
click at [80, 375] on div "Orders" at bounding box center [77, 376] width 40 height 15
click at [89, 375] on div "Orders" at bounding box center [77, 376] width 40 height 15
